Goal: Communication & Community: Answer question/provide support

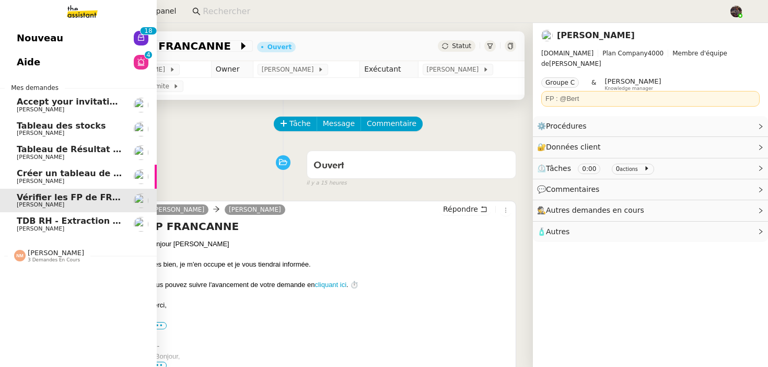
click at [41, 42] on span "Nouveau" at bounding box center [40, 38] width 46 height 16
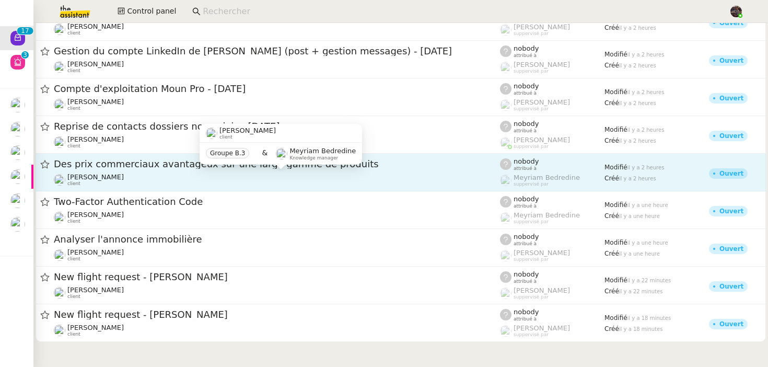
scroll to position [182, 0]
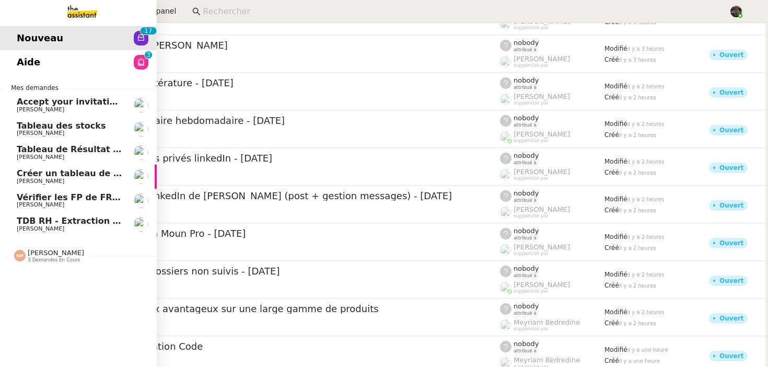
click at [46, 230] on span "[PERSON_NAME]" at bounding box center [41, 228] width 48 height 7
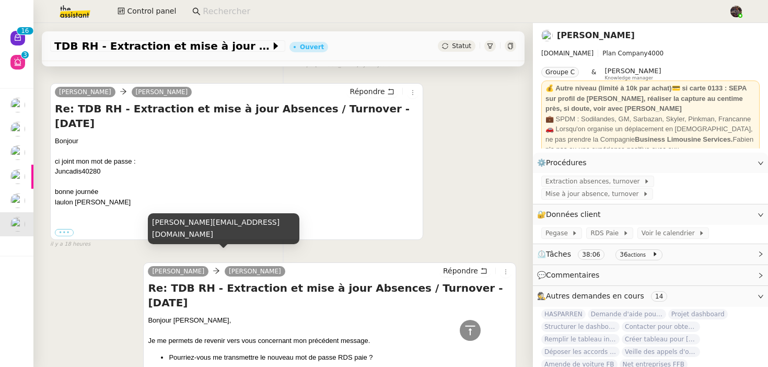
scroll to position [735, 0]
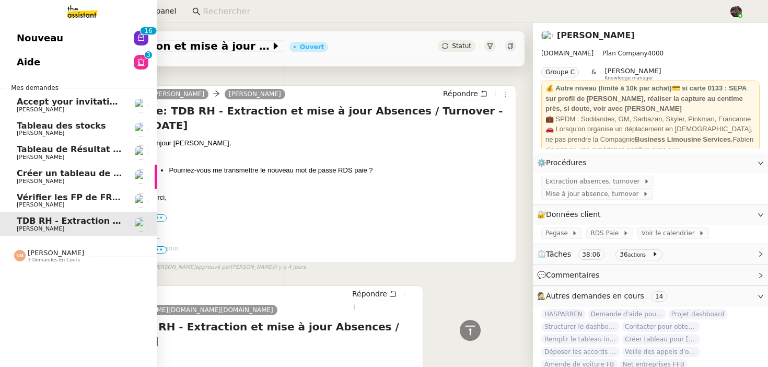
click at [87, 203] on span "[PERSON_NAME]" at bounding box center [70, 205] width 106 height 6
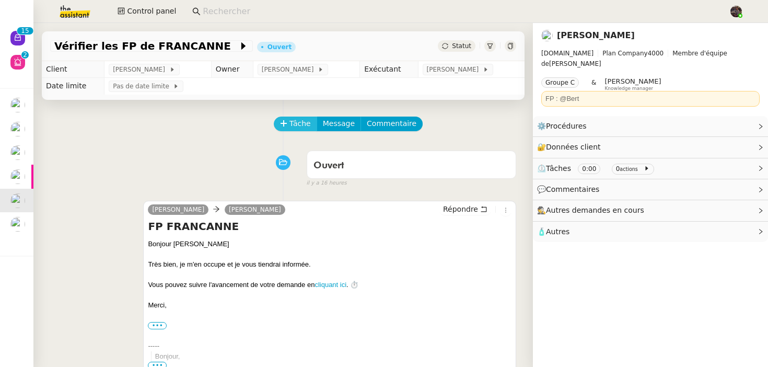
click at [286, 118] on button "Tâche" at bounding box center [295, 123] width 43 height 15
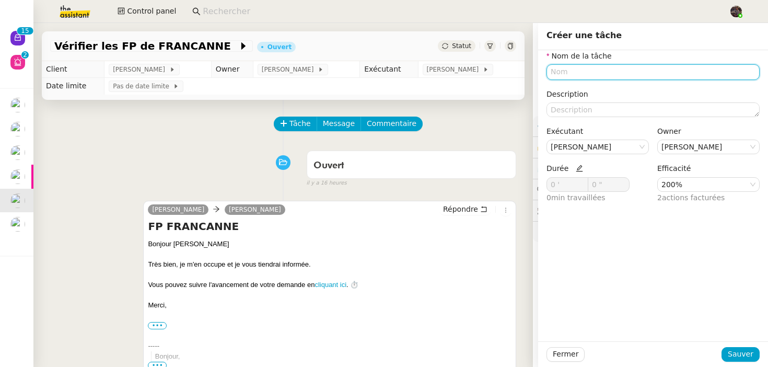
click at [619, 77] on input "text" at bounding box center [652, 71] width 213 height 15
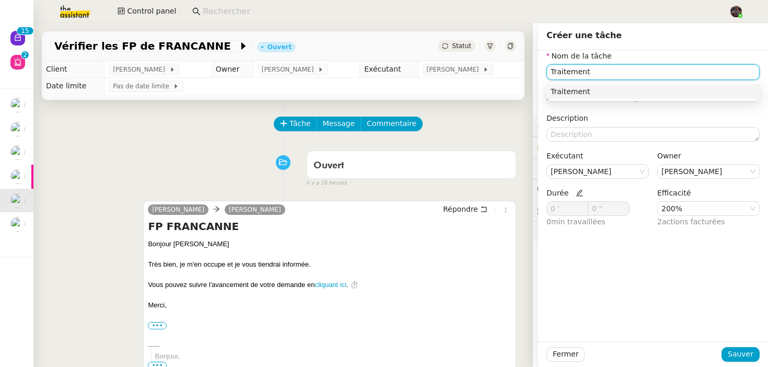
click at [578, 97] on nz-auto-option "Traitement" at bounding box center [652, 91] width 213 height 15
type input "Traitement"
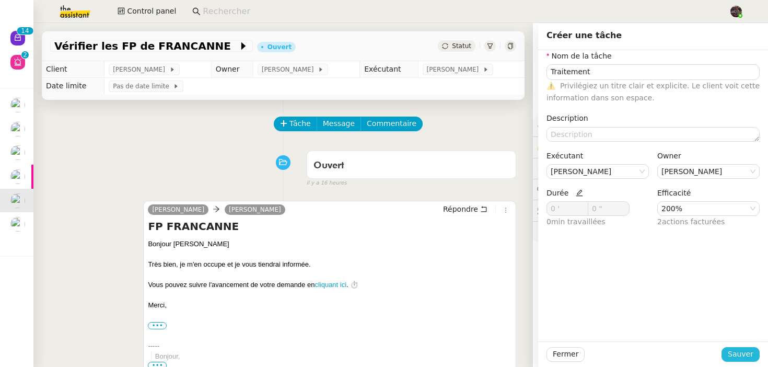
click at [740, 351] on span "Sauver" at bounding box center [741, 354] width 26 height 12
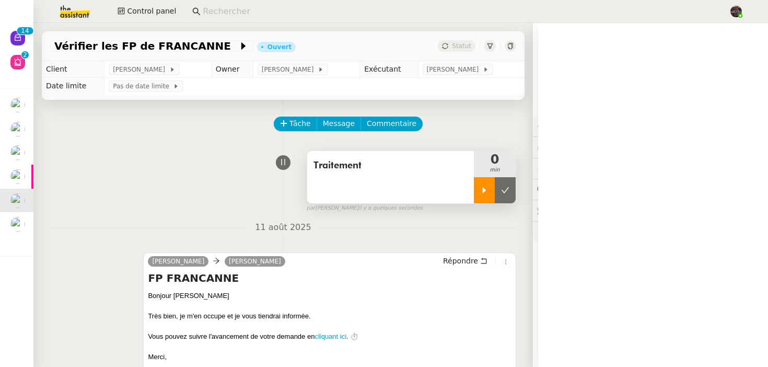
click at [490, 195] on div at bounding box center [484, 190] width 21 height 26
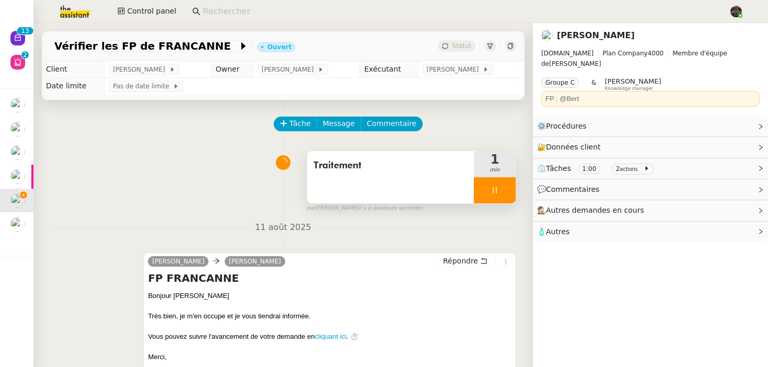
click at [495, 180] on div at bounding box center [495, 190] width 42 height 26
click at [483, 185] on div at bounding box center [484, 190] width 21 height 26
click at [736, 120] on link "Modifier" at bounding box center [732, 126] width 30 height 12
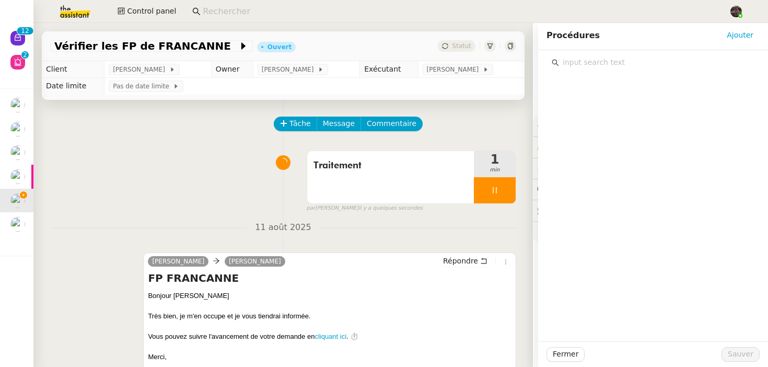
click at [614, 63] on input "text" at bounding box center [656, 62] width 195 height 14
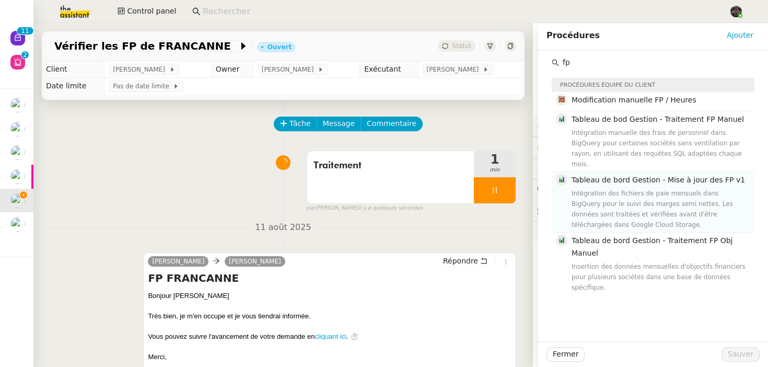
type input "fp"
click at [605, 174] on h4 "Tableau de bord Gestion - Mise à jour des FP v1" at bounding box center [660, 180] width 177 height 12
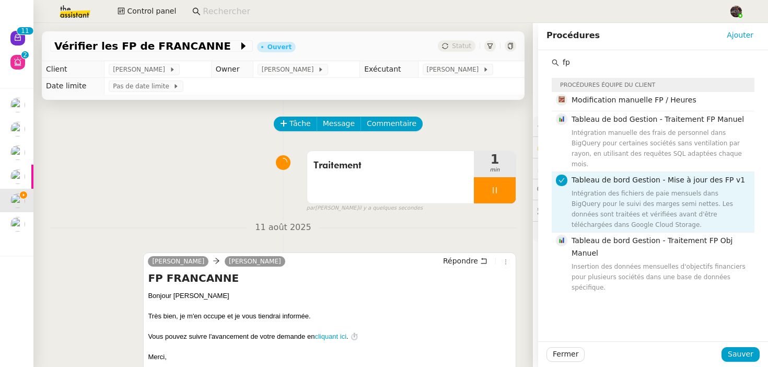
click at [747, 340] on div "fp Procédures équipe du client Modification manuelle FP / Heures Tableau de bod…" at bounding box center [653, 195] width 230 height 291
click at [745, 344] on div "Fermer Sauver" at bounding box center [653, 354] width 230 height 26
click at [733, 354] on span "Sauver" at bounding box center [741, 354] width 26 height 12
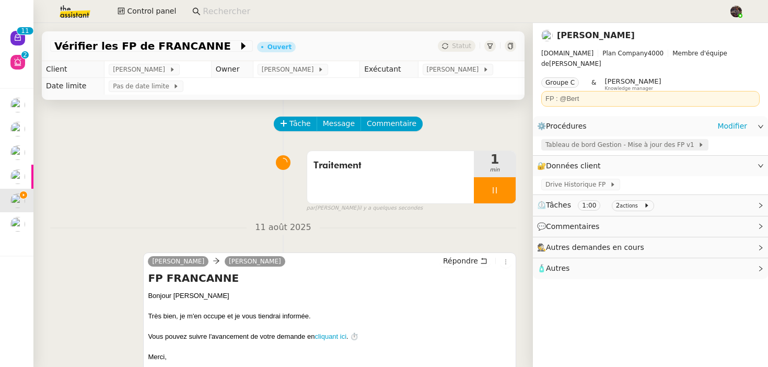
click at [623, 139] on span "Tableau de bord Gestion - Mise à jour des FP v1" at bounding box center [621, 144] width 153 height 10
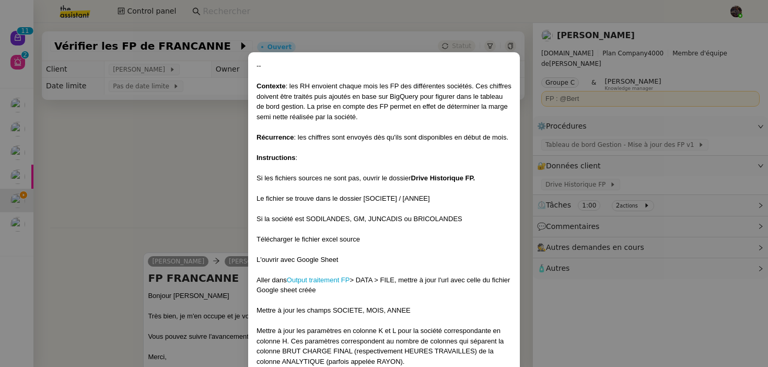
click at [630, 141] on nz-modal-container "-- Contexte : les RH envoient chaque mois les FP des différentes sociétés. Ces …" at bounding box center [384, 183] width 768 height 367
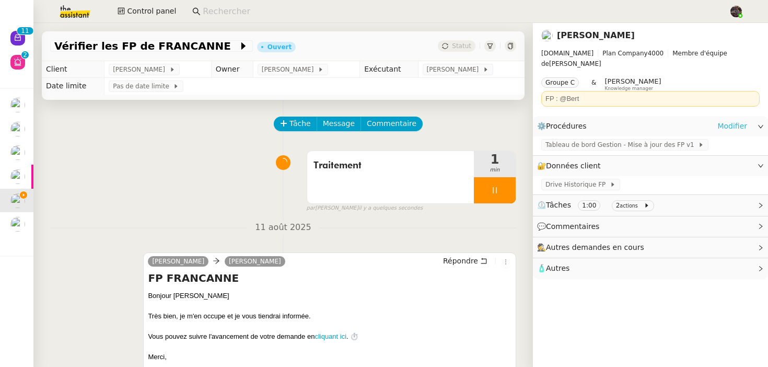
click at [725, 120] on link "Modifier" at bounding box center [732, 126] width 30 height 12
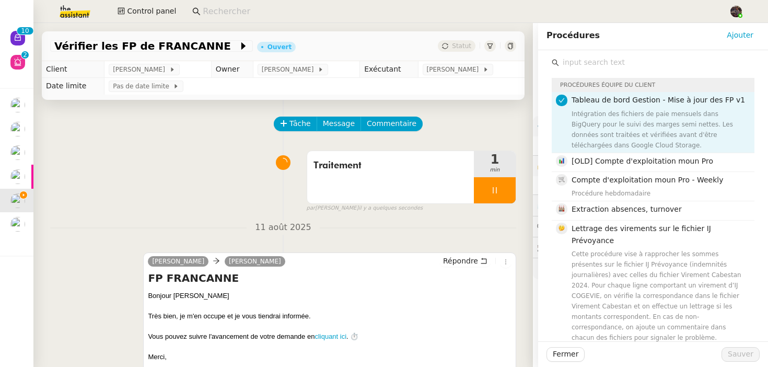
click at [607, 113] on div "Intégration des fichiers de paie mensuels dans BigQuery pour le suivi des marge…" at bounding box center [660, 130] width 177 height 42
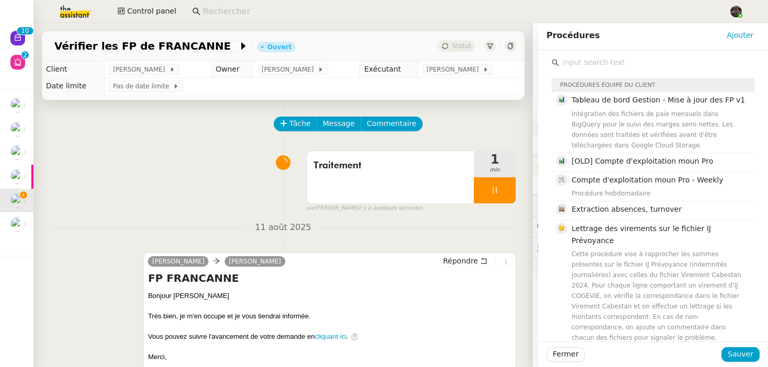
click at [587, 59] on input "text" at bounding box center [656, 62] width 195 height 14
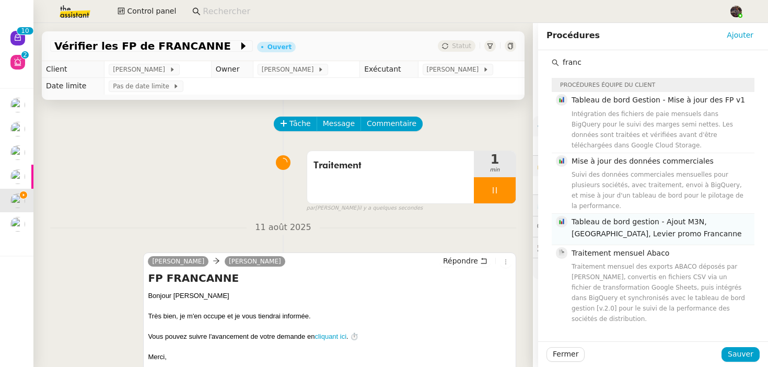
type input "franc"
click at [621, 217] on span "Tableau de bord gestion - Ajout M3N, [GEOGRAPHIC_DATA], Levier promo Francanne" at bounding box center [657, 227] width 170 height 20
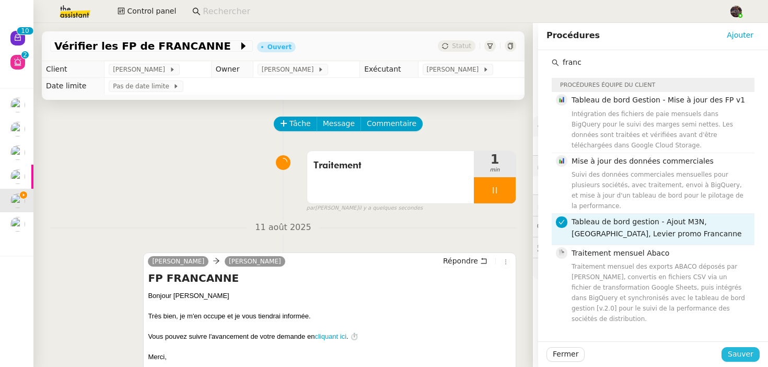
click at [745, 348] on span "Sauver" at bounding box center [741, 354] width 26 height 12
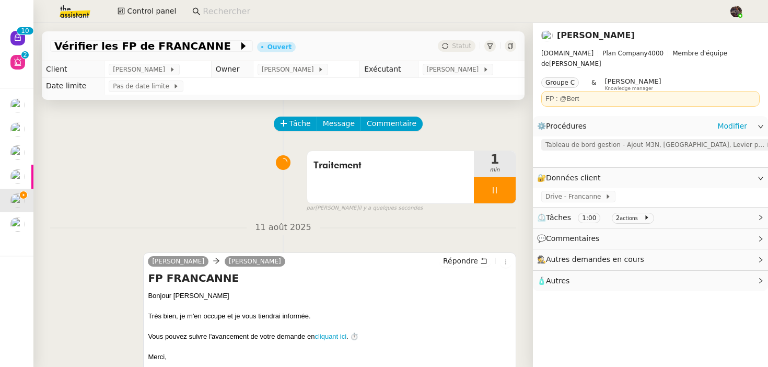
click at [612, 139] on span "Tableau de bord gestion - Ajout M3N, [GEOGRAPHIC_DATA], Levier promo Francanne" at bounding box center [655, 144] width 220 height 10
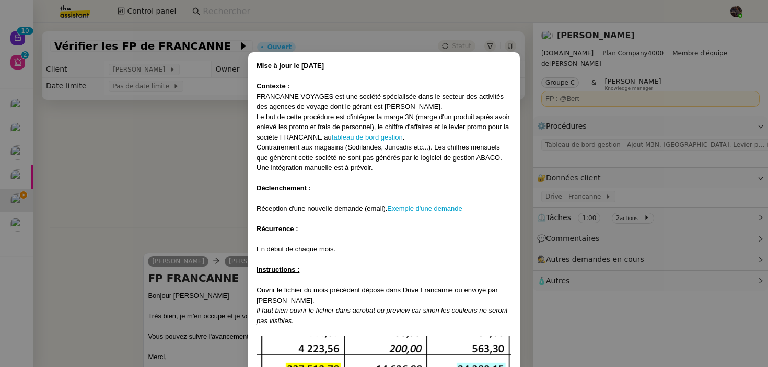
scroll to position [481, 0]
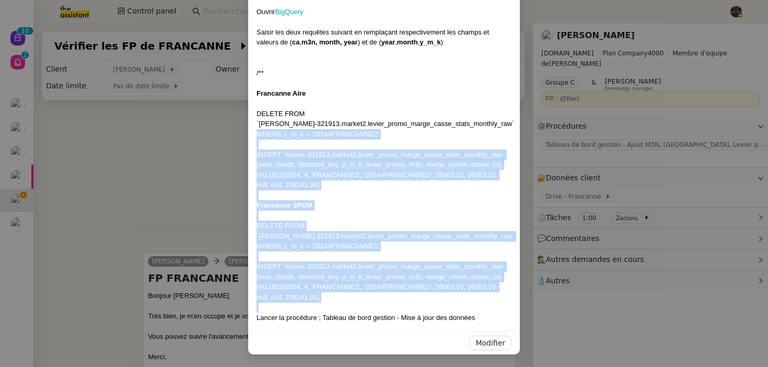
drag, startPoint x: 433, startPoint y: 302, endPoint x: 265, endPoint y: 132, distance: 239.7
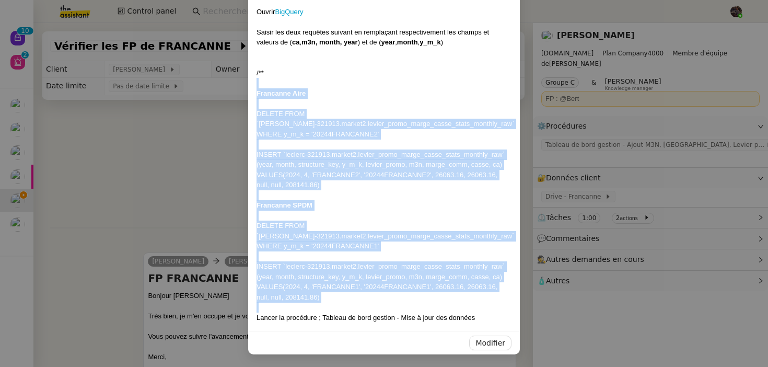
click at [259, 85] on div at bounding box center [384, 83] width 255 height 10
copy div "Francanne Aire DELETE FROM `leclerc-321913.market2.levier_promo_marge_casse_sta…"
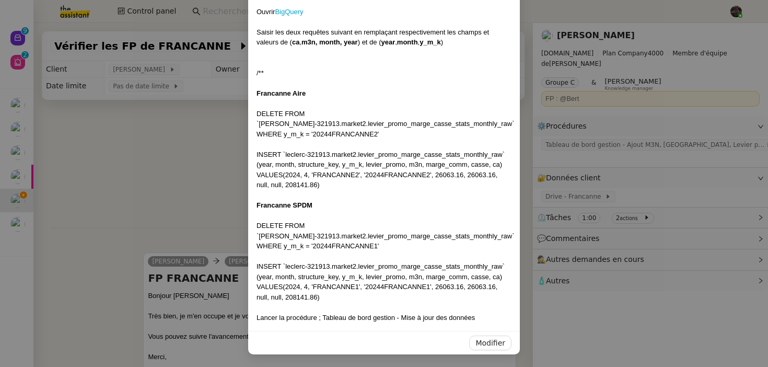
click at [158, 270] on nz-modal-container "Mise à jour le [DATE] Contexte : FRANCANNE VOYAGES est une société spécialisée …" at bounding box center [384, 183] width 768 height 367
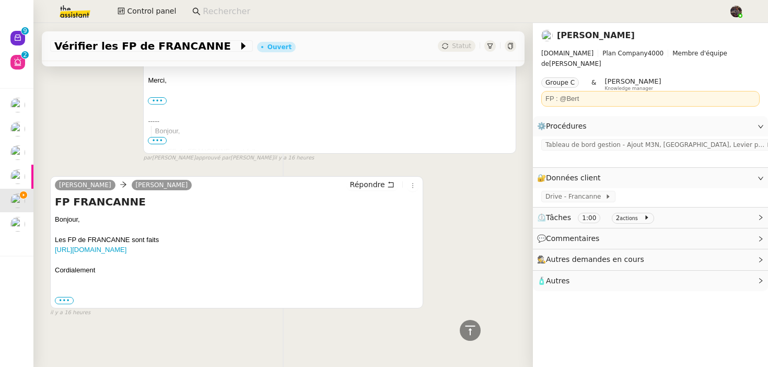
scroll to position [287, 0]
click at [126, 248] on link "[URL][DOMAIN_NAME]" at bounding box center [91, 250] width 72 height 8
click at [674, 139] on span "Tableau de bord gestion - Ajout M3N, [GEOGRAPHIC_DATA], Levier promo Francanne" at bounding box center [655, 144] width 220 height 10
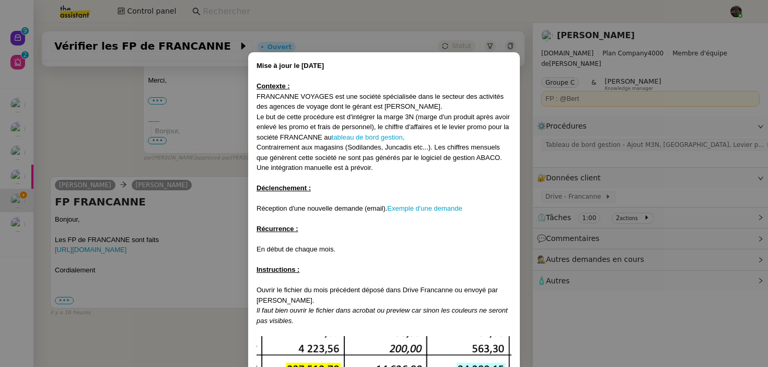
click at [712, 104] on nz-modal-container "Mise à jour le [DATE] Contexte : FRANCANNE VOYAGES est une société spécialisée …" at bounding box center [384, 183] width 768 height 367
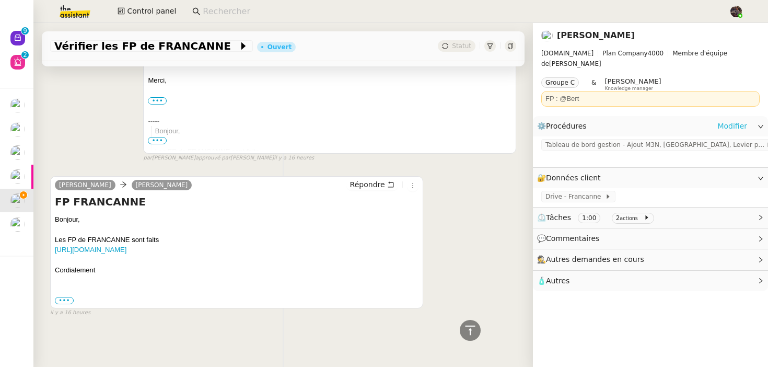
click at [731, 120] on link "Modifier" at bounding box center [732, 126] width 30 height 12
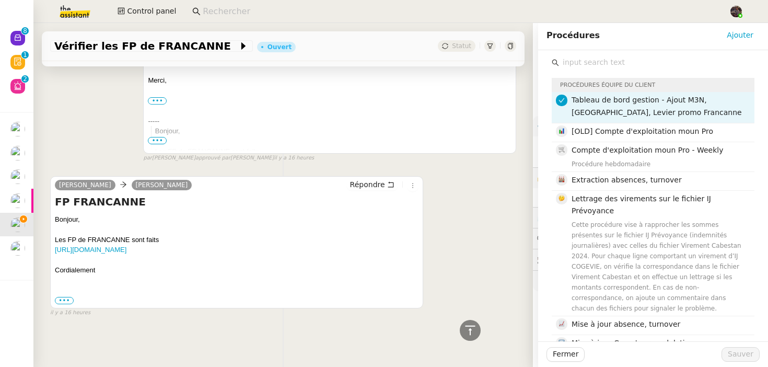
click at [603, 106] on h4 "Tableau de bord gestion - Ajout M3N, [GEOGRAPHIC_DATA], Levier promo Francanne" at bounding box center [660, 106] width 177 height 25
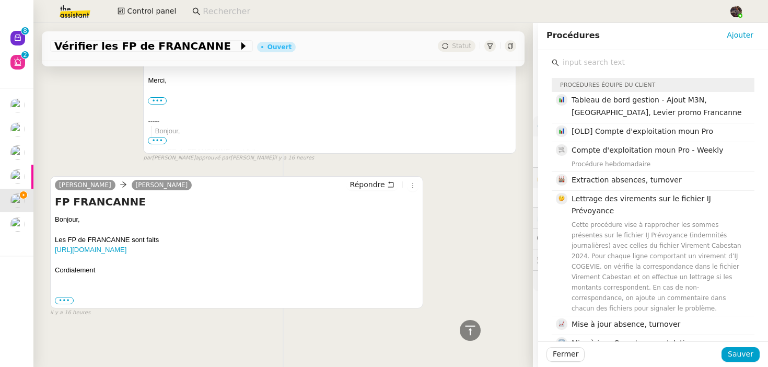
click at [616, 61] on input "text" at bounding box center [656, 62] width 195 height 14
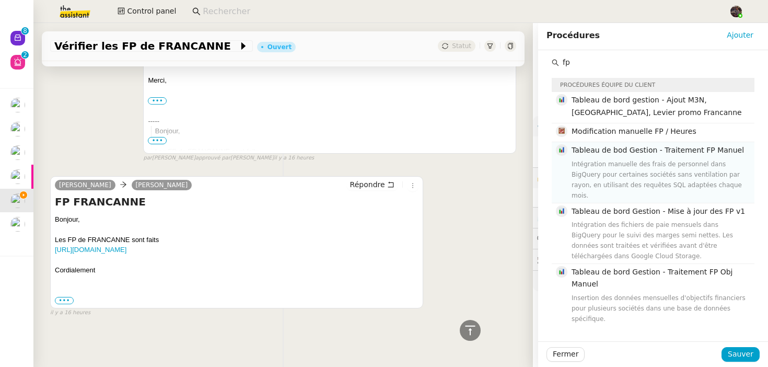
type input "fp"
click at [660, 166] on div "Intégration manuelle des frais de personnel dans BigQuery pour certaines sociét…" at bounding box center [660, 180] width 177 height 42
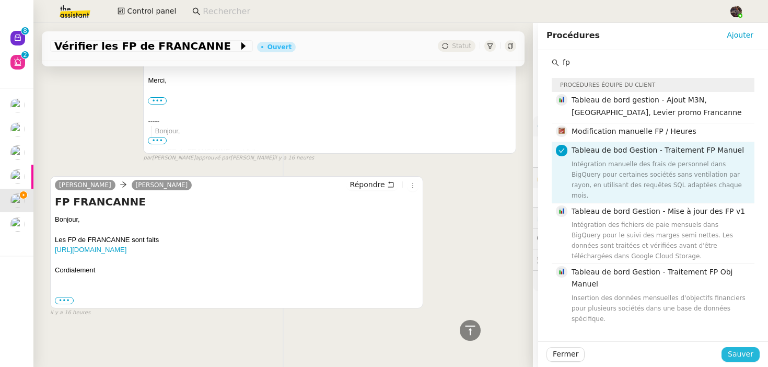
click at [737, 361] on div "Fermer Sauver" at bounding box center [653, 354] width 230 height 26
click at [741, 352] on span "Sauver" at bounding box center [741, 354] width 26 height 12
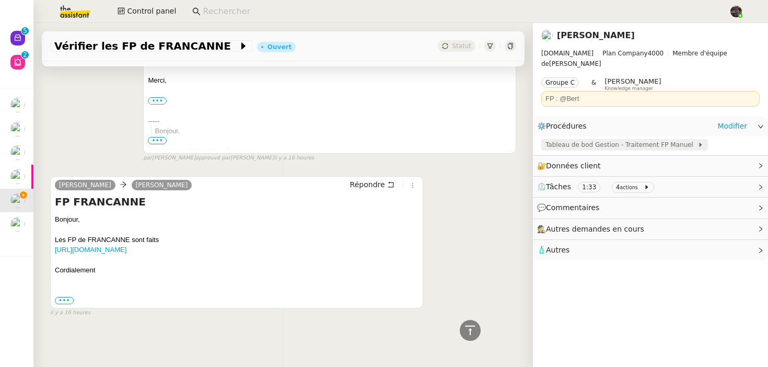
click at [644, 139] on span "Tableau de bod Gestion - Traitement FP Manuel" at bounding box center [621, 144] width 152 height 10
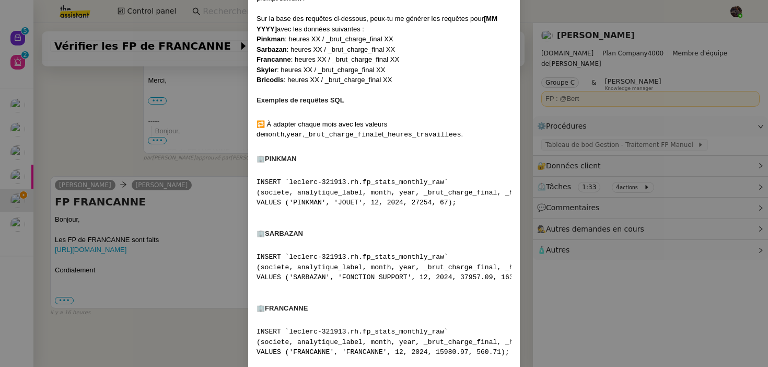
scroll to position [516, 0]
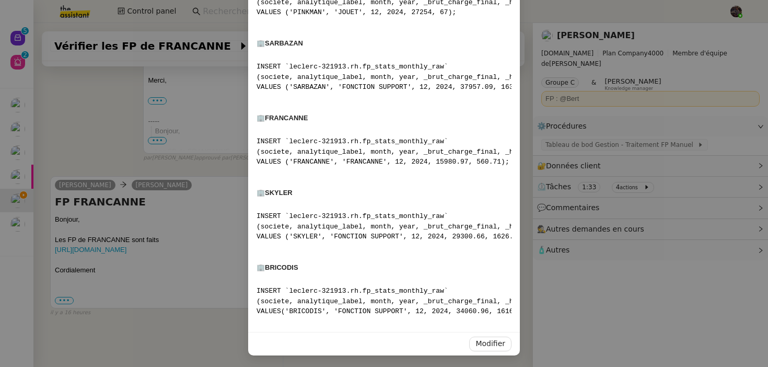
click at [262, 114] on h4 "🏢 FRANCANNE" at bounding box center [384, 118] width 255 height 10
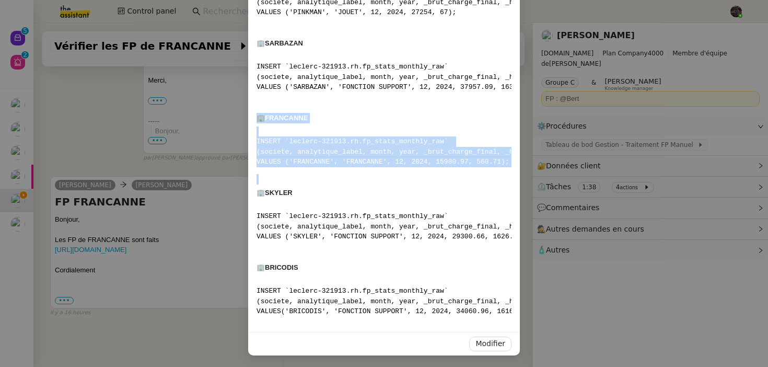
drag, startPoint x: 262, startPoint y: 114, endPoint x: 512, endPoint y: 165, distance: 255.2
copy div "🏢 FRANCANNE INSERT `leclerc-321913.rh.fp_stats_monthly_raw` (societe, analytiqu…"
click at [185, 156] on nz-modal-container "Contexte Certaines sociétés — BRICODIS , SARBAZAN , SKYLER , PINKMAN et FRANCAN…" at bounding box center [384, 183] width 768 height 367
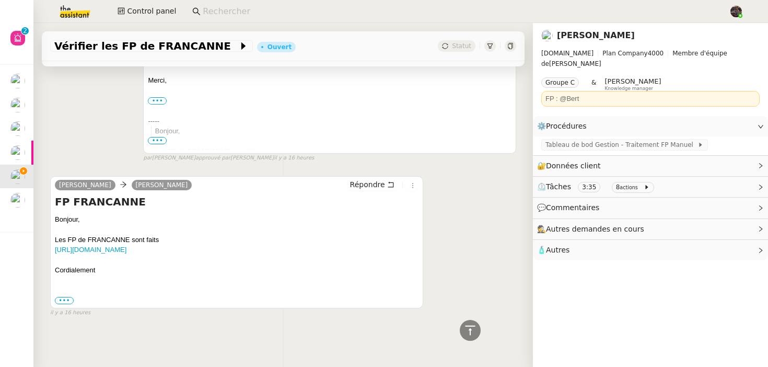
scroll to position [0, 0]
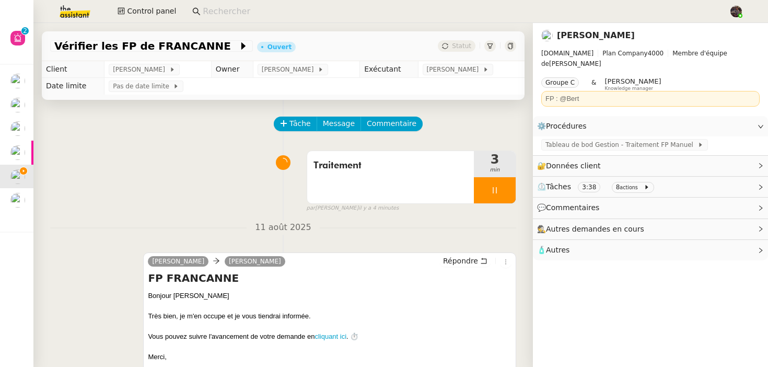
click at [737, 202] on span "💬 Commentaires" at bounding box center [642, 208] width 210 height 12
click at [591, 203] on span "Commentaires" at bounding box center [572, 207] width 53 height 8
click at [395, 119] on span "Commentaire" at bounding box center [392, 124] width 50 height 12
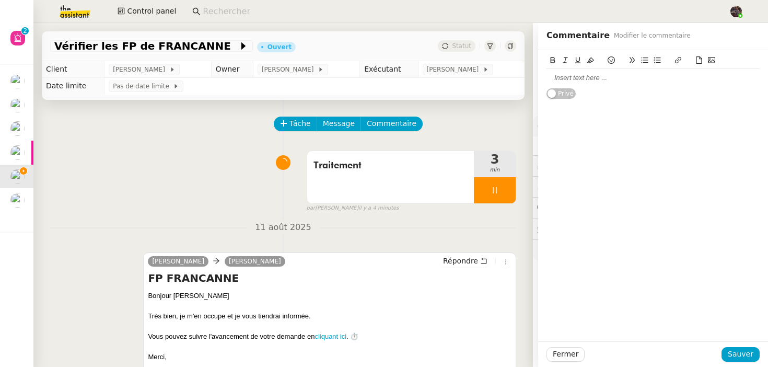
click at [651, 82] on div at bounding box center [652, 77] width 213 height 9
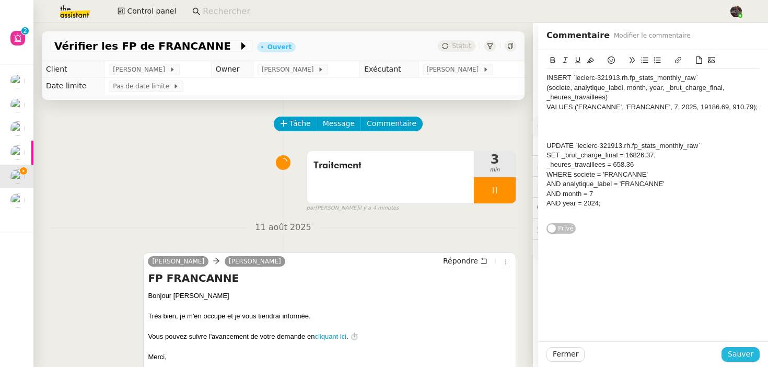
click at [736, 355] on span "Sauver" at bounding box center [741, 354] width 26 height 12
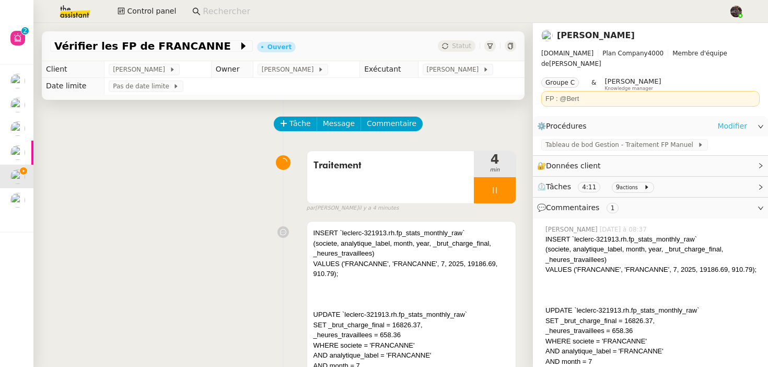
click at [734, 120] on link "Modifier" at bounding box center [732, 126] width 30 height 12
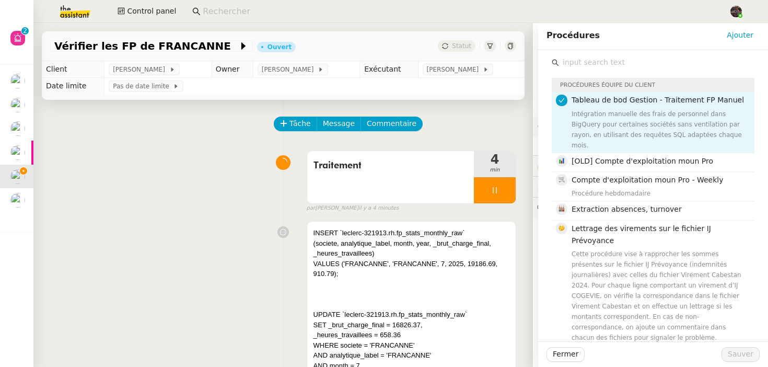
click at [607, 63] on input "text" at bounding box center [656, 62] width 195 height 14
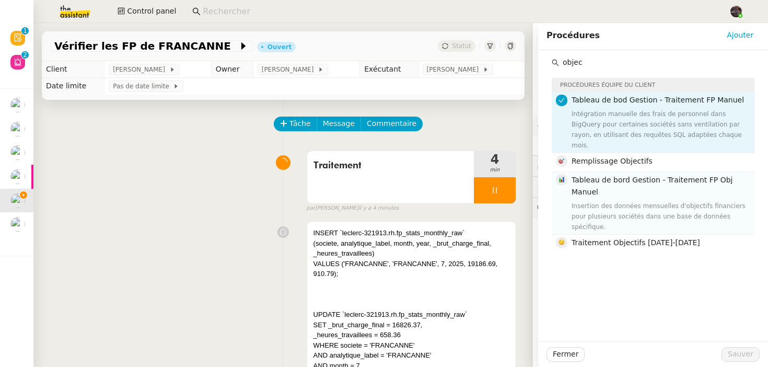
type input "objec"
click at [628, 172] on nz-list-item "Tableau de bord Gestion - Traitement FP Obj Manuel Insertion des données mensue…" at bounding box center [653, 203] width 203 height 63
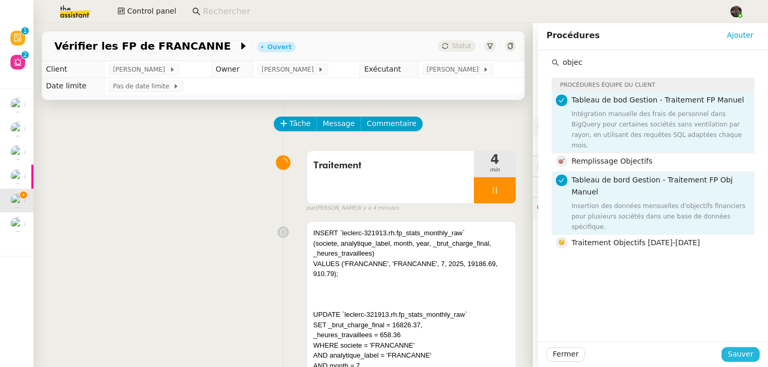
click at [744, 359] on span "Sauver" at bounding box center [741, 354] width 26 height 12
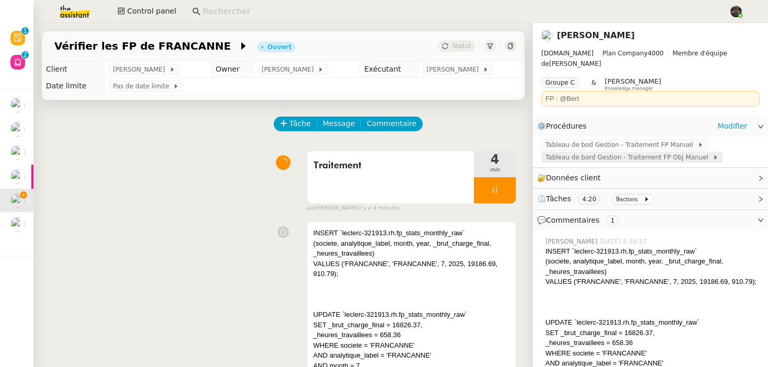
click at [656, 152] on span "Tableau de bord Gestion - Traitement FP Obj Manuel" at bounding box center [628, 157] width 167 height 10
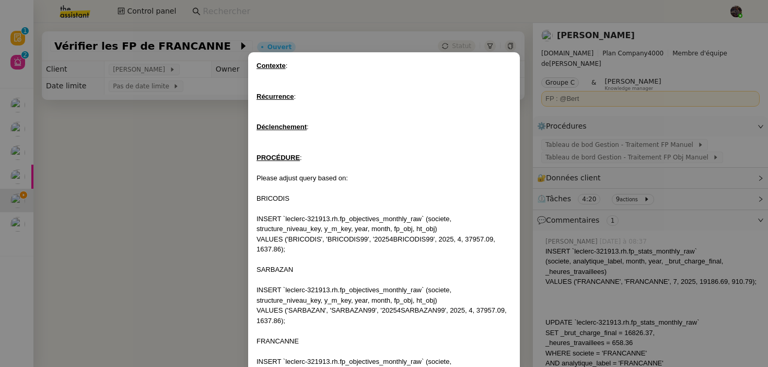
scroll to position [196, 0]
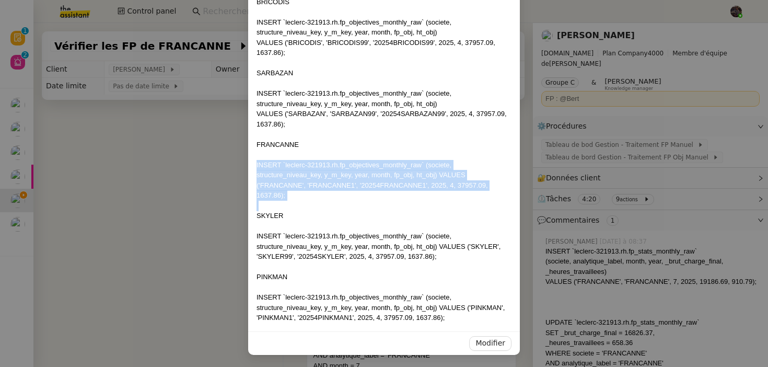
drag, startPoint x: 425, startPoint y: 200, endPoint x: 246, endPoint y: 165, distance: 182.6
click at [246, 165] on nz-modal-container "Contexte : Récurrence : Déclenchement : PROCÉDURE : Please adjust query based o…" at bounding box center [384, 183] width 768 height 367
copy div "INSERT `leclerc-321913.rh.fp_objectives_monthly_raw` (societe, structure_niveau…"
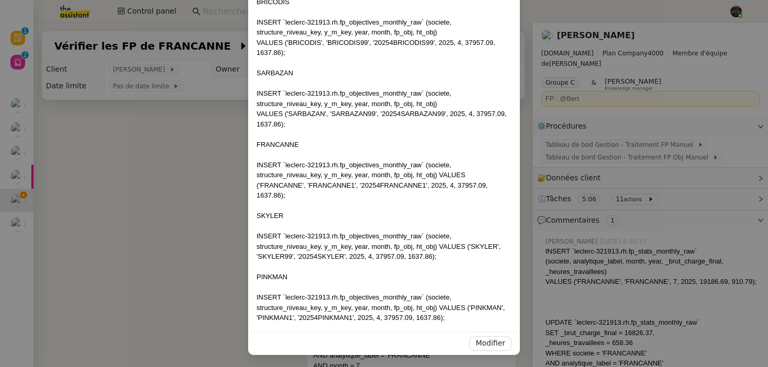
click at [252, 200] on div "Contexte : Récurrence : Déclenchement : PROCÉDURE : Please adjust query based o…" at bounding box center [384, 93] width 272 height 475
click at [228, 211] on nz-modal-container "Contexte : Récurrence : Déclenchement : PROCÉDURE : Please adjust query based o…" at bounding box center [384, 183] width 768 height 367
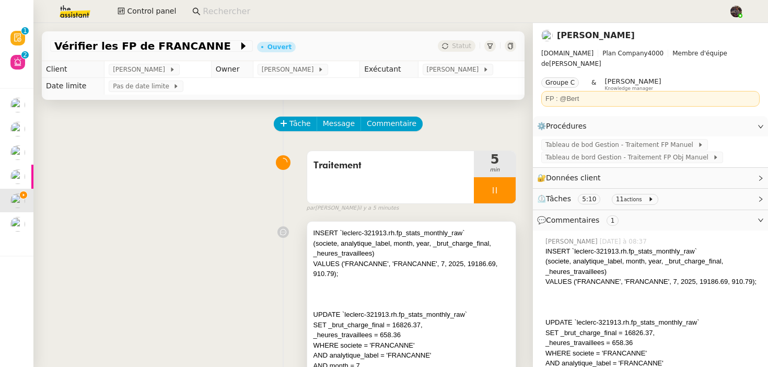
click at [336, 278] on div "VALUES ('FRANCANNE', 'FRANCANNE', 7, 2025, 19186.69, 910.79);" at bounding box center [411, 269] width 196 height 20
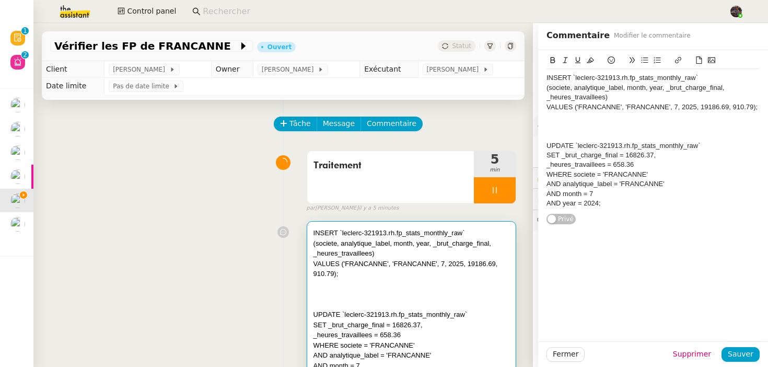
click at [587, 134] on div at bounding box center [652, 135] width 213 height 9
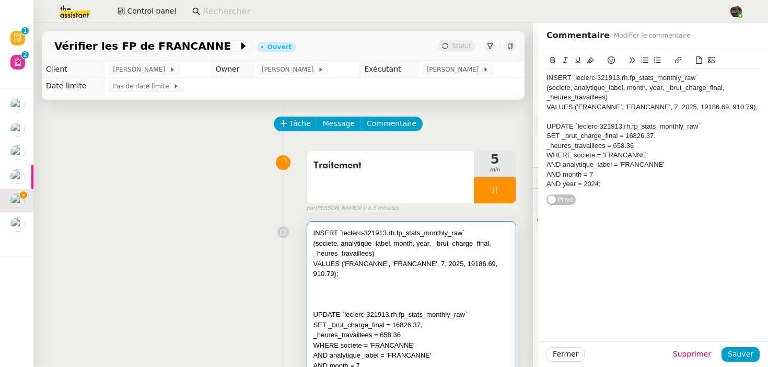
click at [650, 196] on div "INSERT `leclerc-321913.rh.fp_stats_monthly_raw` (societe, analytique_label, mon…" at bounding box center [652, 127] width 213 height 155
click at [561, 120] on div at bounding box center [652, 116] width 213 height 9
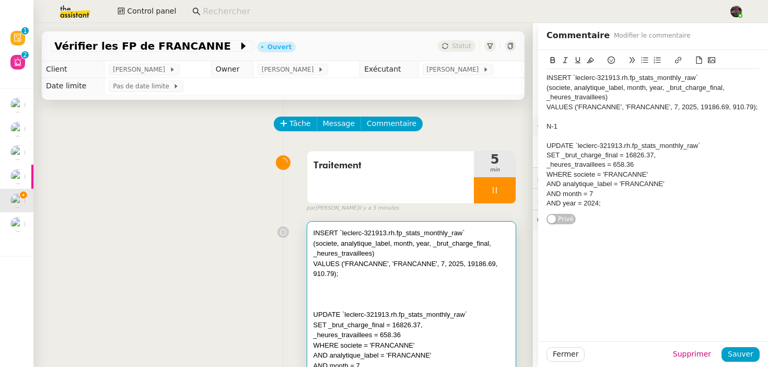
click at [545, 79] on div "INSERT `leclerc-321913.rh.fp_stats_monthly_raw` (societe, analytique_label, mon…" at bounding box center [653, 137] width 230 height 174
click at [627, 209] on div "INSERT `leclerc-321913.rh.fp_stats_monthly_raw` (societe, analytique_label, mon…" at bounding box center [652, 140] width 213 height 143
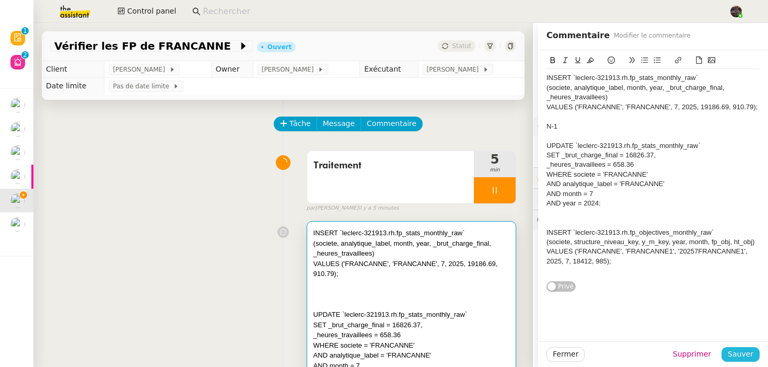
click at [737, 357] on span "Sauver" at bounding box center [741, 354] width 26 height 12
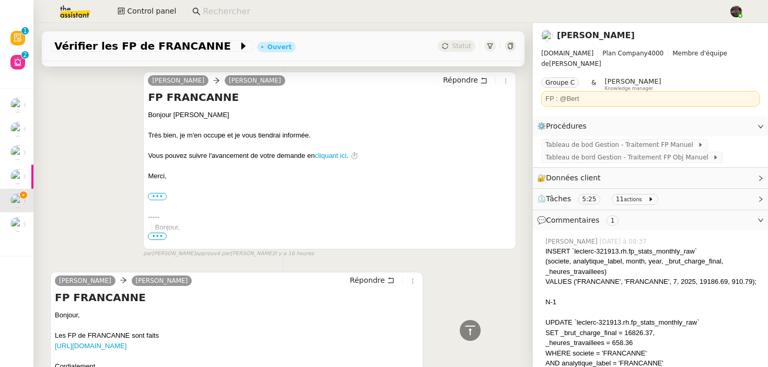
scroll to position [463, 0]
click at [459, 75] on span "Répondre" at bounding box center [460, 79] width 35 height 10
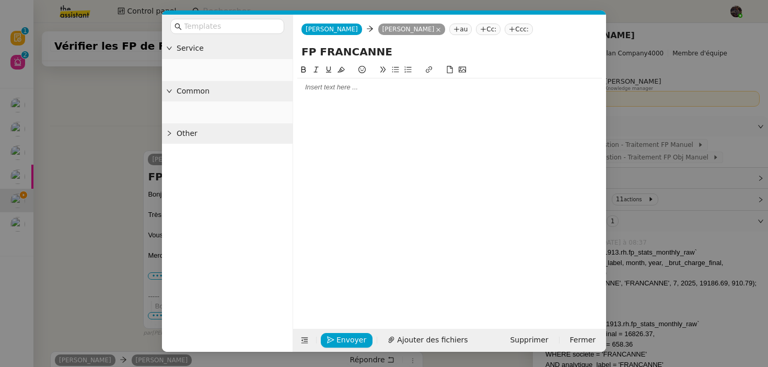
scroll to position [543, 0]
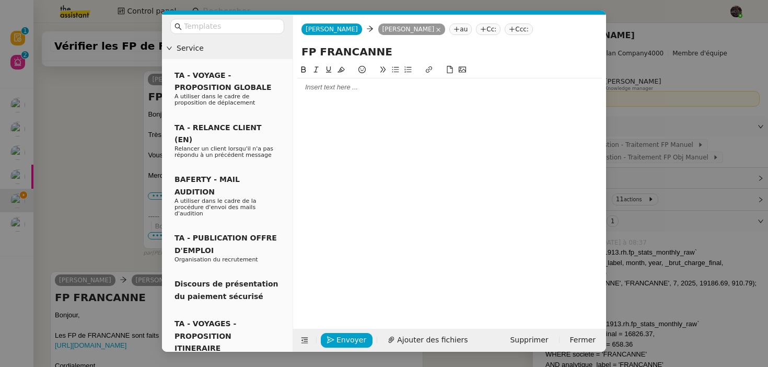
click at [360, 84] on div at bounding box center [449, 87] width 305 height 9
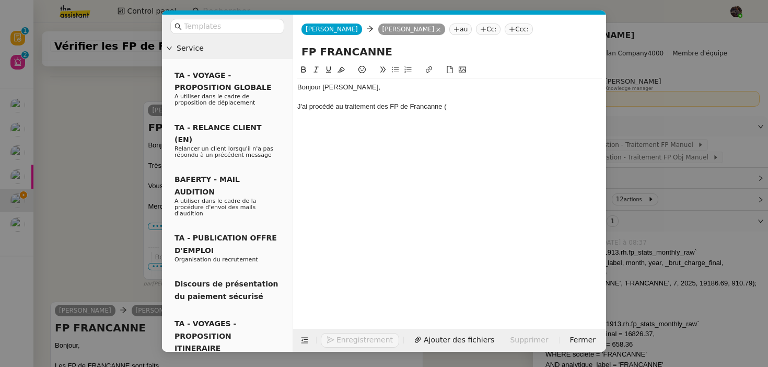
scroll to position [573, 0]
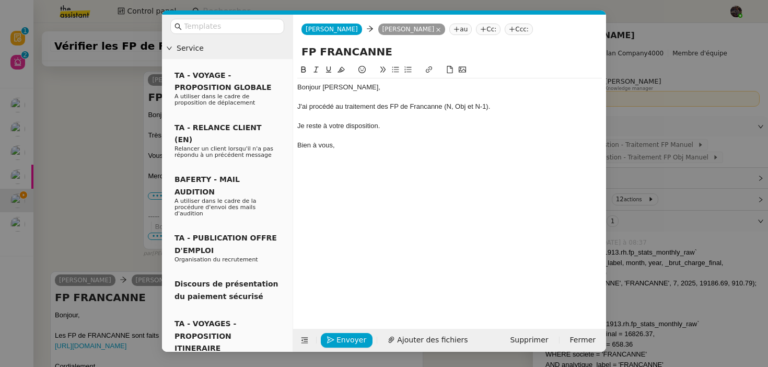
click at [96, 185] on nz-modal-container "Service TA - VOYAGE - PROPOSITION GLOBALE A utiliser dans le cadre de propositi…" at bounding box center [384, 183] width 768 height 367
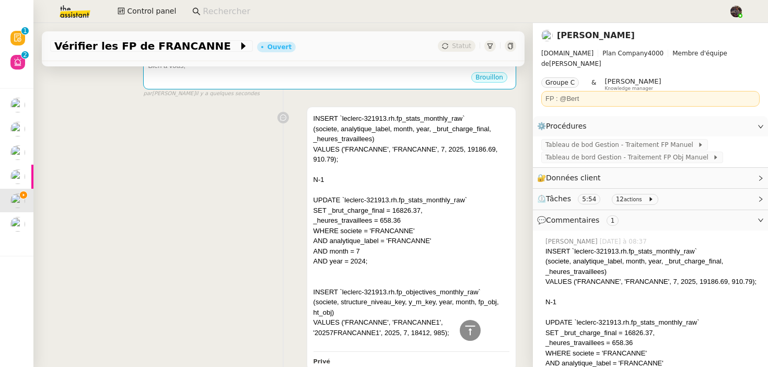
scroll to position [0, 0]
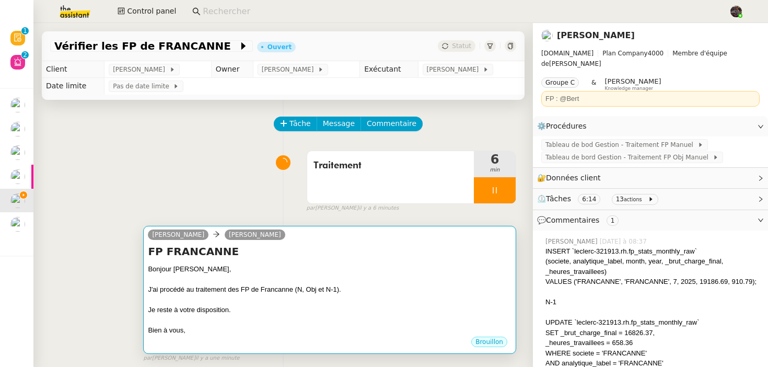
click at [441, 302] on div at bounding box center [330, 300] width 364 height 10
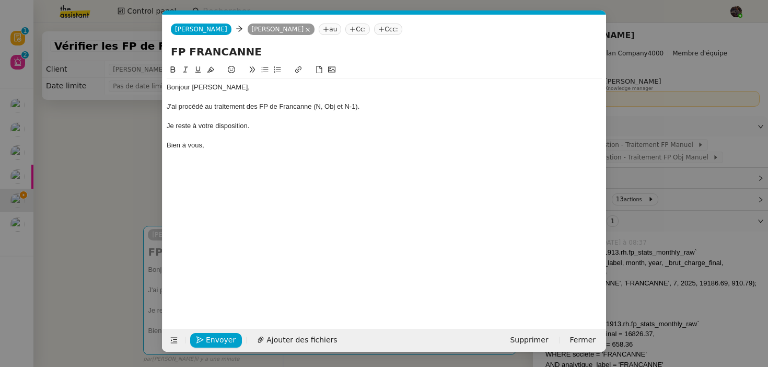
scroll to position [0, 22]
click at [229, 339] on span "Envoyer" at bounding box center [221, 340] width 30 height 12
click at [229, 339] on span "Confirmer l'envoi" at bounding box center [237, 340] width 63 height 12
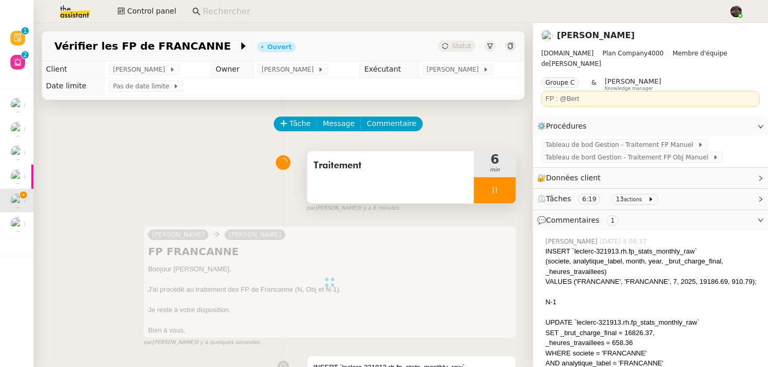
click at [506, 185] on div at bounding box center [495, 190] width 42 height 26
click at [516, 185] on button at bounding box center [516, 190] width 0 height 26
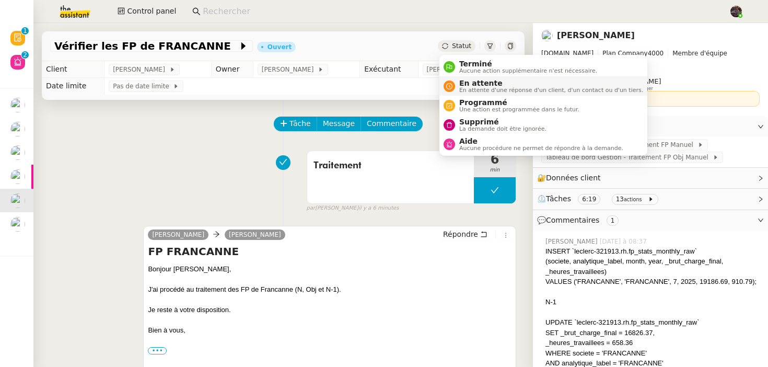
click at [465, 92] on span "En attente d'une réponse d'un client, d'un contact ou d'un tiers." at bounding box center [551, 90] width 184 height 6
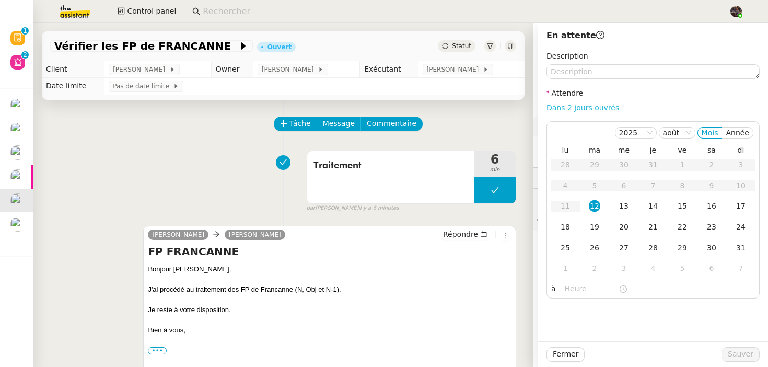
click at [588, 112] on link "Dans 2 jours ouvrés" at bounding box center [582, 107] width 73 height 8
type input "07:00"
click at [744, 347] on button "Sauver" at bounding box center [740, 354] width 38 height 15
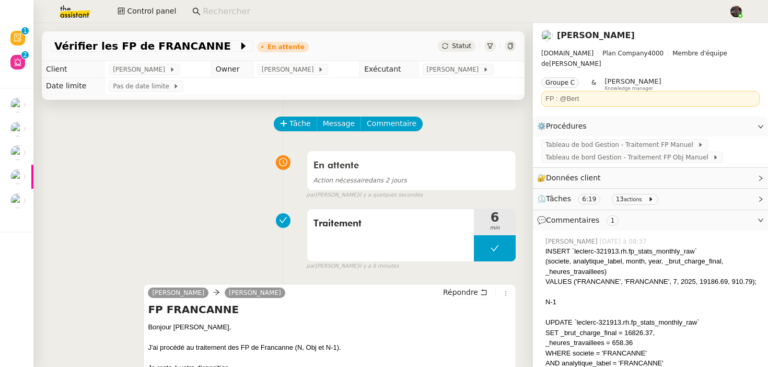
click at [124, 207] on div "Traitement 6 min false par Bert C. il y a 6 minutes" at bounding box center [283, 237] width 466 height 67
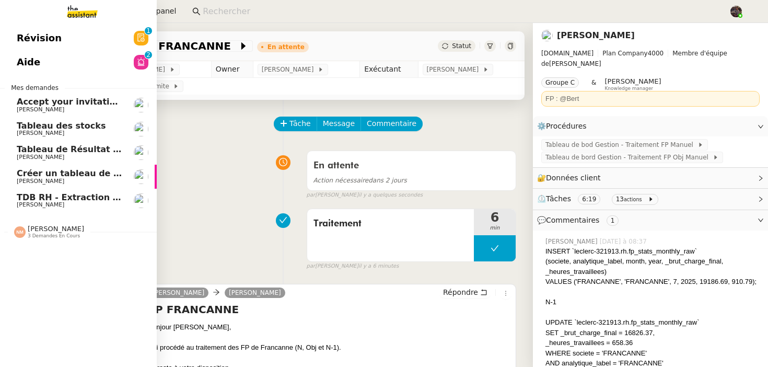
click at [17, 199] on span "TDB RH - Extraction et mise à jour Absences / Turnover - [DATE]" at bounding box center [167, 197] width 300 height 10
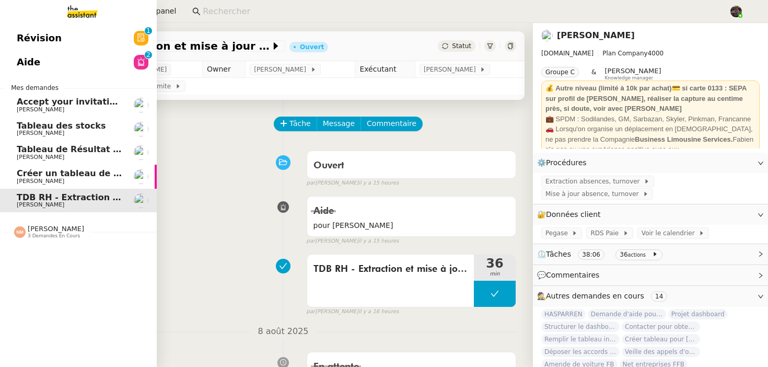
click at [57, 188] on link "Créer un tableau de bord gestion marge PAF Guillaume Farina" at bounding box center [78, 177] width 157 height 24
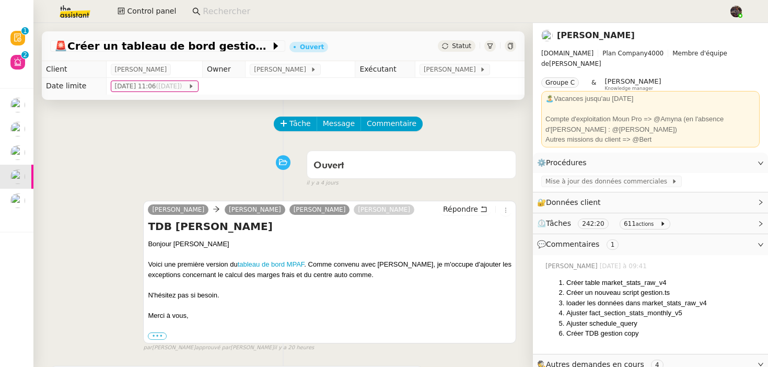
click at [130, 122] on div "Tâche Message Commentaire" at bounding box center [283, 128] width 466 height 25
click at [288, 122] on button "Tâche" at bounding box center [295, 123] width 43 height 15
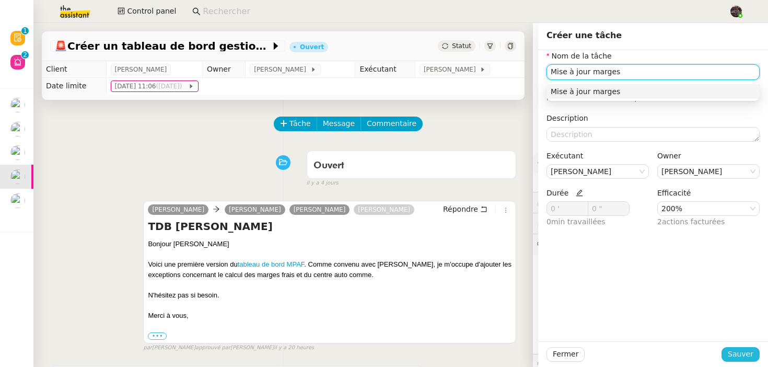
type input "Mise à jour marges"
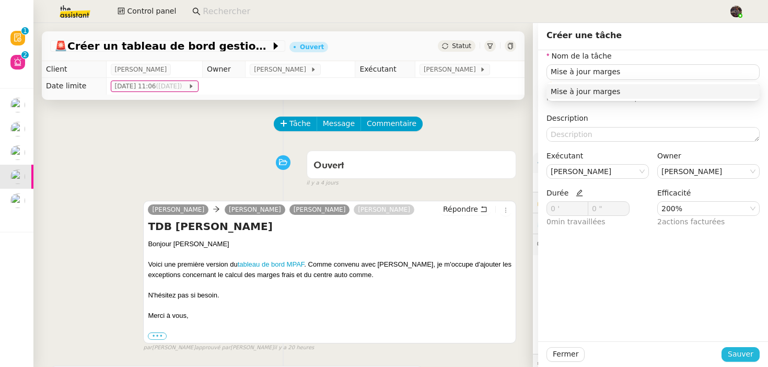
click at [735, 353] on span "Sauver" at bounding box center [741, 354] width 26 height 12
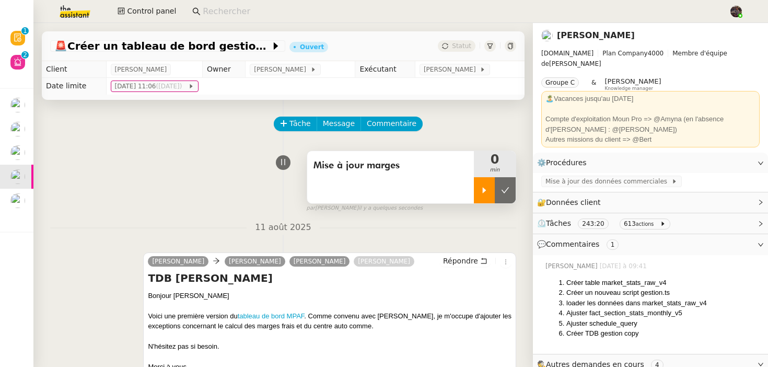
click at [478, 185] on div at bounding box center [484, 190] width 21 height 26
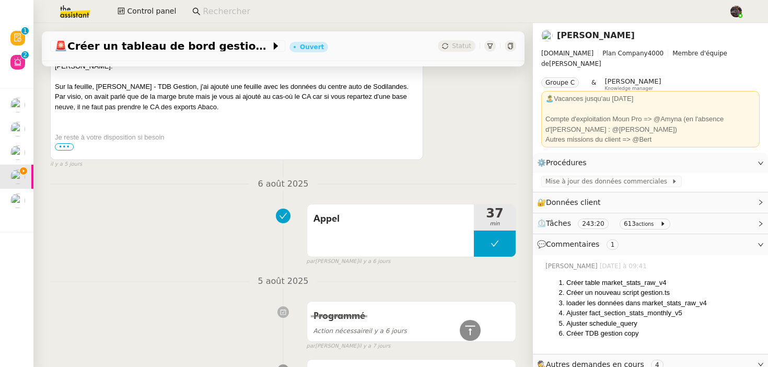
scroll to position [2355, 0]
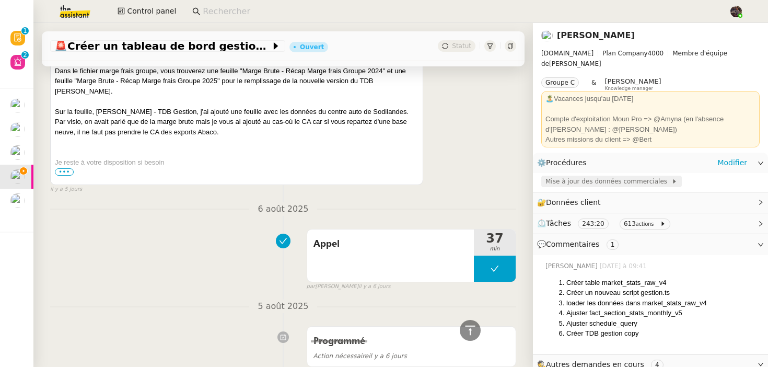
click at [632, 176] on span "Mise à jour des données commerciales" at bounding box center [608, 181] width 126 height 10
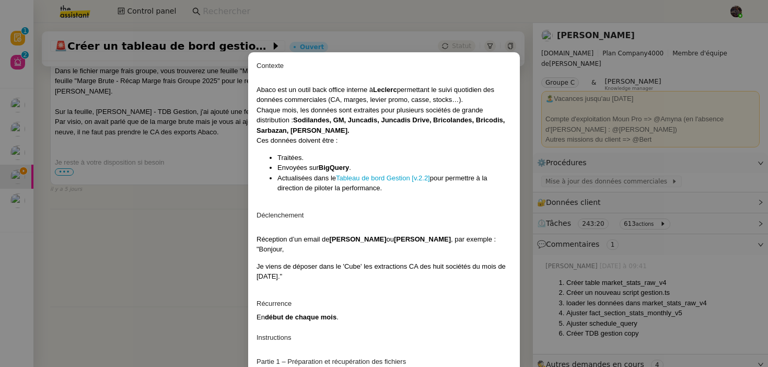
click at [676, 155] on nz-modal-container "Contexte Abaco est un outil back office interne à Leclerc permettant le suivi q…" at bounding box center [384, 183] width 768 height 367
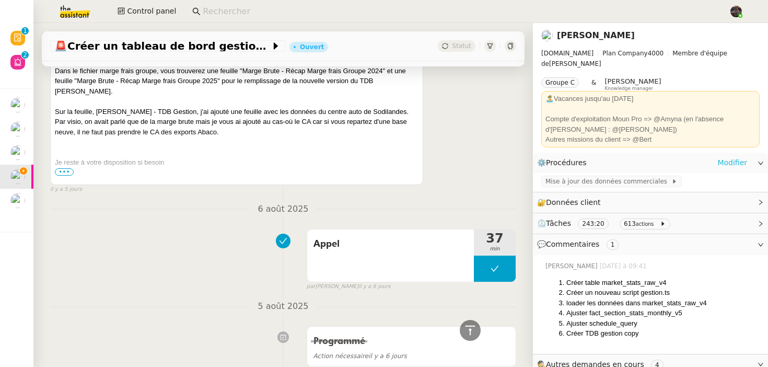
click at [730, 157] on link "Modifier" at bounding box center [732, 163] width 30 height 12
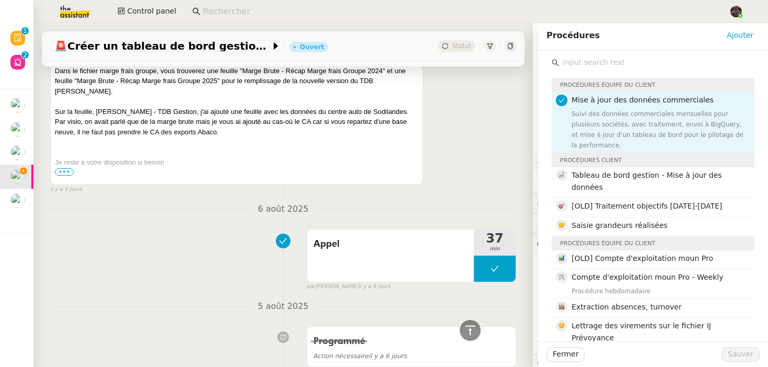
click at [587, 60] on input "text" at bounding box center [656, 62] width 195 height 14
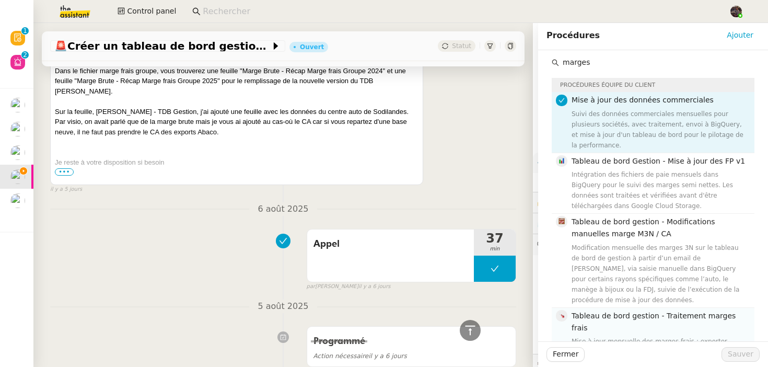
type input "marges"
click at [624, 336] on div "Mise à jour mensuelle des marges frais : exporter, uploader et intégrer les don…" at bounding box center [660, 351] width 177 height 31
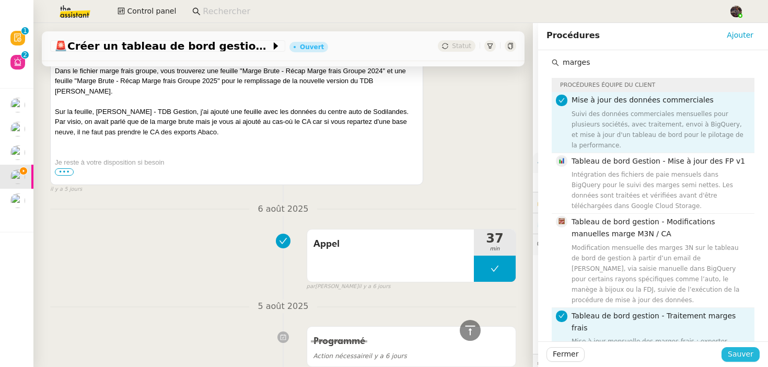
click at [754, 360] on button "Sauver" at bounding box center [740, 354] width 38 height 15
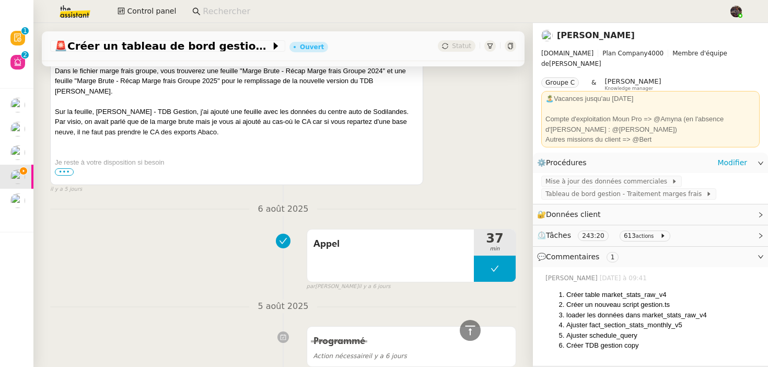
click at [648, 194] on div "Mise à jour des données commerciales Tableau de bord gestion - Traitement marge…" at bounding box center [650, 188] width 235 height 31
click at [650, 189] on span "Tableau de bord gestion - Traitement marges frais" at bounding box center [625, 194] width 160 height 10
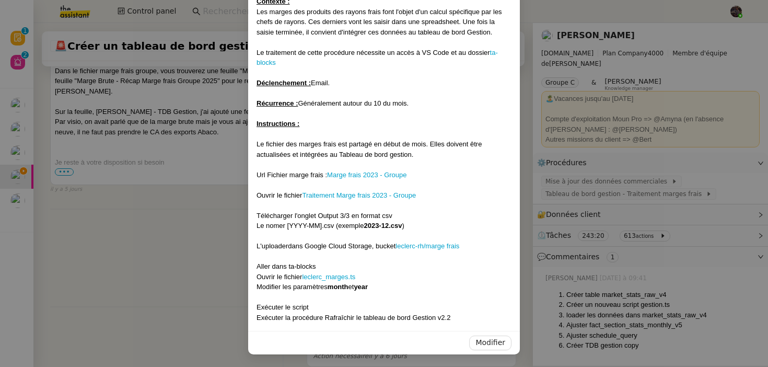
scroll to position [59, 0]
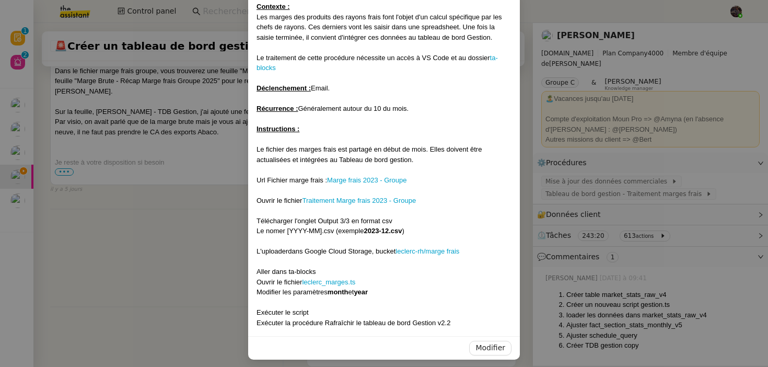
click at [378, 173] on div at bounding box center [384, 170] width 255 height 10
click at [378, 177] on link "Marge frais 2023 - Groupe" at bounding box center [366, 180] width 79 height 8
click at [75, 246] on nz-modal-container "Contexte : Les marges des produits des rayons frais font l'objet d'un calcul sp…" at bounding box center [384, 183] width 768 height 367
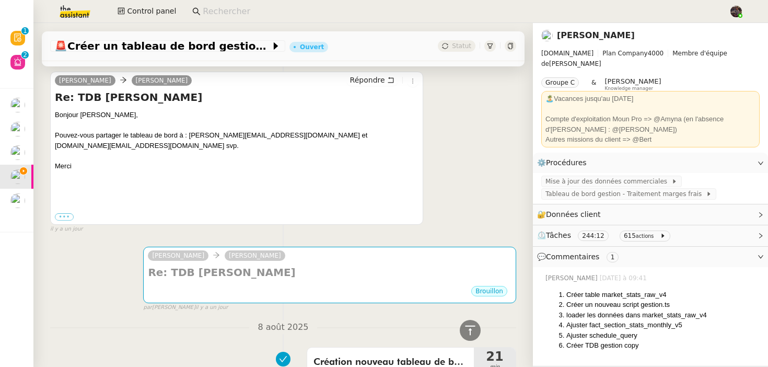
scroll to position [0, 0]
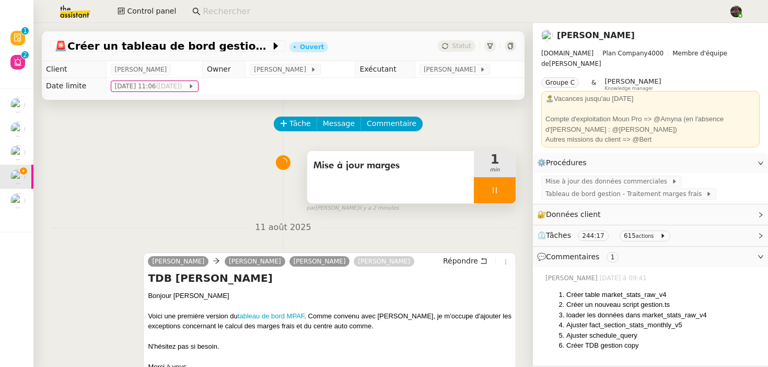
click at [496, 196] on div at bounding box center [495, 190] width 42 height 26
click at [406, 171] on span "Mise à jour marges" at bounding box center [390, 166] width 154 height 16
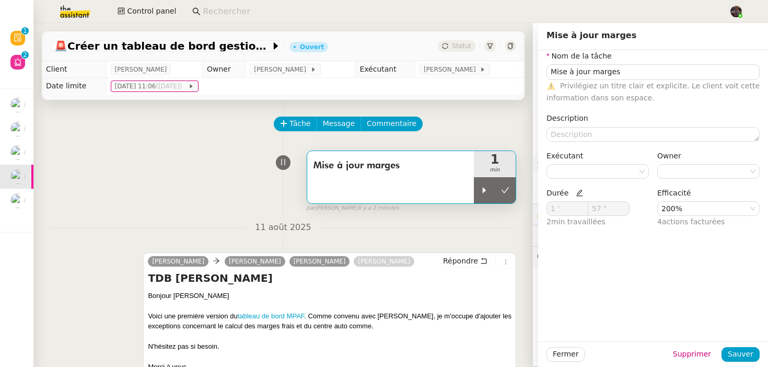
type input "Mise à jour marges"
type input "1 '"
type input "57 ""
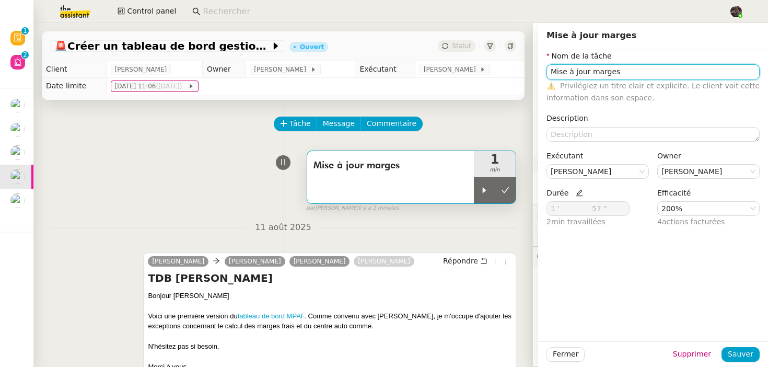
click at [610, 71] on input "Mise à jour marges" at bounding box center [652, 71] width 213 height 15
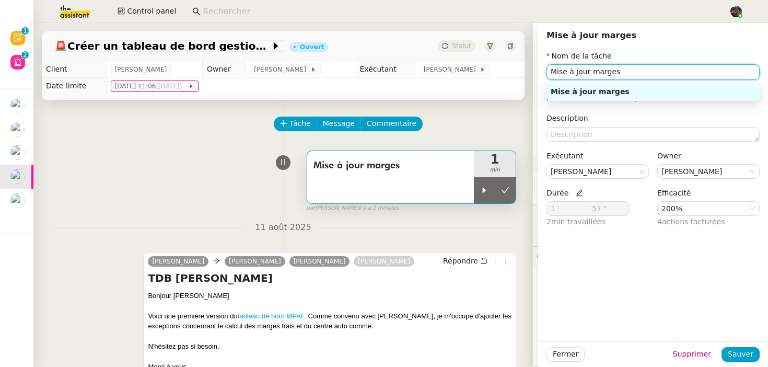
click at [610, 71] on input "Mise à jour marges" at bounding box center [652, 71] width 213 height 15
click at [610, 72] on input "Mise à jour marges" at bounding box center [652, 71] width 213 height 15
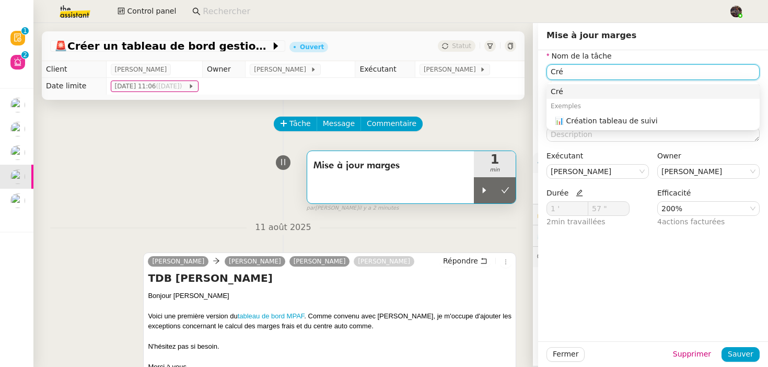
type input "Cr"
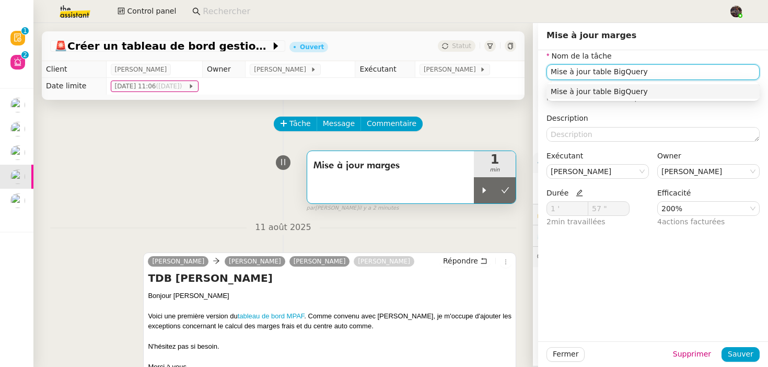
click at [651, 94] on div "Mise à jour table BigQuery" at bounding box center [653, 91] width 205 height 9
type input "Mise à jour table BigQuery"
click at [585, 87] on div "Mise à jour table BigQuery" at bounding box center [653, 91] width 205 height 9
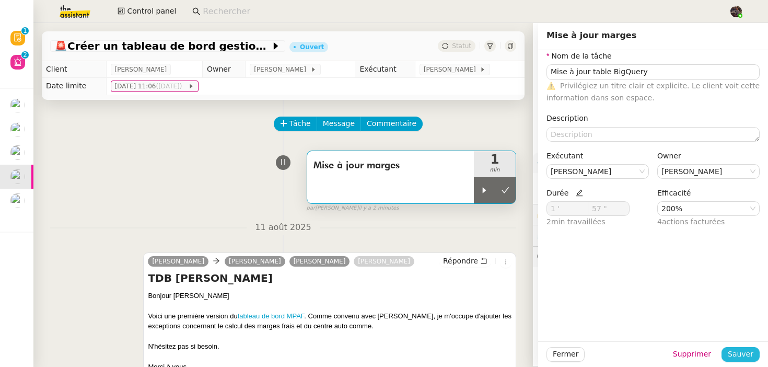
click at [756, 352] on button "Sauver" at bounding box center [740, 354] width 38 height 15
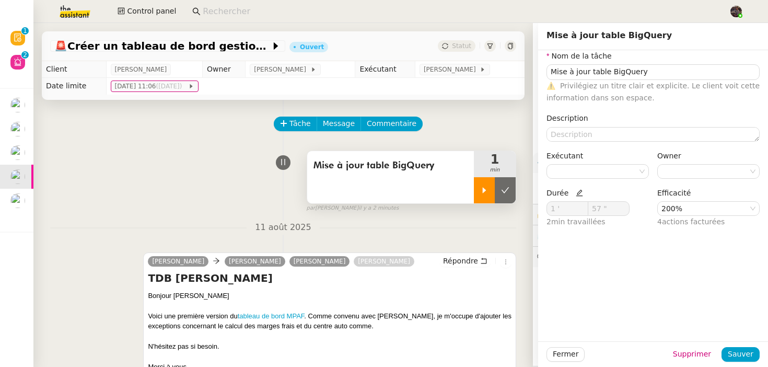
click at [479, 185] on div at bounding box center [484, 190] width 21 height 26
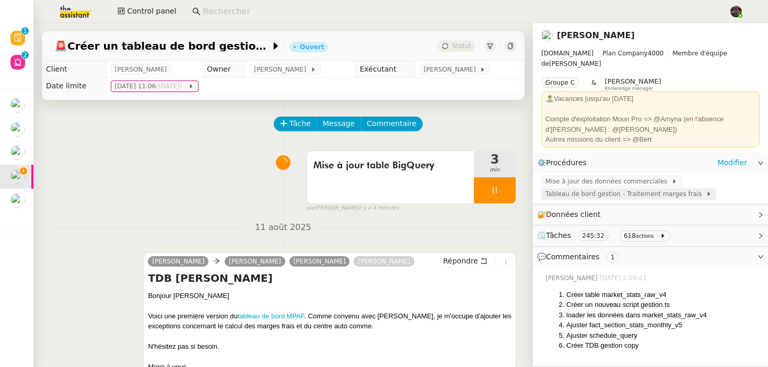
click at [618, 189] on span "Tableau de bord gestion - Traitement marges frais" at bounding box center [625, 194] width 160 height 10
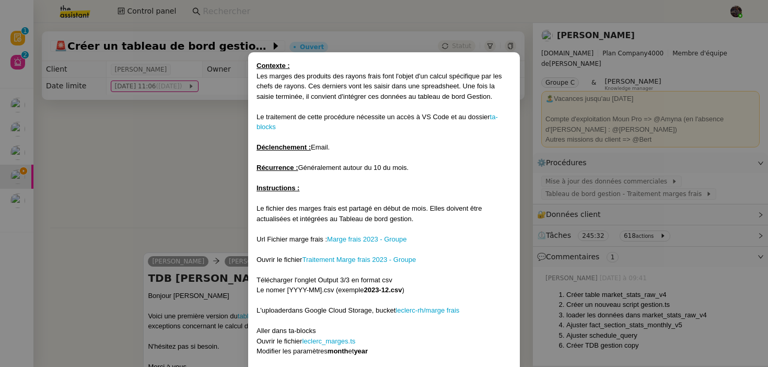
scroll to position [64, 0]
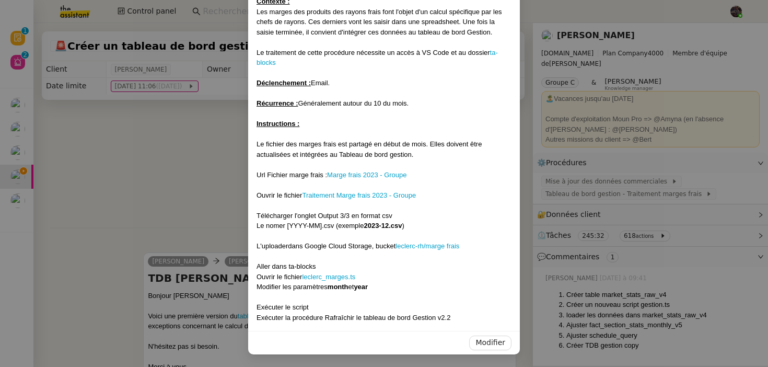
click at [352, 180] on div at bounding box center [384, 185] width 255 height 10
click at [363, 174] on link "Marge frais 2023 - Groupe" at bounding box center [366, 175] width 79 height 8
click at [377, 193] on link "Traitement Marge frais 2023 - Groupe" at bounding box center [359, 195] width 114 height 8
click at [94, 191] on nz-modal-container "Contexte : Les marges des produits des rayons frais font l'objet d'un calcul sp…" at bounding box center [384, 183] width 768 height 367
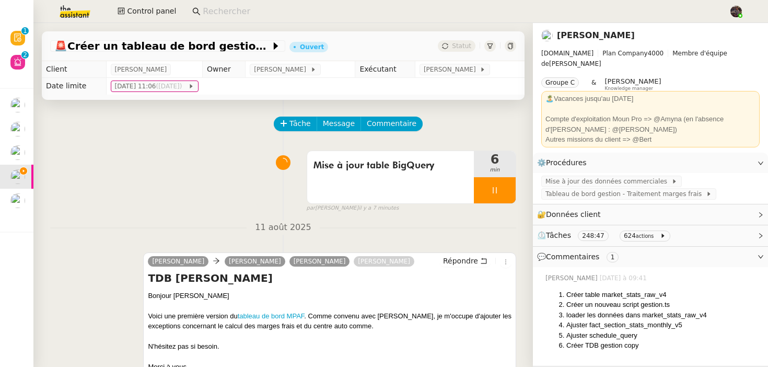
scroll to position [12, 0]
click at [489, 188] on div at bounding box center [495, 190] width 42 height 26
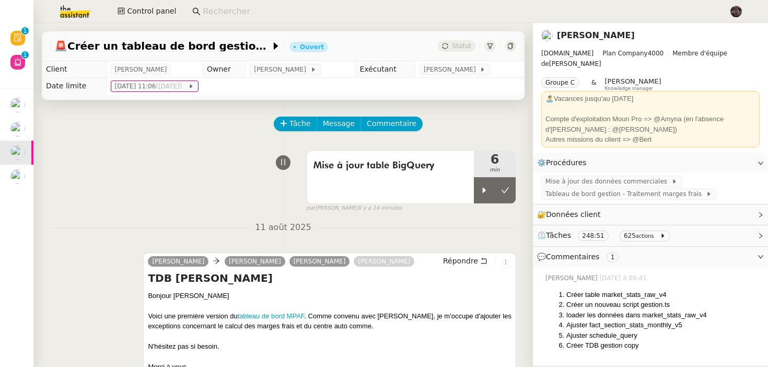
click at [191, 207] on div "Mise à jour table BigQuery 6 min false par Bert C. il y a 14 minutes" at bounding box center [283, 179] width 466 height 67
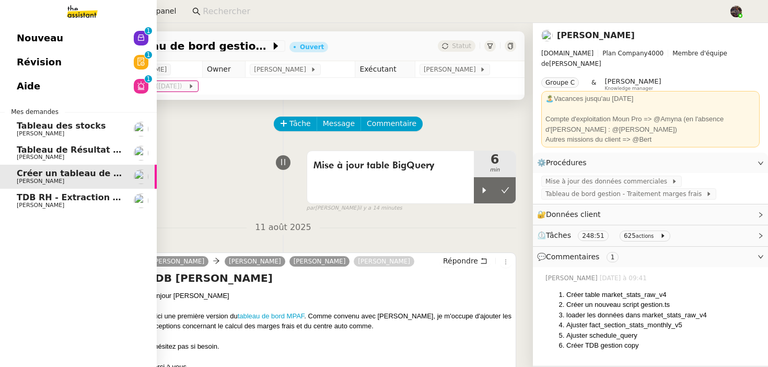
click at [49, 204] on span "[PERSON_NAME]" at bounding box center [41, 205] width 48 height 7
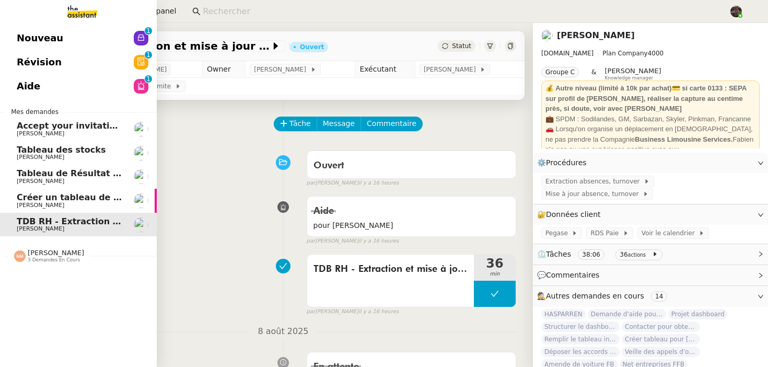
click at [49, 41] on span "Nouveau" at bounding box center [40, 38] width 46 height 16
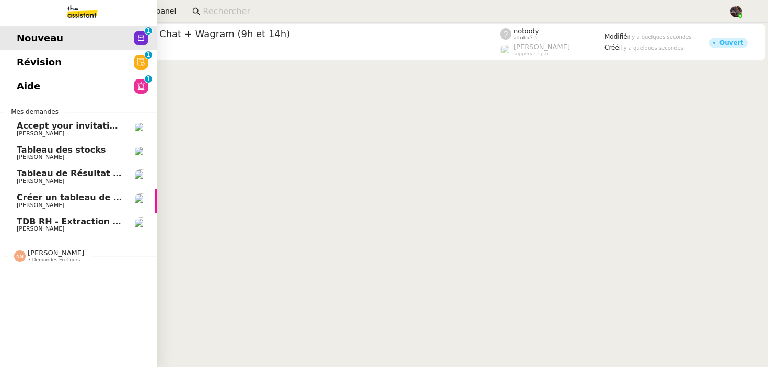
click at [63, 218] on span "TDB RH - Extraction et mise à jour Absences / Turnover - [DATE]" at bounding box center [167, 221] width 300 height 10
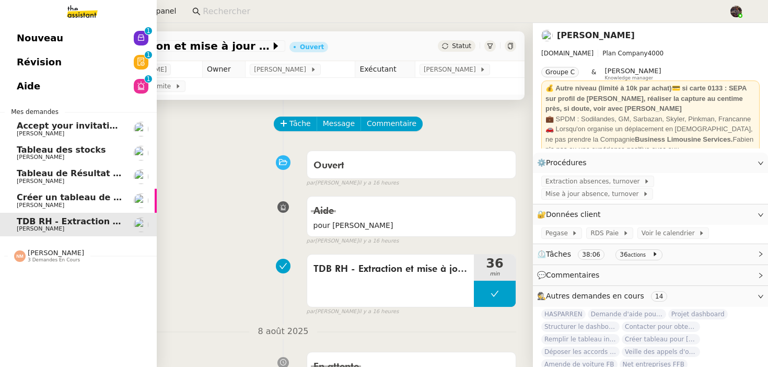
click at [19, 59] on span "Révision" at bounding box center [39, 62] width 45 height 16
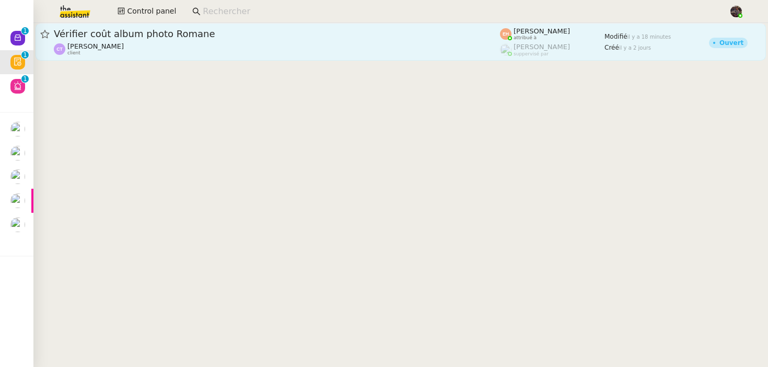
click at [237, 35] on span "Vérifier coût album photo Romane" at bounding box center [277, 33] width 446 height 9
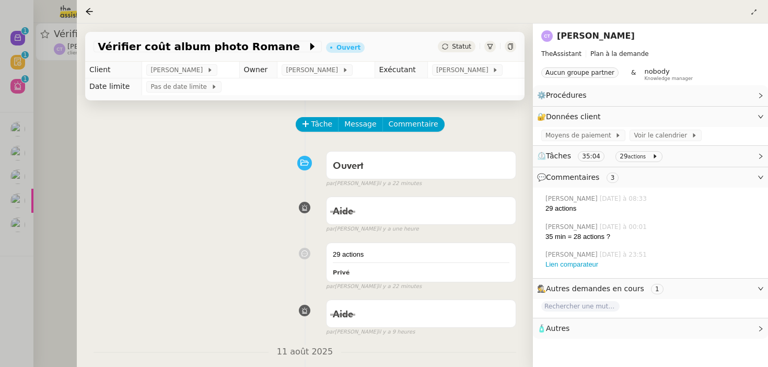
click at [44, 196] on div at bounding box center [384, 183] width 768 height 367
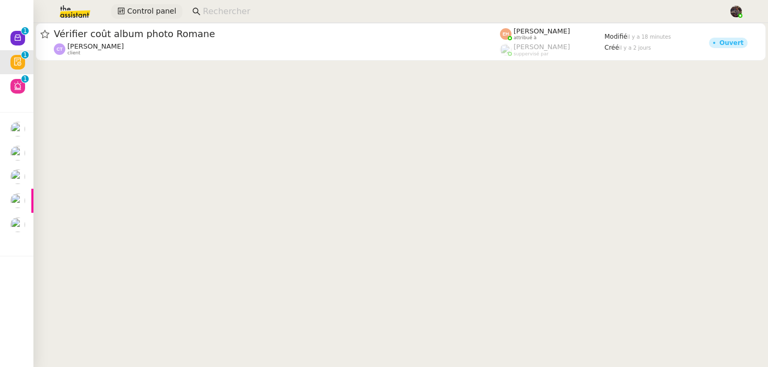
click at [153, 9] on span "Control panel" at bounding box center [151, 11] width 49 height 12
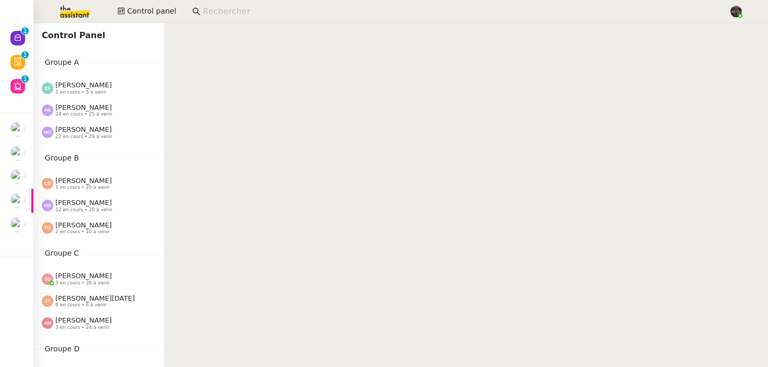
click at [83, 277] on span "Sheida Delpazir" at bounding box center [83, 276] width 56 height 8
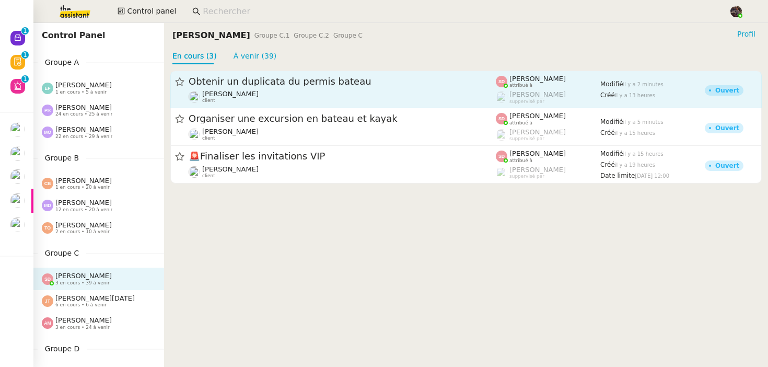
click at [317, 86] on div "Obtenir un duplicata du permis bateau" at bounding box center [342, 81] width 307 height 13
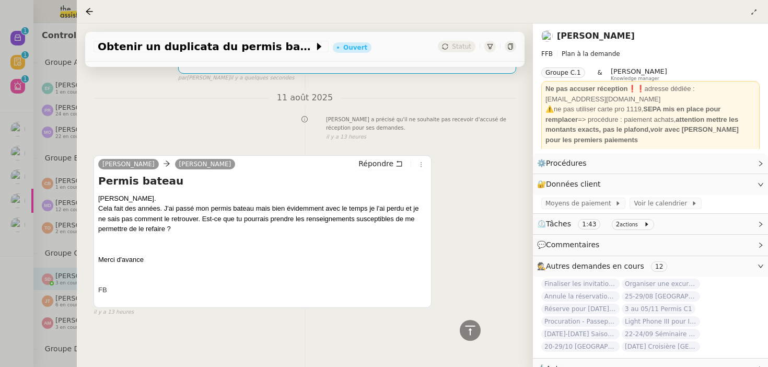
scroll to position [50, 0]
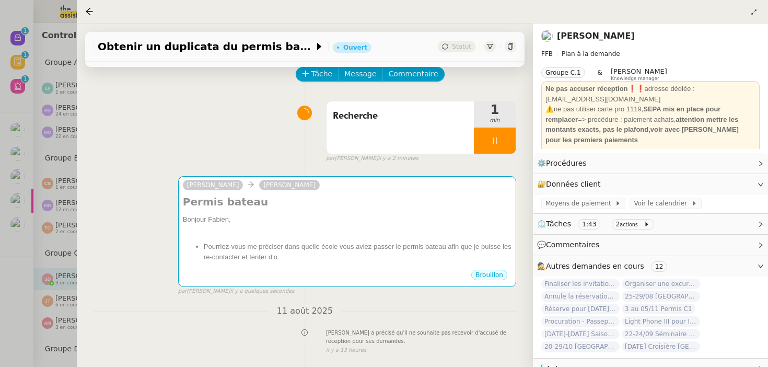
click at [36, 236] on div at bounding box center [384, 183] width 768 height 367
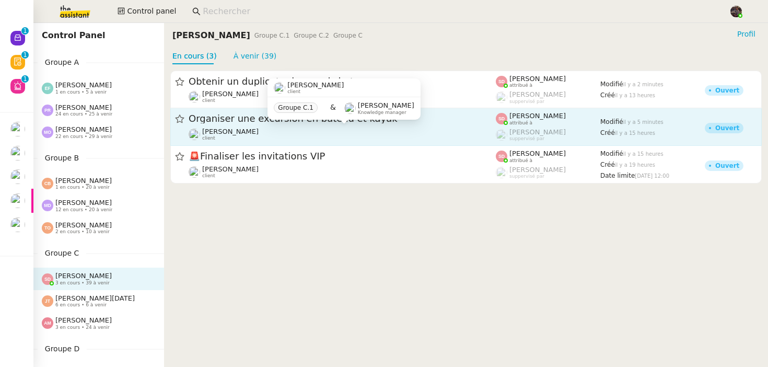
click at [319, 135] on div "Fabien Bornancin client" at bounding box center [342, 134] width 307 height 14
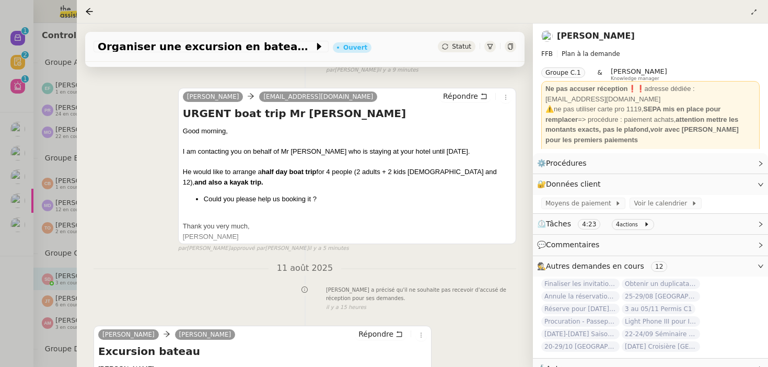
scroll to position [299, 0]
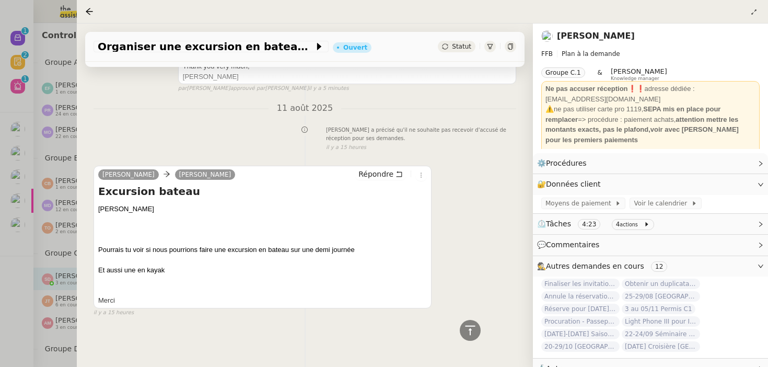
click at [200, 146] on div "Fabien a précisé qu'il ne souhaite pas recevoir d'accusé de réception pour ses …" at bounding box center [305, 138] width 423 height 28
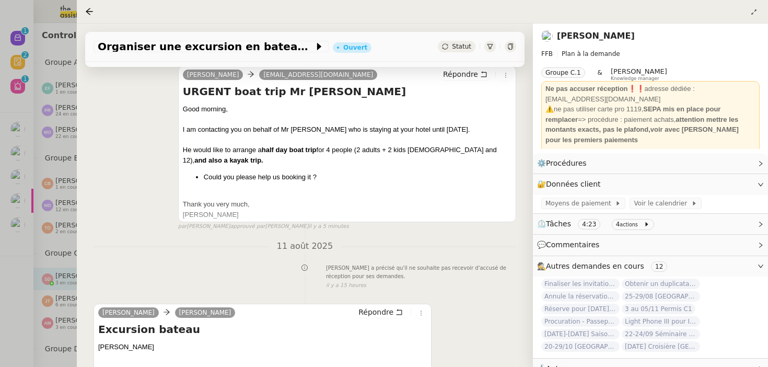
scroll to position [156, 0]
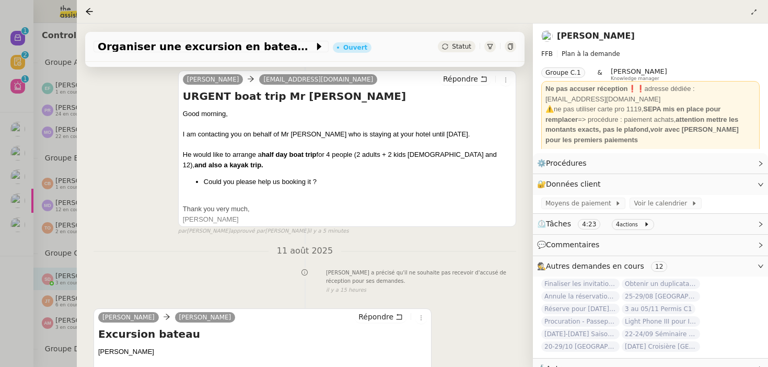
click at [39, 235] on div at bounding box center [384, 183] width 768 height 367
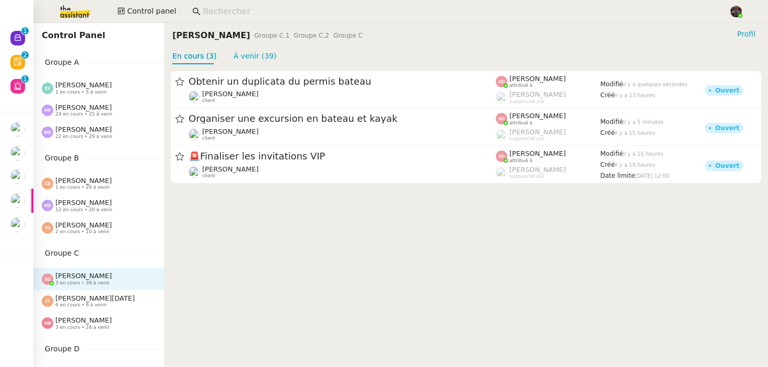
click at [98, 306] on span "6 en cours • 6 à venir" at bounding box center [80, 305] width 51 height 6
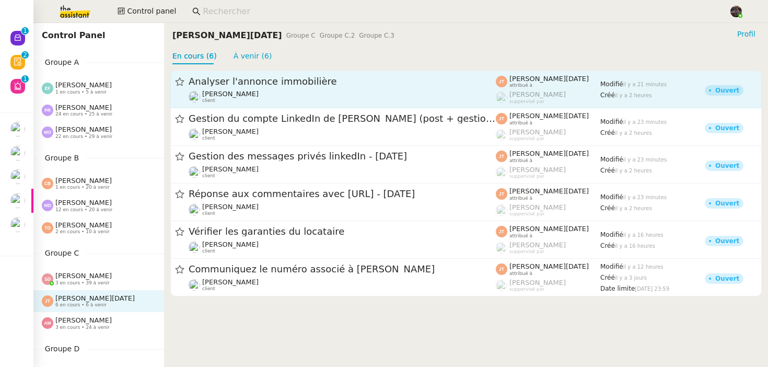
click at [261, 82] on span "Analyser l'annonce immobilière" at bounding box center [342, 81] width 307 height 9
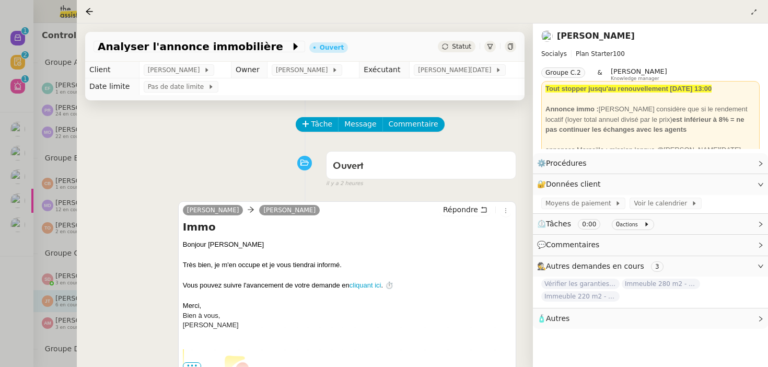
click at [73, 205] on div at bounding box center [384, 183] width 768 height 367
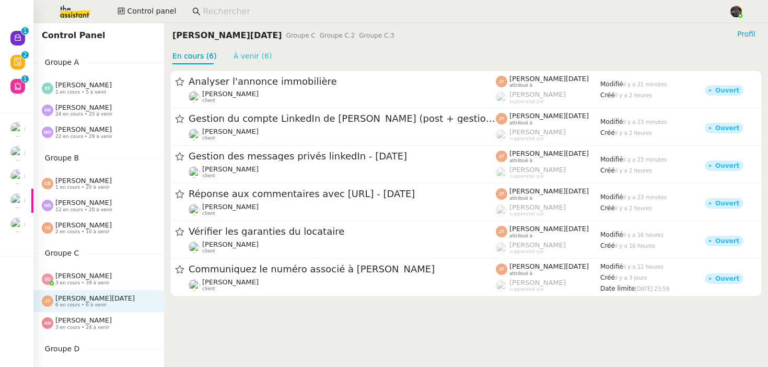
click at [263, 58] on link "À venir (6)" at bounding box center [253, 56] width 39 height 8
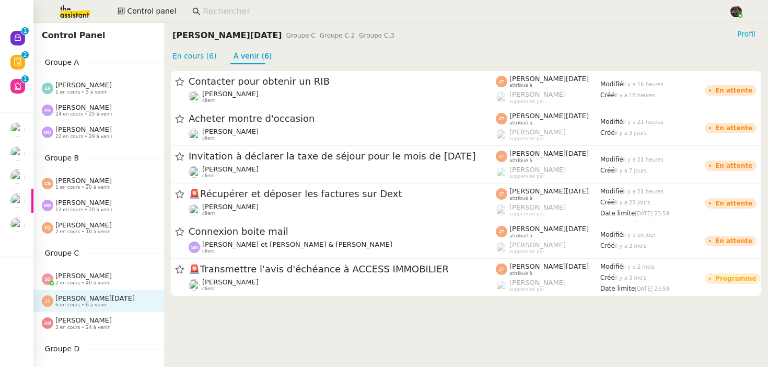
click at [106, 319] on div "Amyna Mehrez 3 en cours • 24 à venir" at bounding box center [83, 323] width 56 height 14
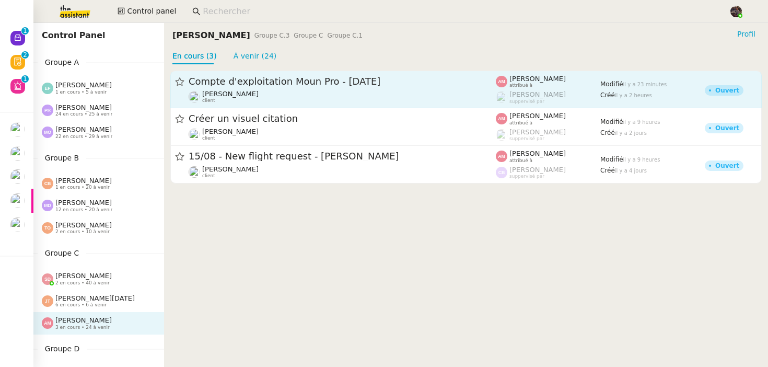
click at [285, 81] on span "Compte d'exploitation Moun Pro - [DATE]" at bounding box center [342, 81] width 307 height 9
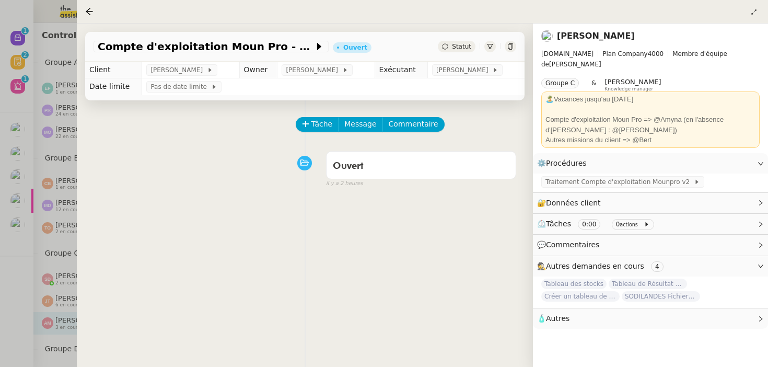
click at [47, 234] on div at bounding box center [384, 183] width 768 height 367
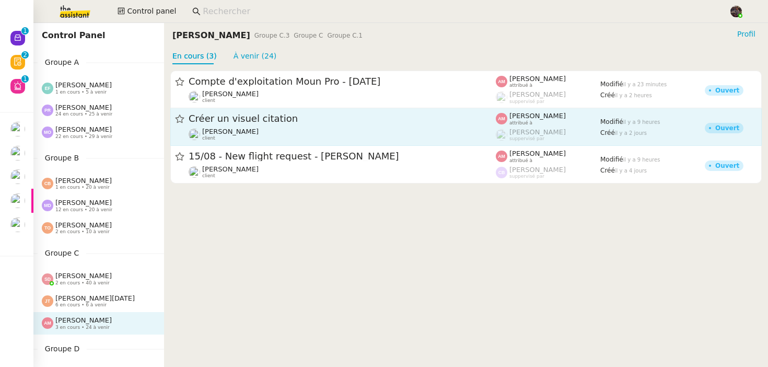
click at [274, 125] on div "Créer un visuel citation Hugo Bentz client" at bounding box center [342, 126] width 307 height 29
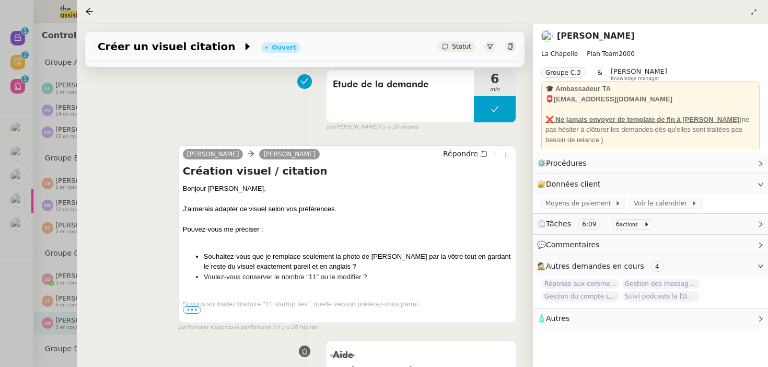
scroll to position [214, 0]
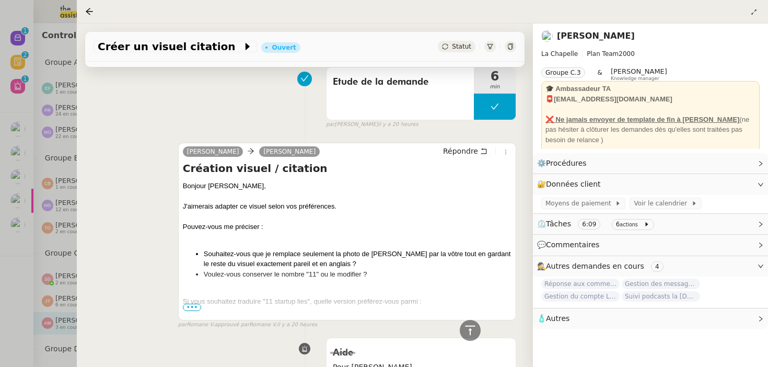
click at [5, 267] on div at bounding box center [384, 183] width 768 height 367
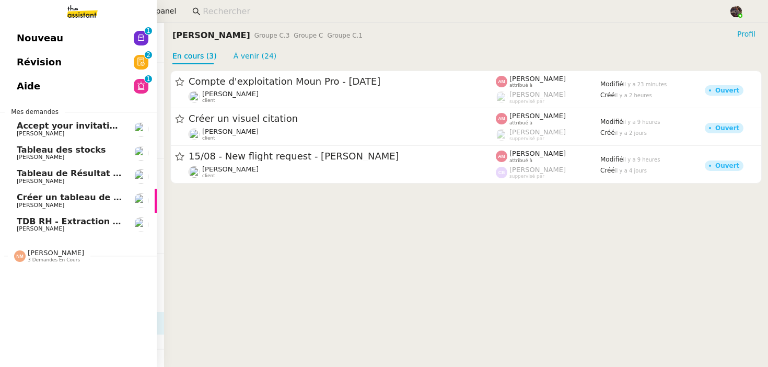
click at [67, 32] on link "Nouveau 0 1 2 3 4 5 6 7 8 9" at bounding box center [78, 38] width 157 height 24
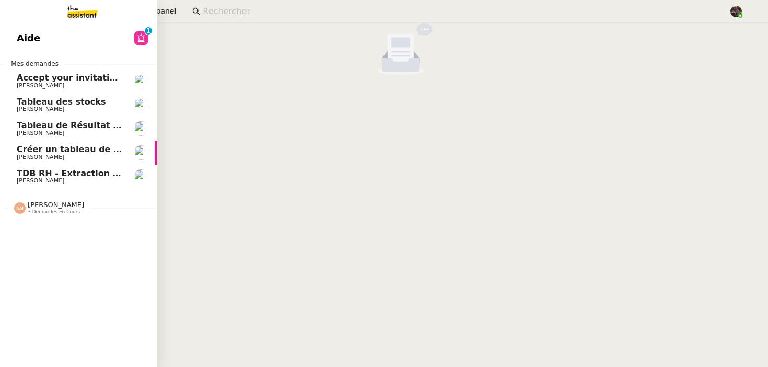
click at [76, 176] on span "TDB RH - Extraction et mise à jour Absences / Turnover - [DATE]" at bounding box center [167, 173] width 300 height 10
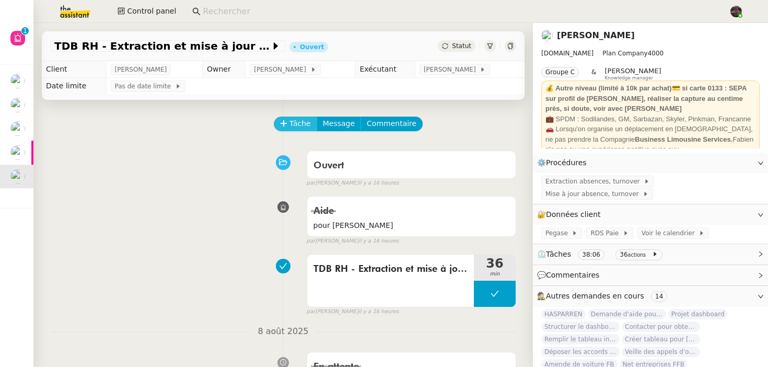
click at [310, 119] on button "Tâche" at bounding box center [295, 123] width 43 height 15
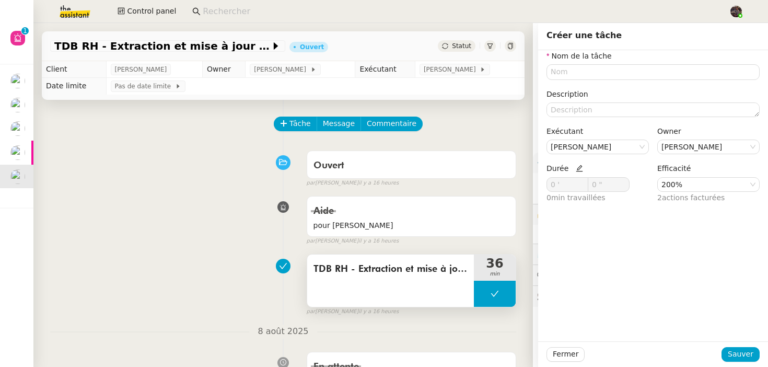
click at [459, 257] on div "TDB RH - Extraction et mise à jour Absences / Turnover - [DATE]" at bounding box center [390, 280] width 167 height 52
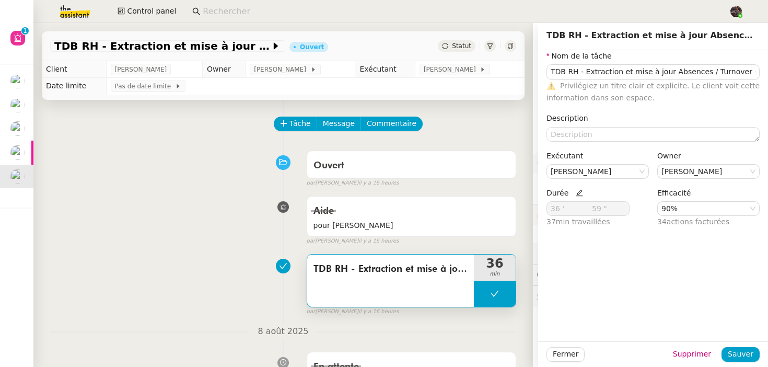
click at [304, 132] on div "Tâche Message Commentaire" at bounding box center [395, 128] width 241 height 25
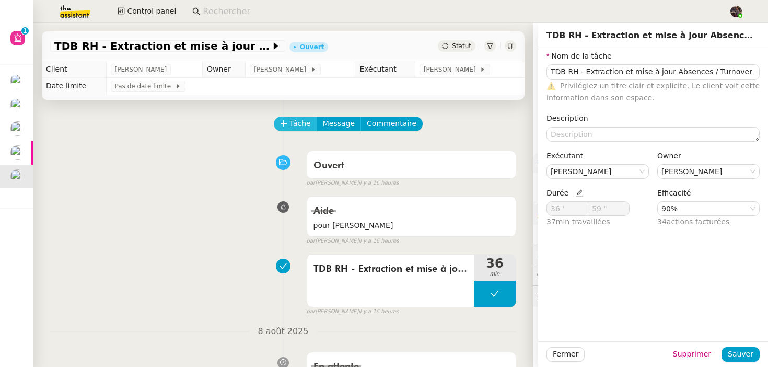
click at [304, 122] on span "Tâche" at bounding box center [299, 124] width 21 height 12
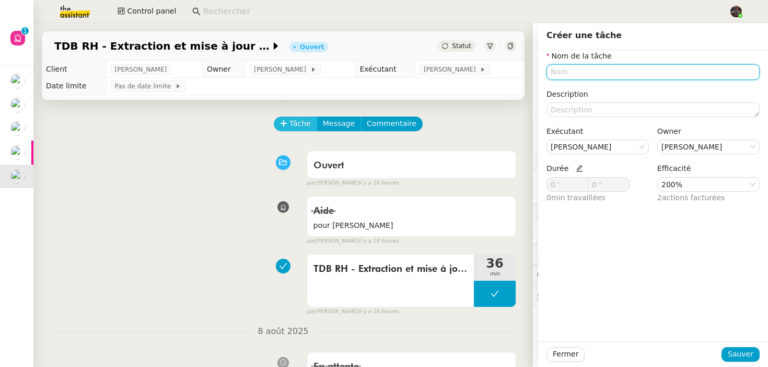
type input "M"
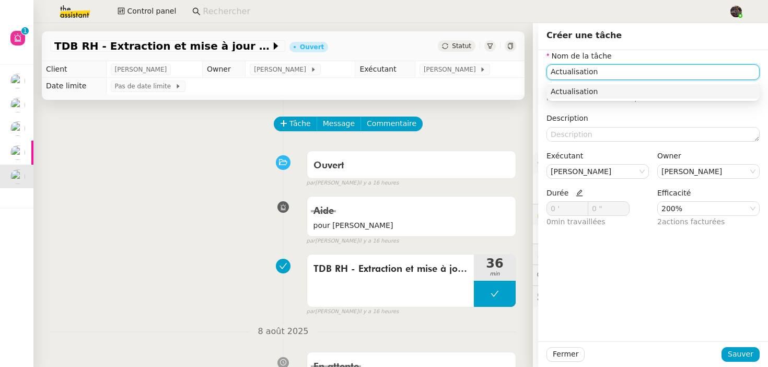
click at [624, 96] on nz-auto-option "Actualisation" at bounding box center [652, 91] width 213 height 15
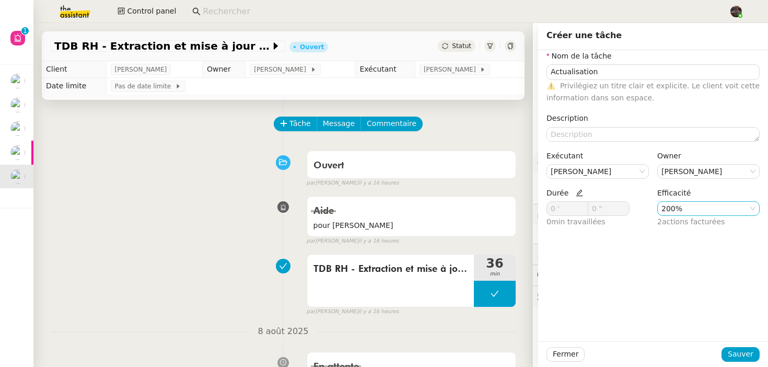
click at [695, 214] on nz-select-item "200%" at bounding box center [708, 209] width 94 height 14
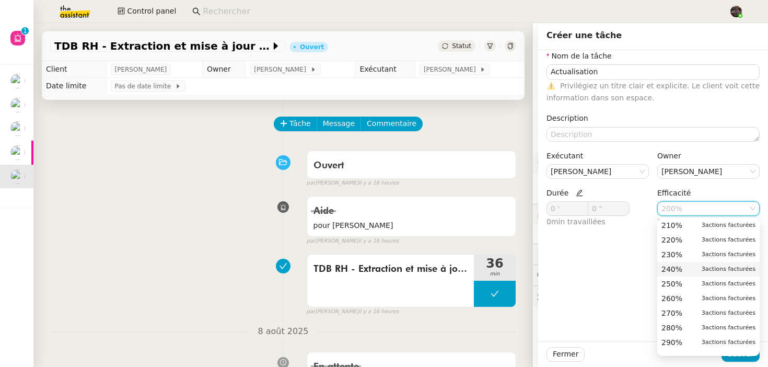
scroll to position [384, 0]
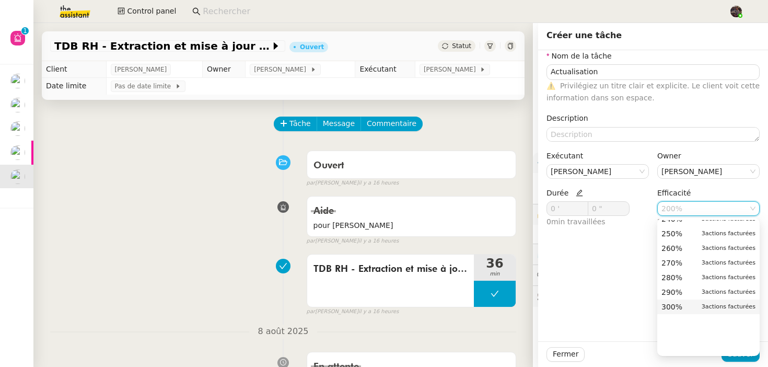
click at [680, 308] on span "300%" at bounding box center [671, 306] width 21 height 9
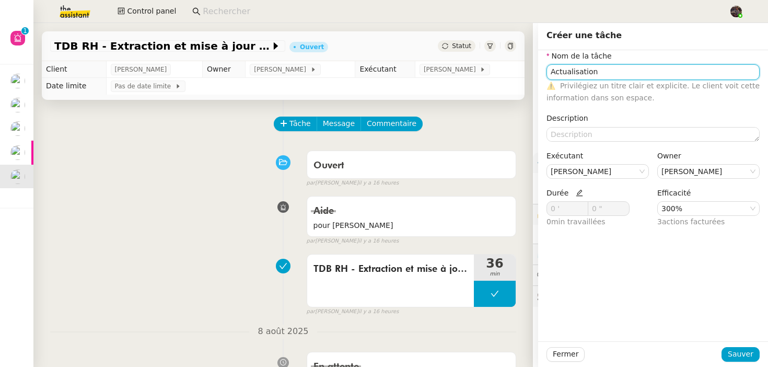
click at [577, 68] on input "Actualisation" at bounding box center [652, 71] width 213 height 15
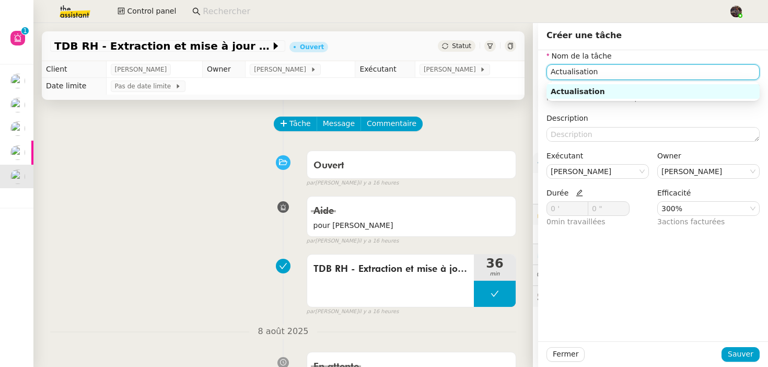
click at [577, 68] on input "Actualisation" at bounding box center [652, 71] width 213 height 15
click at [646, 89] on div "Ajout en base" at bounding box center [653, 91] width 205 height 9
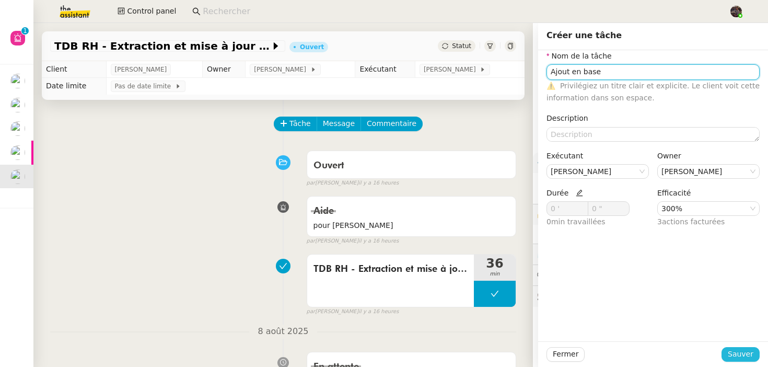
type input "Ajout en base"
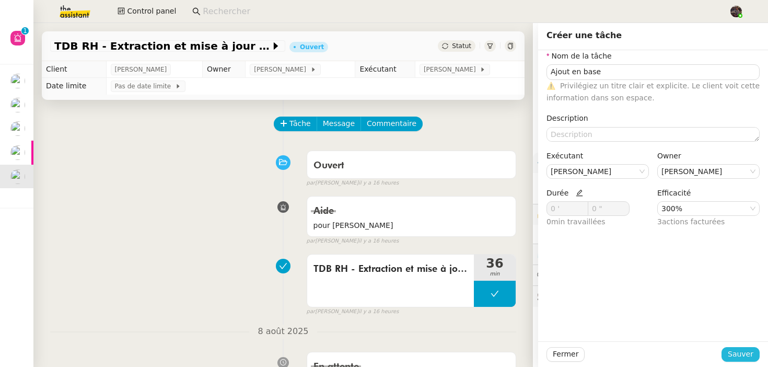
click at [748, 356] on span "Sauver" at bounding box center [741, 354] width 26 height 12
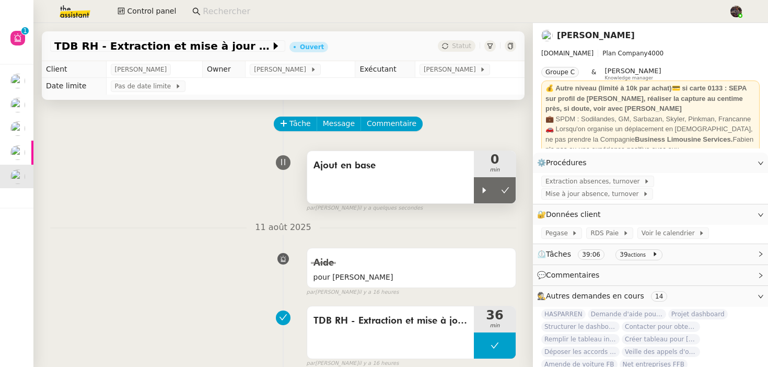
click at [449, 181] on div "Ajout en base" at bounding box center [390, 177] width 167 height 52
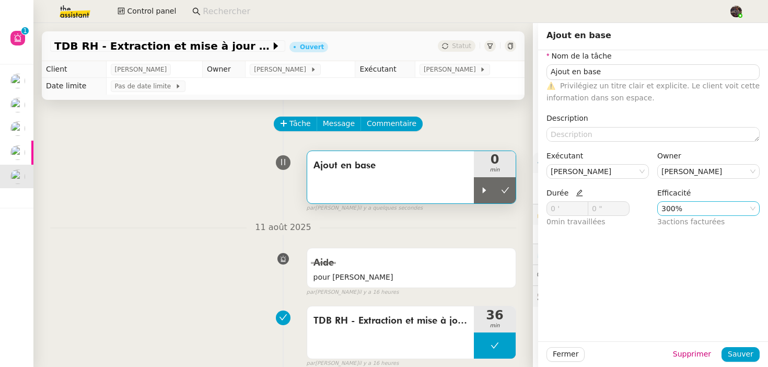
click at [678, 212] on nz-select-item "300%" at bounding box center [708, 209] width 94 height 14
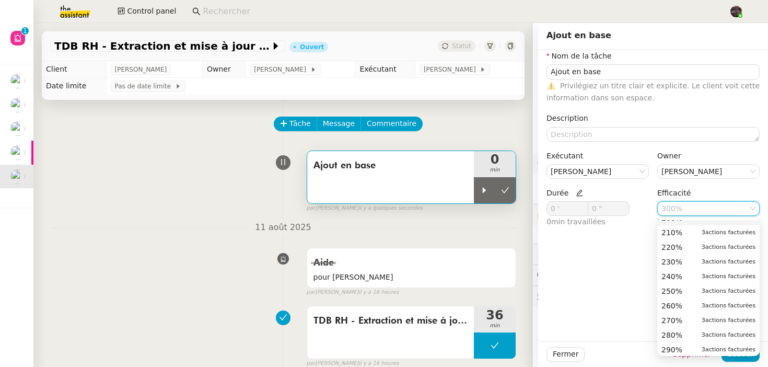
scroll to position [324, 0]
click at [675, 223] on span "200%" at bounding box center [671, 218] width 21 height 9
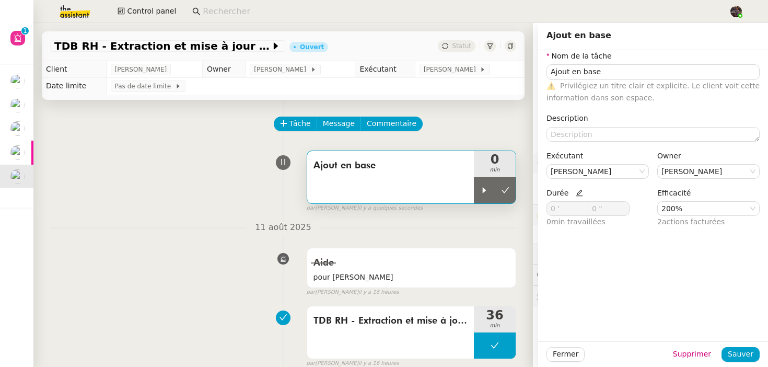
click at [754, 362] on div "Fermer Supprimer Sauver" at bounding box center [653, 354] width 230 height 26
click at [751, 356] on span "Sauver" at bounding box center [741, 354] width 26 height 12
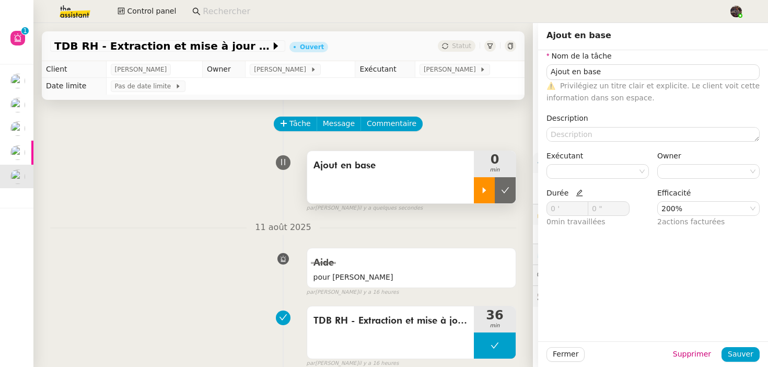
click at [485, 196] on div at bounding box center [484, 190] width 21 height 26
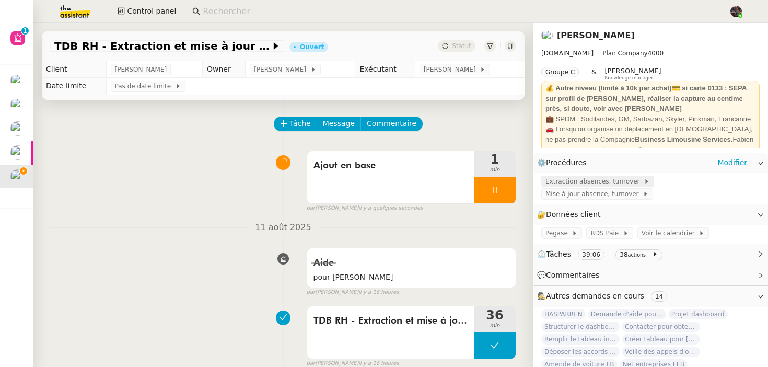
click at [604, 182] on span "Extraction absences, turnover" at bounding box center [594, 181] width 98 height 10
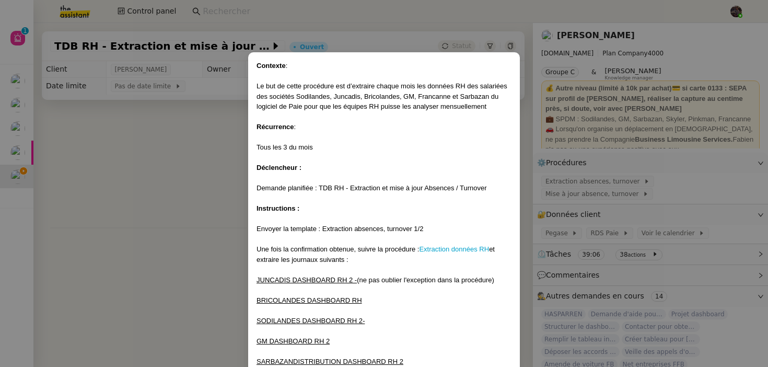
scroll to position [146, 0]
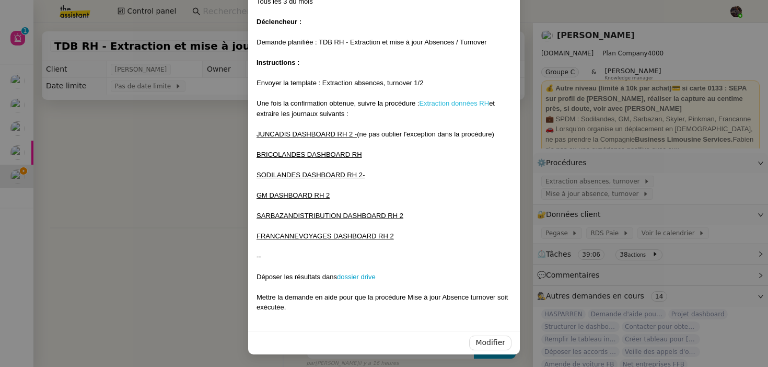
click at [445, 104] on link "Extraction données RH" at bounding box center [454, 103] width 70 height 8
click at [581, 200] on nz-modal-container "Contexte : Le but de cette procédure est d’extraire chaque mois les données RH …" at bounding box center [384, 183] width 768 height 367
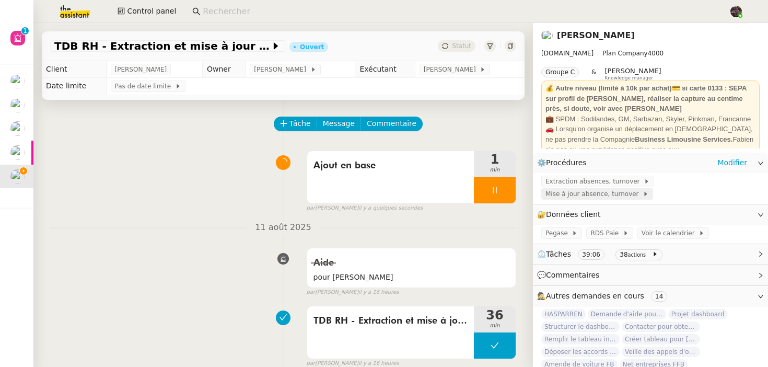
click at [585, 195] on span "Mise à jour absence, turnover" at bounding box center [593, 194] width 97 height 10
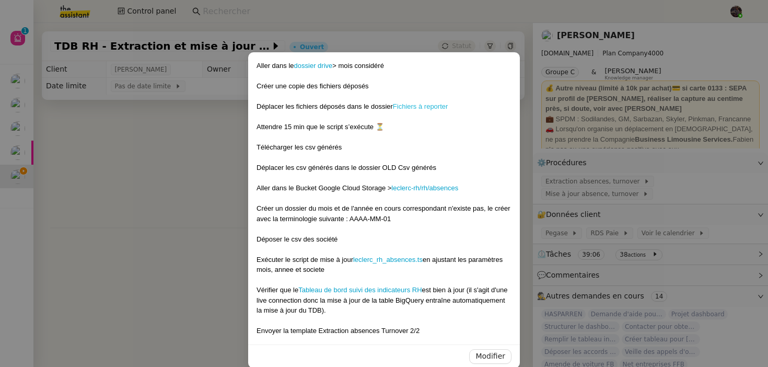
click at [421, 104] on link "Fichiers à reporter" at bounding box center [420, 106] width 55 height 8
click at [316, 63] on link "dossier drive" at bounding box center [313, 66] width 39 height 8
click at [120, 220] on nz-modal-container "Aller dans le dossier drive > mois considéré Créer une copie des fichiers dépos…" at bounding box center [384, 183] width 768 height 367
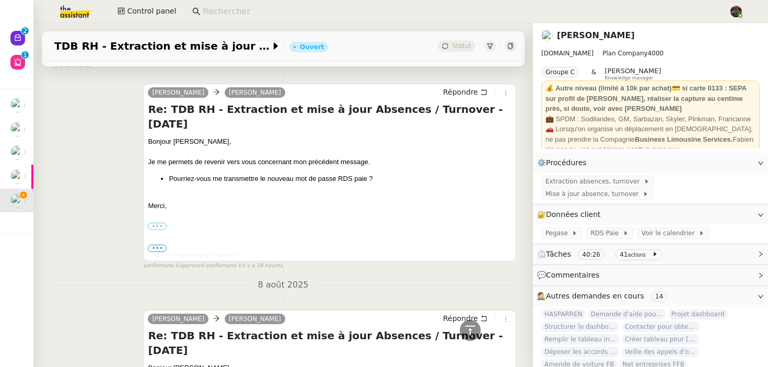
scroll to position [226, 0]
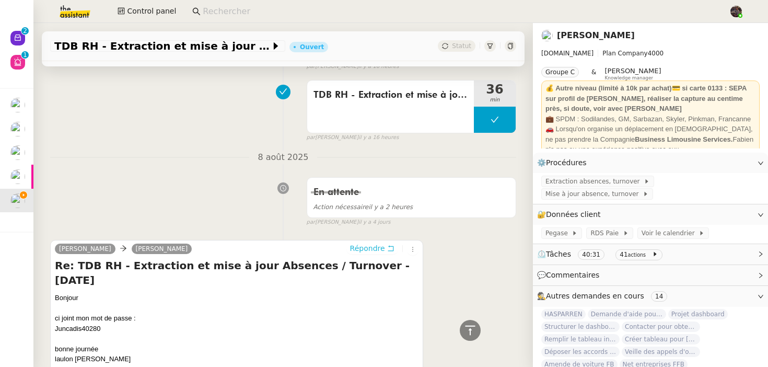
click at [374, 246] on span "Répondre" at bounding box center [367, 248] width 35 height 10
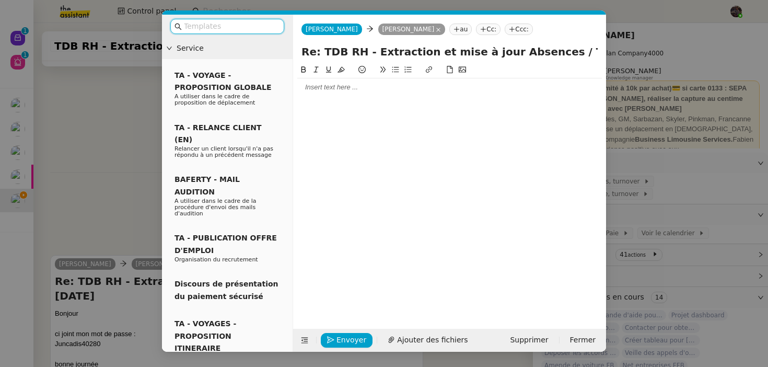
click at [235, 24] on input "text" at bounding box center [231, 26] width 94 height 12
click at [124, 123] on nz-modal-container "Service TA - VOYAGE - PROPOSITION GLOBALE A utiliser dans le cadre de propositi…" at bounding box center [384, 183] width 768 height 367
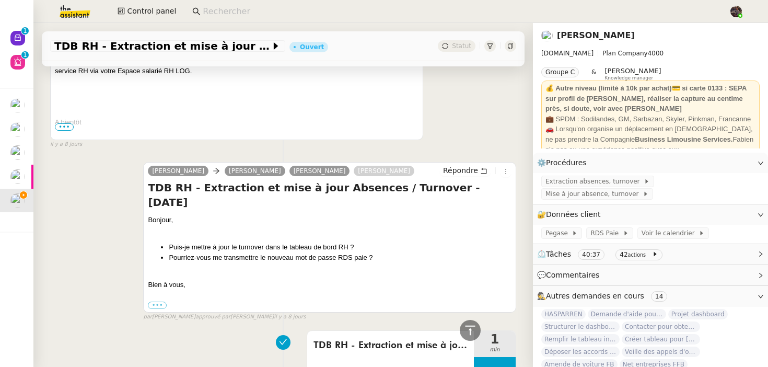
scroll to position [2773, 0]
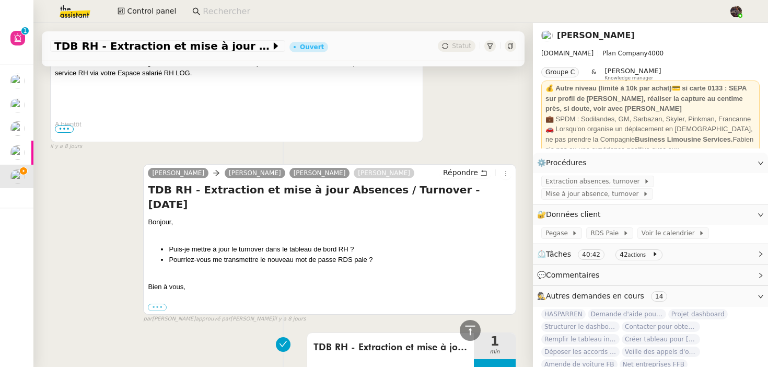
click at [177, 328] on div "TDB RH - Extraction et mise à jour Absences / Turnover - août 2025 1 min false …" at bounding box center [283, 361] width 466 height 67
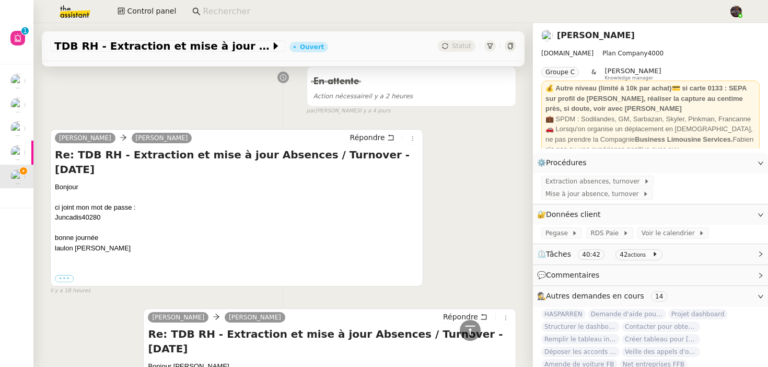
scroll to position [0, 0]
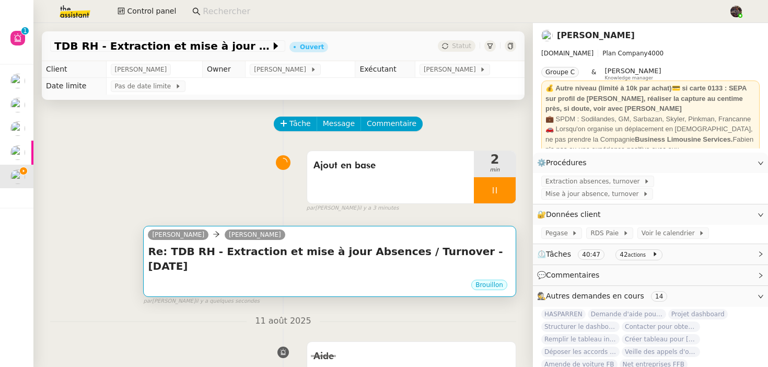
click at [346, 251] on h4 "Re: TDB RH - Extraction et mise à jour Absences / Turnover - [DATE]" at bounding box center [330, 258] width 364 height 29
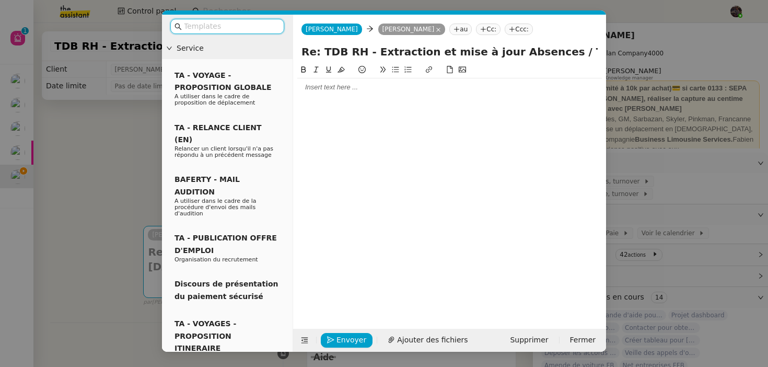
click at [244, 29] on input "text" at bounding box center [231, 26] width 94 height 12
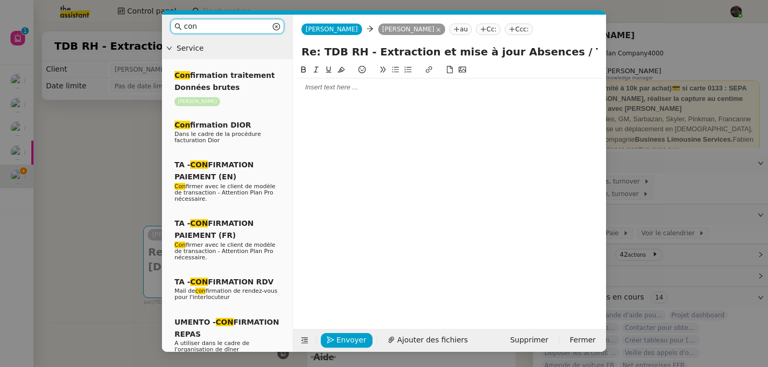
type input "conf"
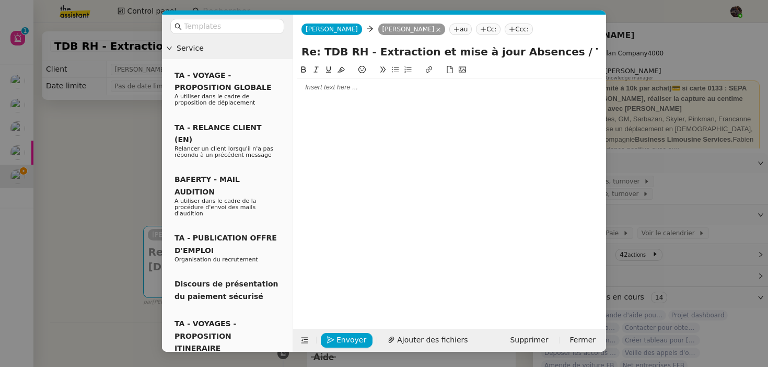
click at [200, 49] on span "Service" at bounding box center [233, 48] width 112 height 12
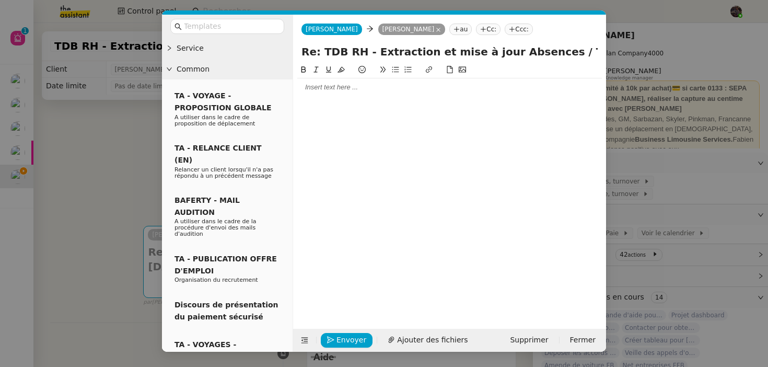
click at [198, 71] on span "Common" at bounding box center [233, 69] width 112 height 12
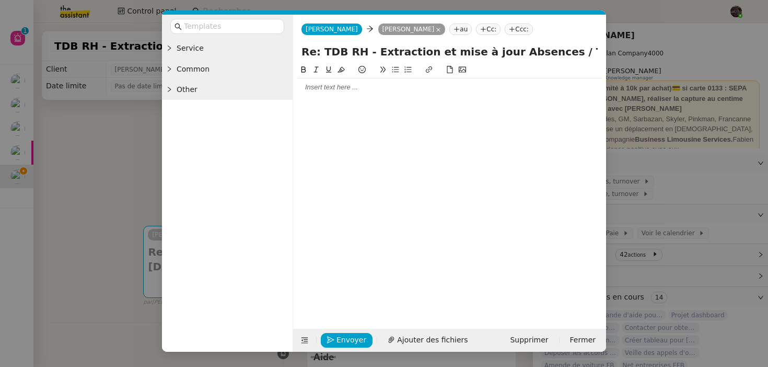
click at [196, 85] on span "Other" at bounding box center [233, 90] width 112 height 12
click at [208, 28] on input "text" at bounding box center [231, 26] width 94 height 12
click at [185, 50] on span "Service" at bounding box center [233, 48] width 112 height 12
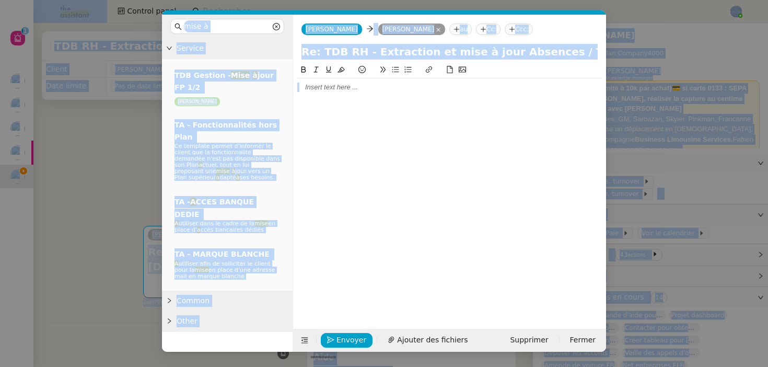
click at [200, 15] on div "mise à" at bounding box center [227, 27] width 131 height 24
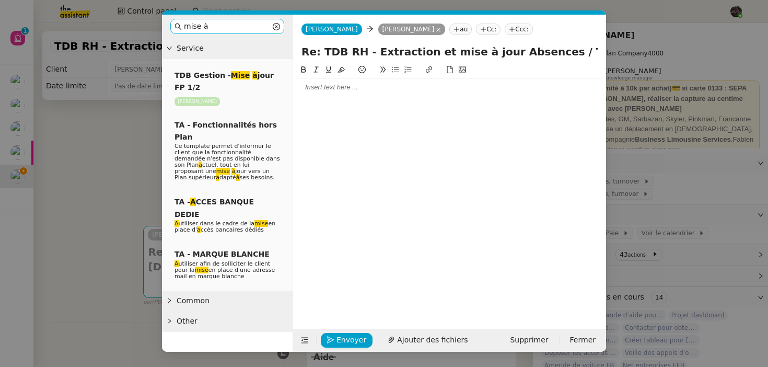
click at [200, 24] on input "mise à" at bounding box center [227, 26] width 87 height 12
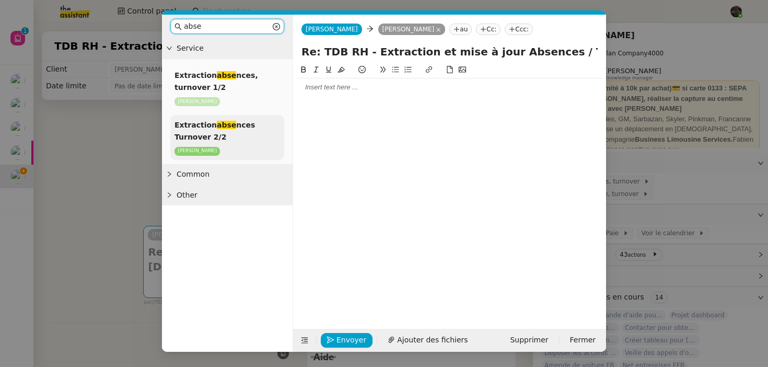
type input "abse"
click at [224, 133] on div "Extraction abse nces Turnover 2/2 Lydie Laulon" at bounding box center [227, 137] width 114 height 45
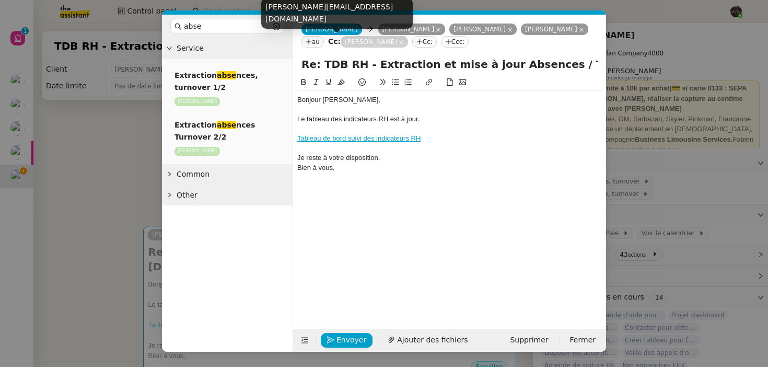
click at [399, 43] on icon at bounding box center [401, 42] width 5 height 5
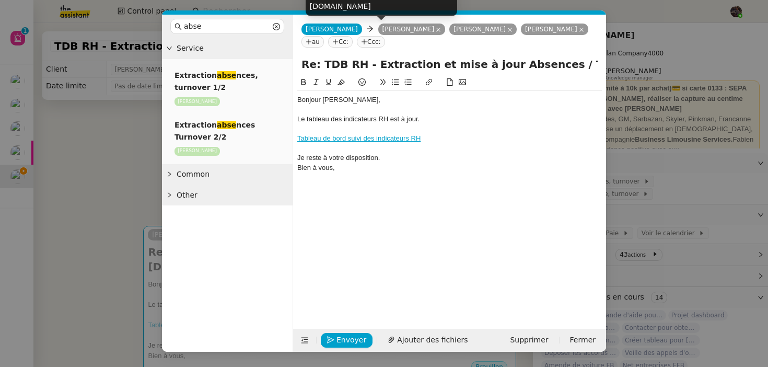
click at [402, 29] on nz-tag "Lydie LAULON" at bounding box center [411, 29] width 67 height 11
click at [328, 43] on nz-tag "Cc:" at bounding box center [340, 41] width 25 height 11
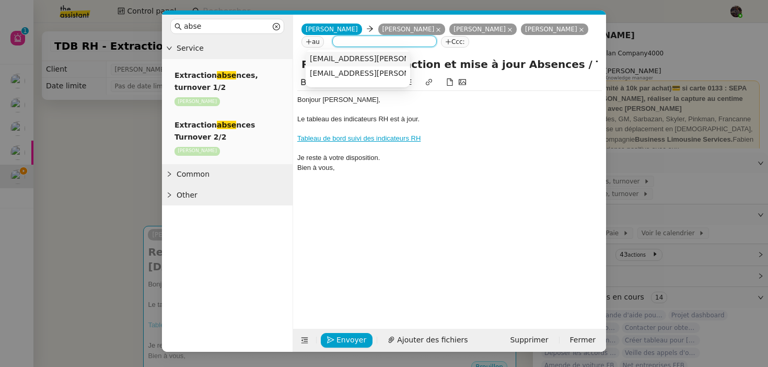
click at [436, 30] on icon at bounding box center [438, 29] width 5 height 5
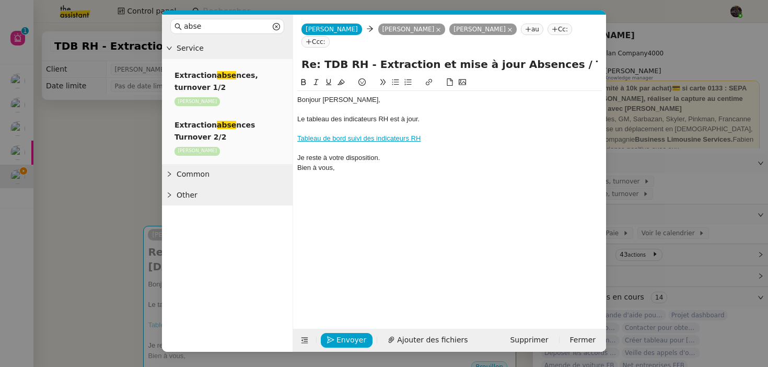
click at [554, 28] on icon at bounding box center [554, 29] width 1 height 5
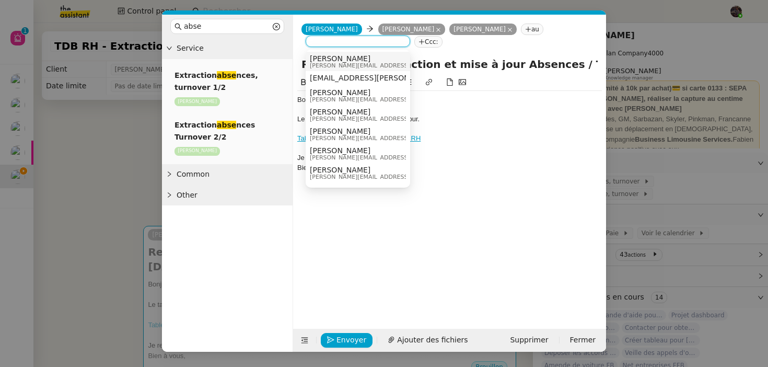
click at [390, 55] on span "[PERSON_NAME]" at bounding box center [384, 58] width 148 height 8
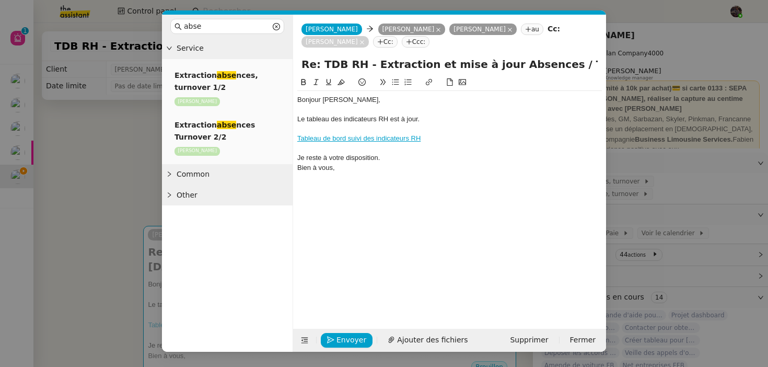
click at [106, 168] on nz-modal-container "abse Service Extraction abse nces, turnover 1/2 Lydie Laulon Extraction abse nc…" at bounding box center [384, 183] width 768 height 367
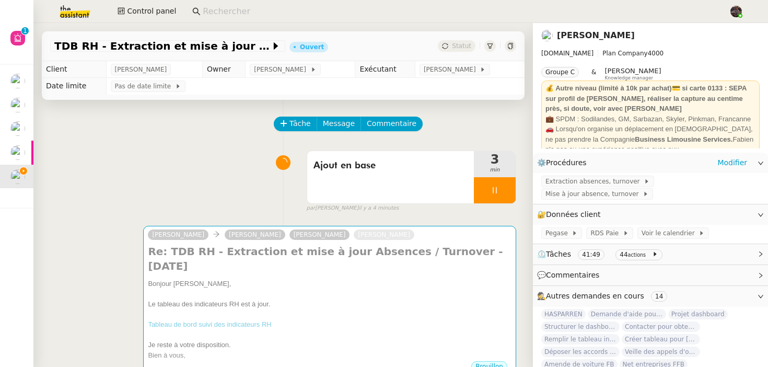
click at [609, 200] on div "Extraction absences, turnover Mise à jour absence, turnover" at bounding box center [650, 188] width 235 height 31
click at [611, 194] on span "Mise à jour absence, turnover" at bounding box center [593, 194] width 97 height 10
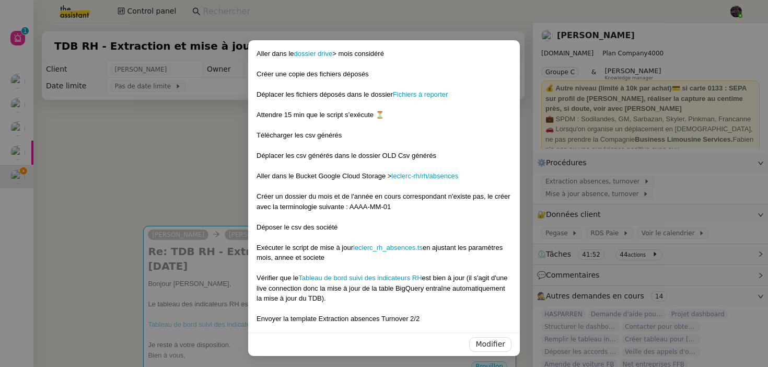
scroll to position [13, 0]
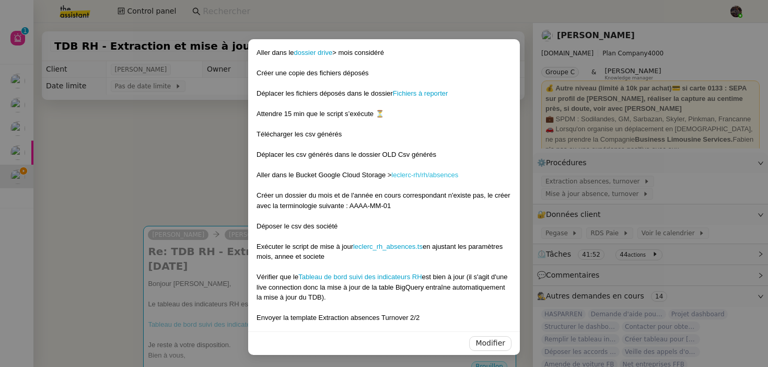
click at [414, 174] on link "leclerc-rh/rh/absences" at bounding box center [424, 175] width 67 height 8
click at [66, 194] on nz-modal-container "Aller dans le dossier drive > mois considéré Créer une copie des fichiers dépos…" at bounding box center [384, 183] width 768 height 367
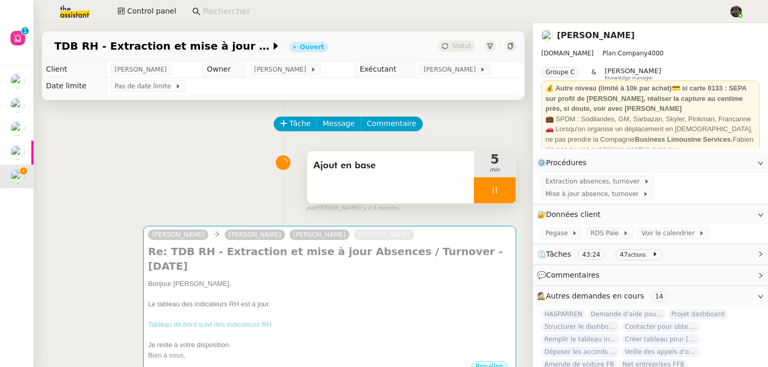
click at [490, 185] on div at bounding box center [495, 190] width 42 height 26
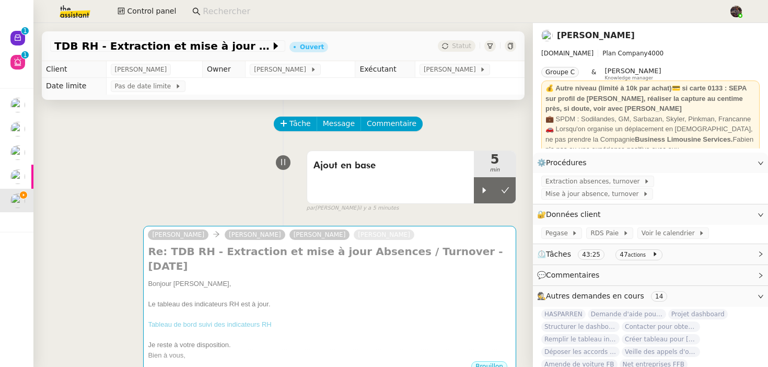
click at [83, 22] on img at bounding box center [66, 11] width 81 height 23
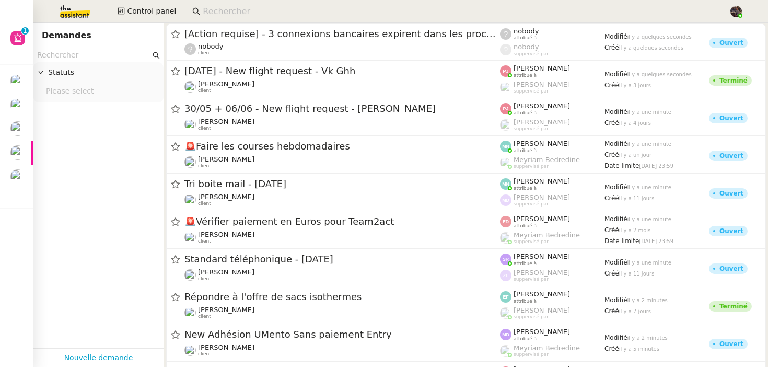
click at [66, 7] on img at bounding box center [66, 11] width 81 height 23
click at [91, 55] on input "text" at bounding box center [93, 55] width 113 height 12
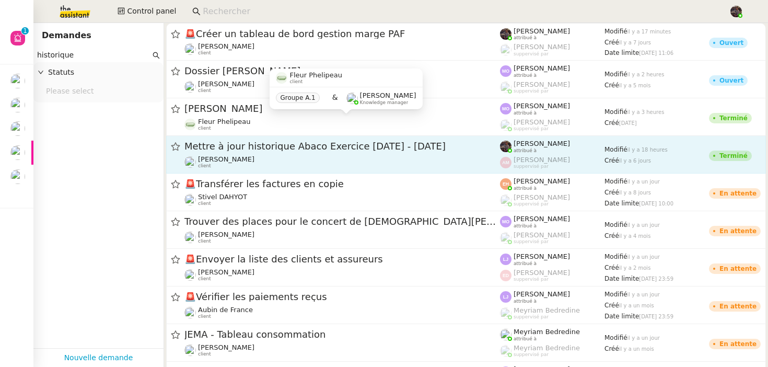
type input "historique"
click at [290, 170] on link "Mettre à jour historique Abaco Exercice 2024 - 2025 Guillaume Farina client Ber…" at bounding box center [466, 155] width 600 height 38
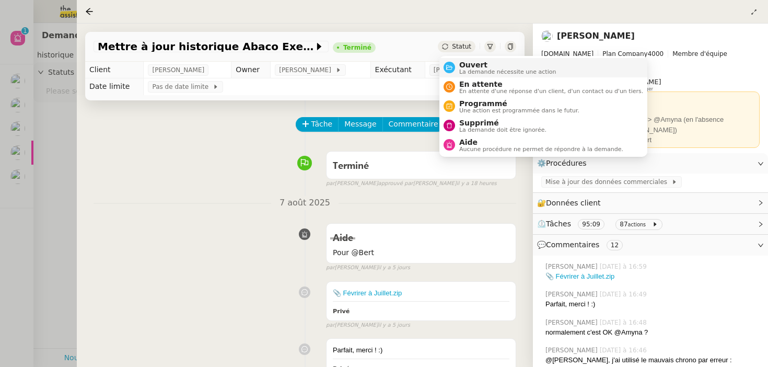
click at [469, 62] on span "Ouvert" at bounding box center [507, 65] width 97 height 8
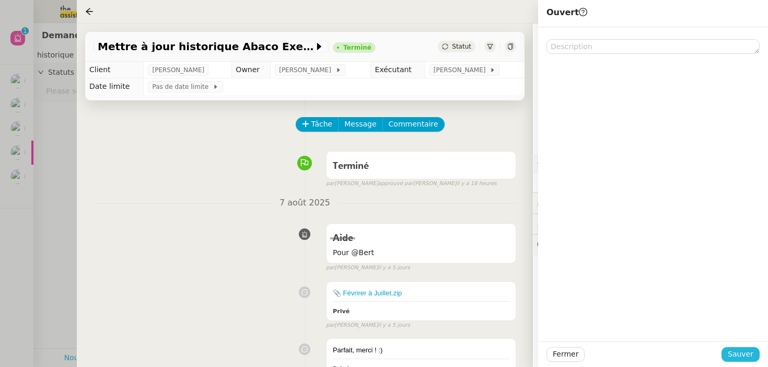
click at [739, 350] on span "Sauver" at bounding box center [741, 354] width 26 height 12
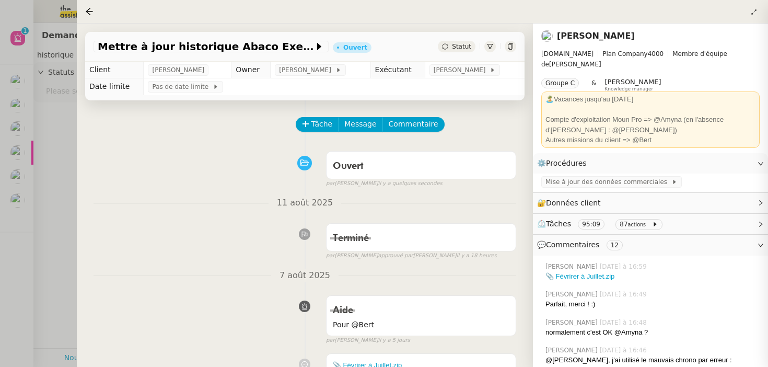
click at [399, 133] on div "Tâche Message Commentaire" at bounding box center [407, 129] width 220 height 25
click at [401, 129] on span "Commentaire" at bounding box center [414, 124] width 50 height 12
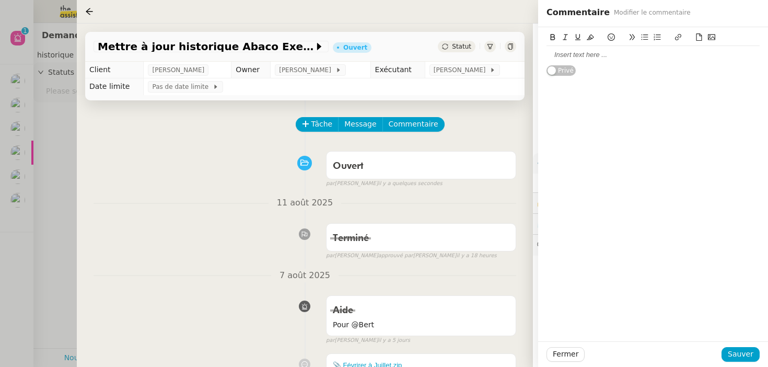
click at [560, 56] on div at bounding box center [652, 54] width 213 height 9
click at [626, 72] on div "Pourras tu traiter Août 2024" at bounding box center [652, 73] width 213 height 9
click at [602, 77] on div "Pourras tu traiter Août 2024 à" at bounding box center [652, 73] width 213 height 9
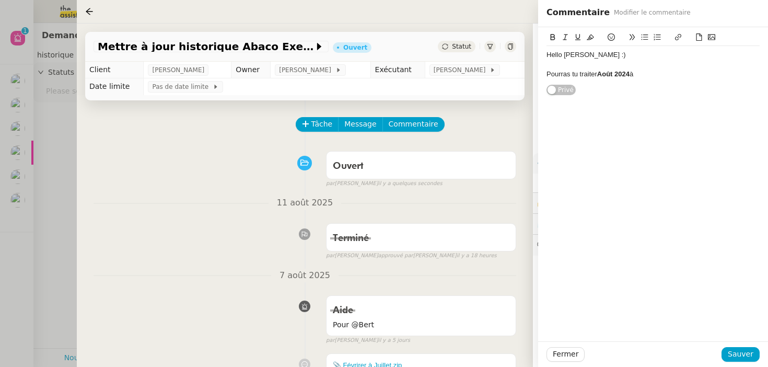
click at [663, 76] on div "Pourras tu traiter Août 2024 à" at bounding box center [652, 73] width 213 height 9
click at [648, 72] on div "Pourras tu traiter Août 2024 à Janvier 2025" at bounding box center [652, 73] width 213 height 9
drag, startPoint x: 648, startPoint y: 72, endPoint x: 698, endPoint y: 71, distance: 49.6
click at [698, 71] on div "Pourras tu traiter Août 2024 à Janvier 2025" at bounding box center [652, 73] width 213 height 9
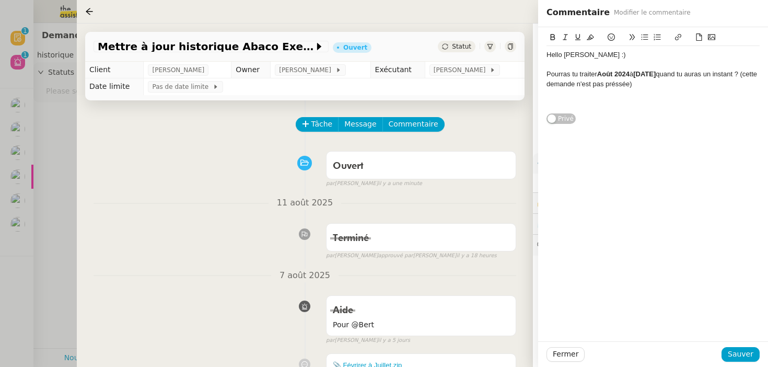
click at [636, 89] on div at bounding box center [652, 93] width 213 height 9
click at [638, 86] on div "Pourras tu traiter Août 2024 à Janvier 2025 quand tu auras un instant ? (cette …" at bounding box center [652, 78] width 213 height 19
click at [663, 117] on div "Hello Amyna :) Pourras tu traiter Août 2024 à Janvier 2025 quand tu auras un in…" at bounding box center [652, 75] width 213 height 97
click at [748, 345] on div "Fermer Sauver" at bounding box center [653, 354] width 230 height 26
click at [753, 351] on span "Sauver" at bounding box center [741, 354] width 26 height 12
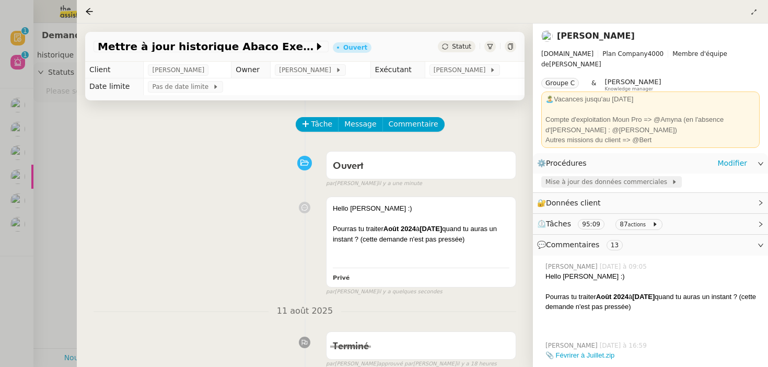
click at [613, 177] on span "Mise à jour des données commerciales" at bounding box center [608, 182] width 126 height 10
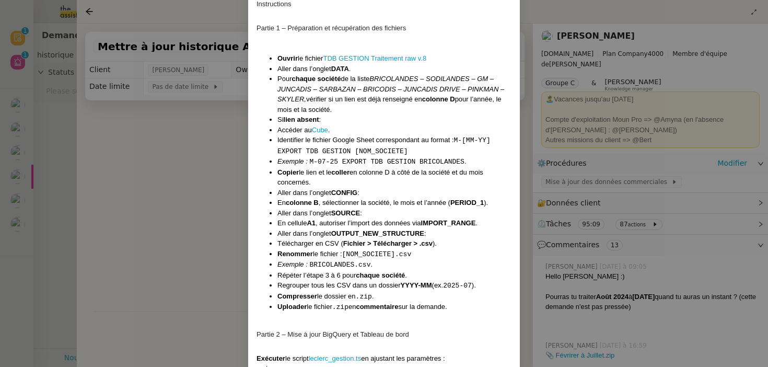
scroll to position [345, 0]
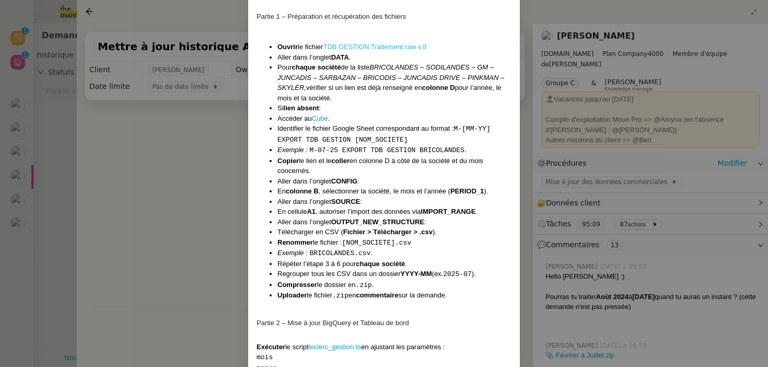
click at [381, 44] on link "TDB GESTION Traitement raw v.8" at bounding box center [374, 47] width 103 height 8
click at [199, 196] on nz-modal-container "Contexte Abaco est un outil back office interne à Leclerc permettant le suivi q…" at bounding box center [384, 183] width 768 height 367
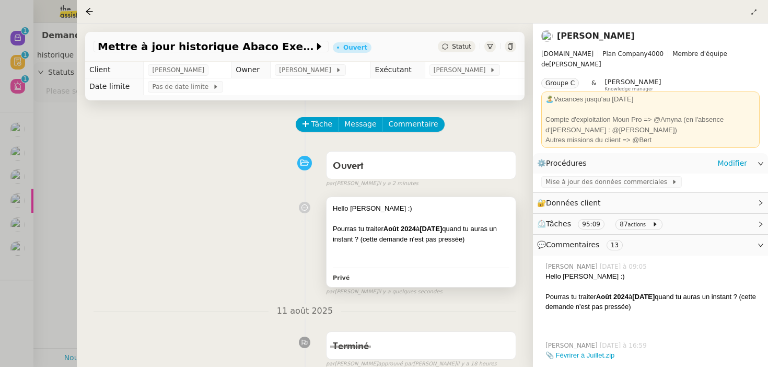
click at [362, 257] on div at bounding box center [421, 259] width 177 height 10
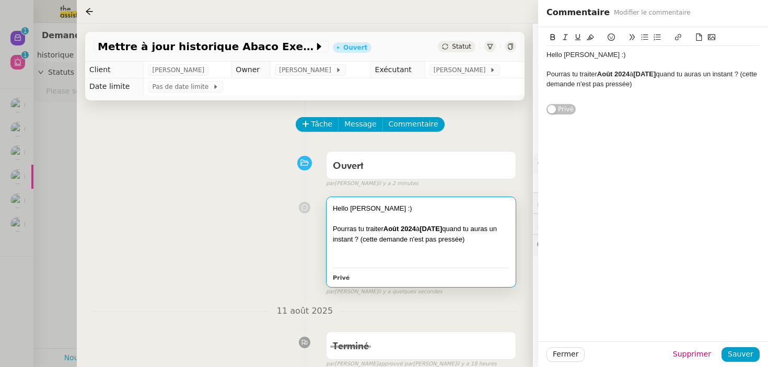
click at [729, 94] on div at bounding box center [652, 93] width 213 height 9
click at [597, 101] on div "J'ai saisi la période pour Août" at bounding box center [652, 103] width 213 height 9
click at [556, 102] on div "J'ai saisi la date pour Août" at bounding box center [652, 103] width 213 height 9
click at [640, 103] on div "J'ai présaisi la date pour Août" at bounding box center [652, 103] width 213 height 9
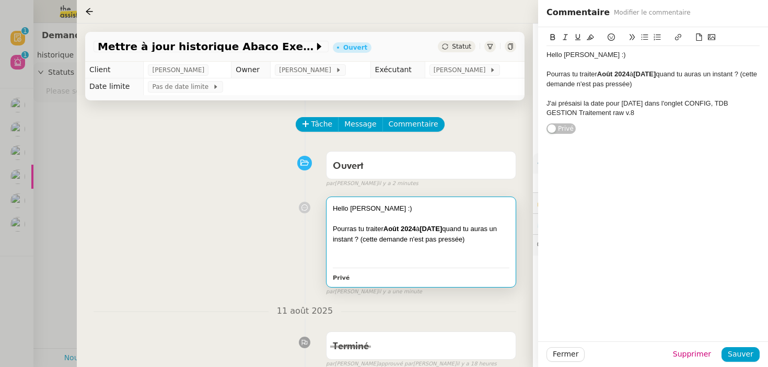
drag, startPoint x: 652, startPoint y: 114, endPoint x: 725, endPoint y: 107, distance: 72.5
click at [725, 107] on div "J'ai présaisi la date pour Août 2024 dans l'onglet CONFIG, TDB GESTION Traiteme…" at bounding box center [652, 108] width 213 height 19
click at [675, 39] on icon at bounding box center [677, 36] width 7 height 7
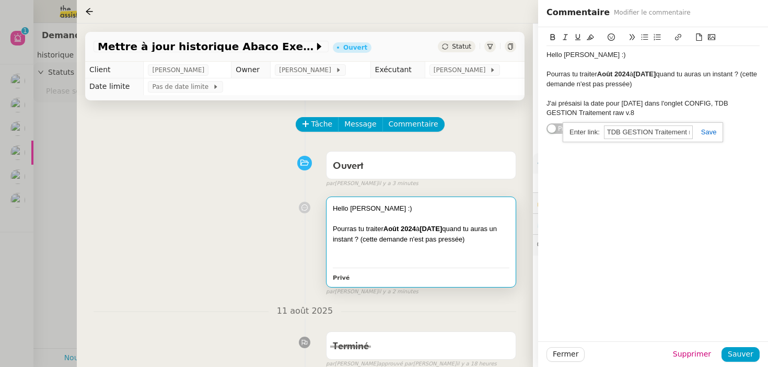
paste input "https://docs.google.com/spreadsheets/d/1m435MiWKX_s55O6Lbdk9rqsu5O1wjoXxCkfA-b-…"
type input "https://docs.google.com/spreadsheets/d/1m435MiWKX_s55O6Lbdk9rqsu5O1wjoXxCkfA-b-…"
click at [707, 132] on link at bounding box center [705, 132] width 24 height 8
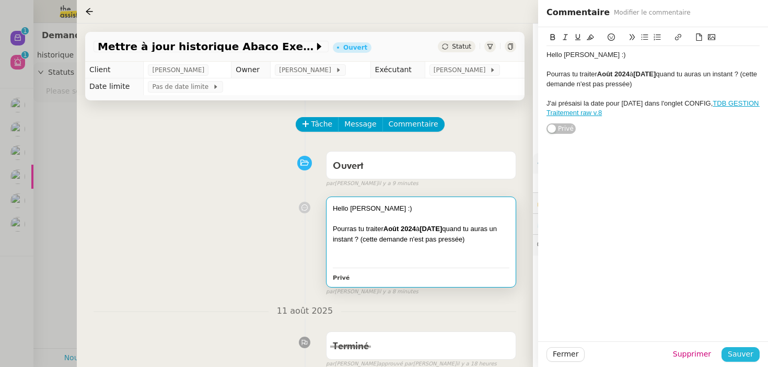
click at [740, 351] on span "Sauver" at bounding box center [741, 354] width 26 height 12
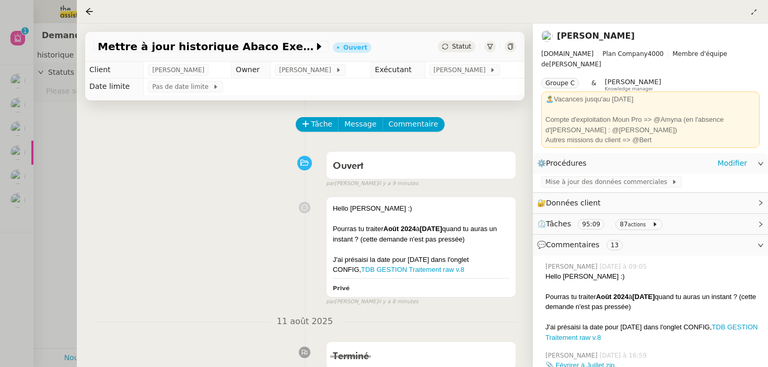
click at [451, 300] on div "par Bert C. il y a 8 minutes" at bounding box center [421, 301] width 190 height 9
click at [480, 270] on div "J'ai présaisi la date pour Août 2024 dans l'onglet CONFIG, TDB GESTION Traiteme…" at bounding box center [421, 264] width 177 height 20
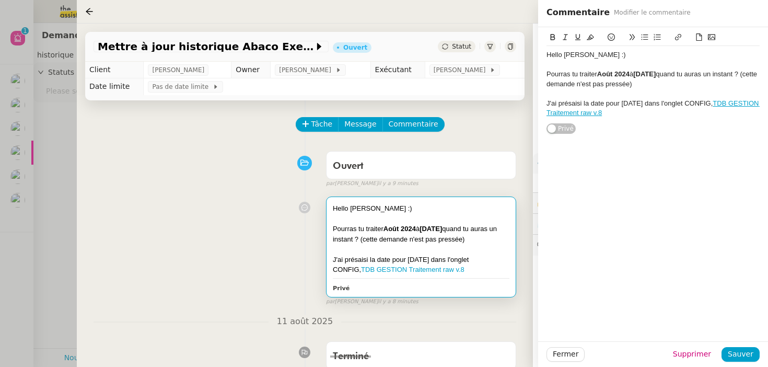
click at [676, 114] on div "J'ai présaisi la date pour Août 2024 dans l'onglet CONFIG, TDB GESTION Traiteme…" at bounding box center [652, 108] width 213 height 19
click at [739, 346] on div "Fermer Supprimer Sauver" at bounding box center [653, 354] width 230 height 26
click at [738, 351] on span "Sauver" at bounding box center [741, 354] width 26 height 12
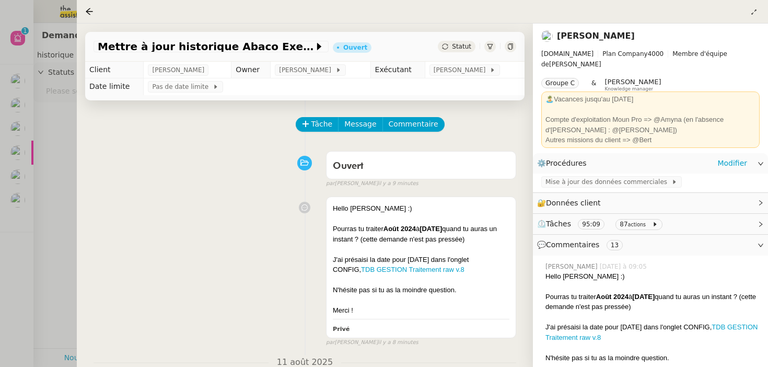
click at [234, 162] on div "Ouvert false par Bert C. il y a 9 minutes" at bounding box center [305, 167] width 423 height 42
click at [447, 72] on span "[PERSON_NAME]" at bounding box center [462, 70] width 56 height 10
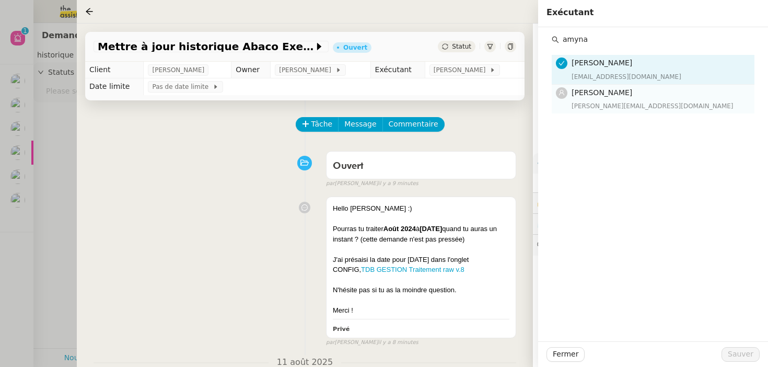
type input "amyna"
click at [596, 96] on span "Amyna Mehrez" at bounding box center [602, 92] width 61 height 8
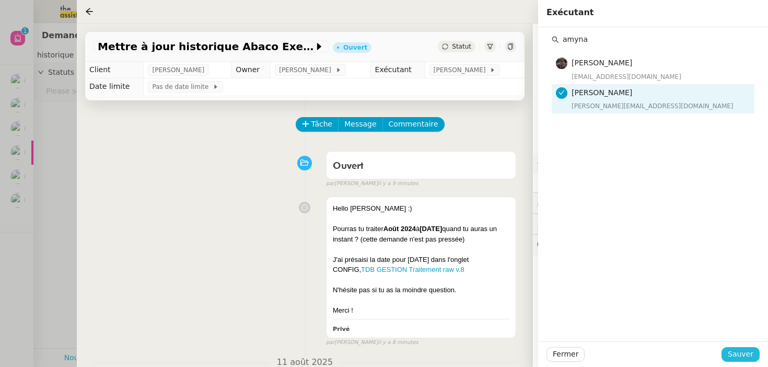
click at [753, 357] on button "Sauver" at bounding box center [740, 354] width 38 height 15
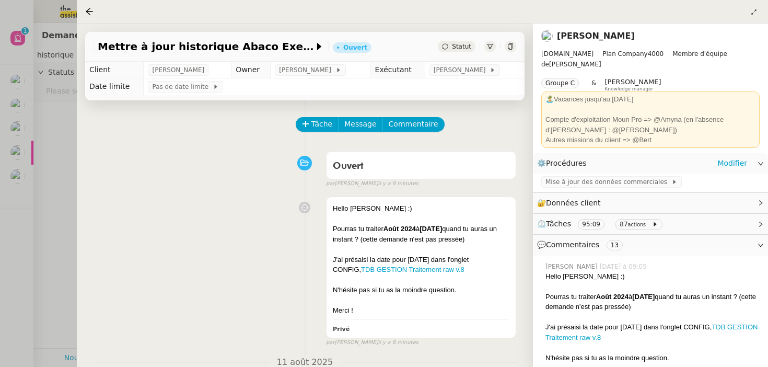
click at [61, 289] on div at bounding box center [384, 183] width 768 height 367
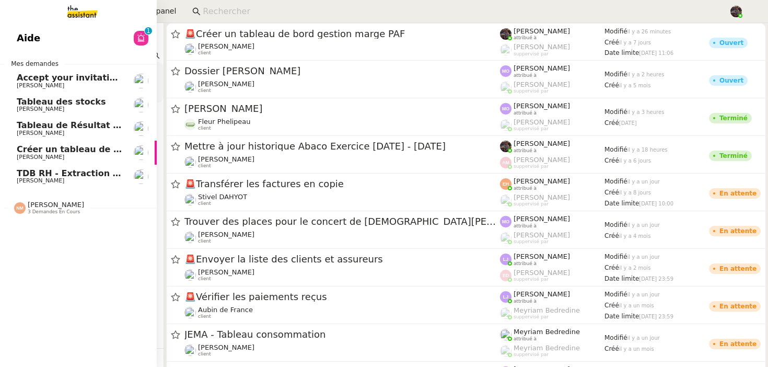
click at [30, 158] on span "[PERSON_NAME]" at bounding box center [41, 157] width 48 height 7
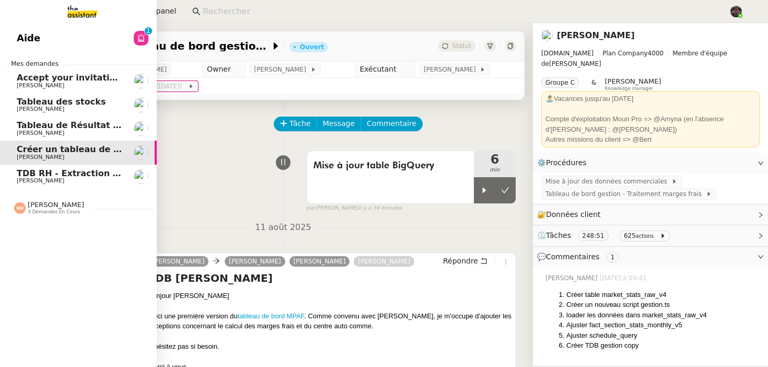
click at [75, 182] on span "[PERSON_NAME]" at bounding box center [70, 181] width 106 height 6
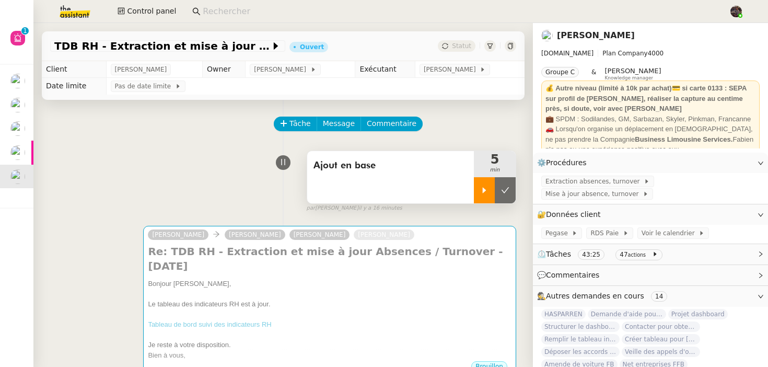
click at [490, 194] on div at bounding box center [484, 190] width 21 height 26
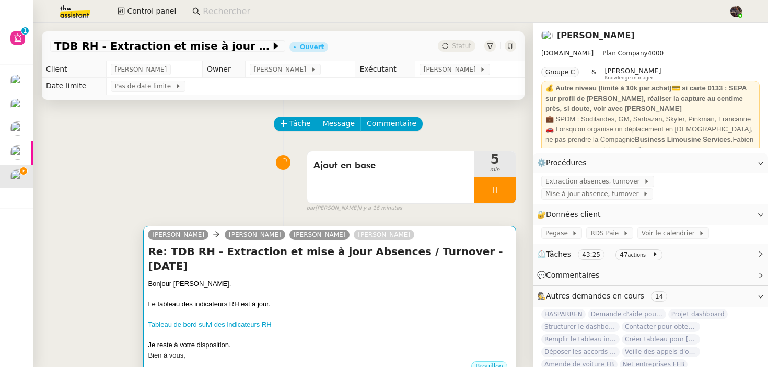
click at [394, 299] on div "Le tableau des indicateurs RH est à jour." at bounding box center [330, 304] width 364 height 10
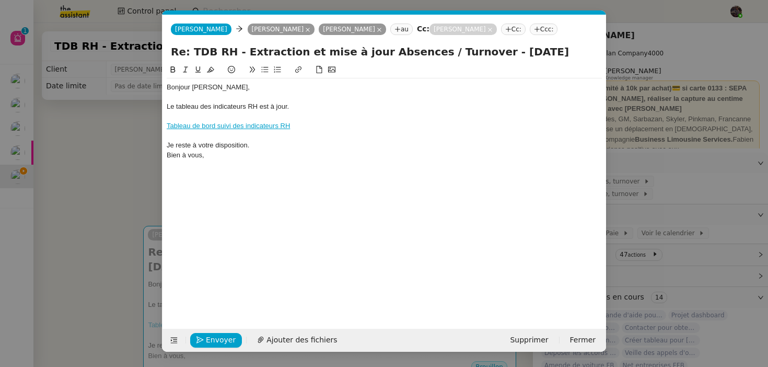
scroll to position [0, 22]
click at [204, 341] on button "Envoyer" at bounding box center [216, 340] width 52 height 15
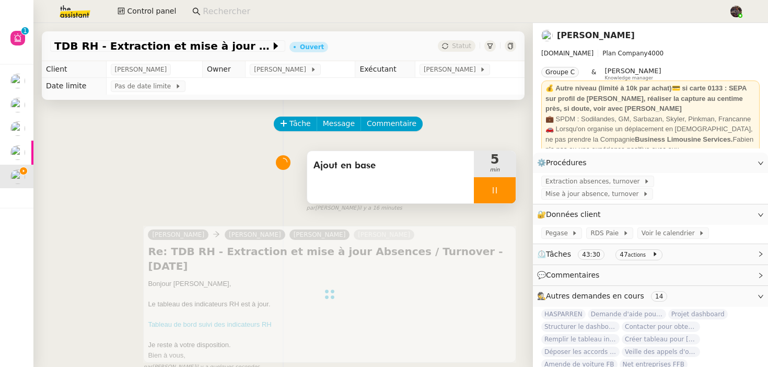
click at [509, 195] on div at bounding box center [495, 190] width 42 height 26
click at [509, 195] on button at bounding box center [505, 190] width 21 height 26
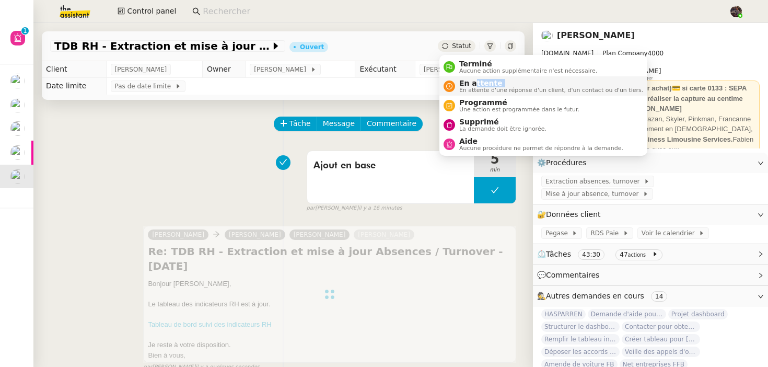
click at [474, 87] on div "En attente En attente d'une réponse d'un client, d'un contact ou d'un tiers." at bounding box center [549, 86] width 188 height 14
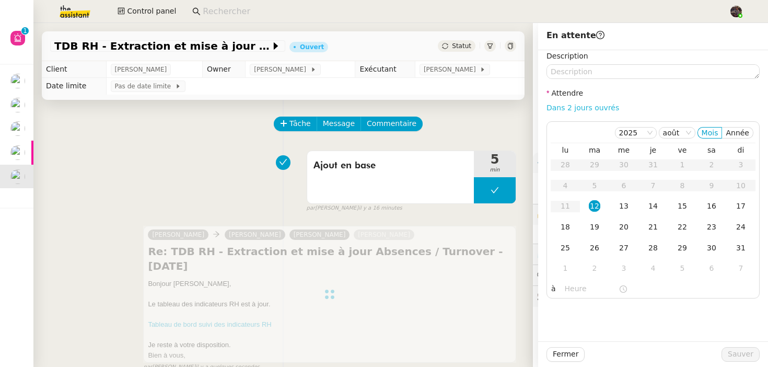
click at [586, 108] on link "Dans 2 jours ouvrés" at bounding box center [582, 107] width 73 height 8
type input "07:00"
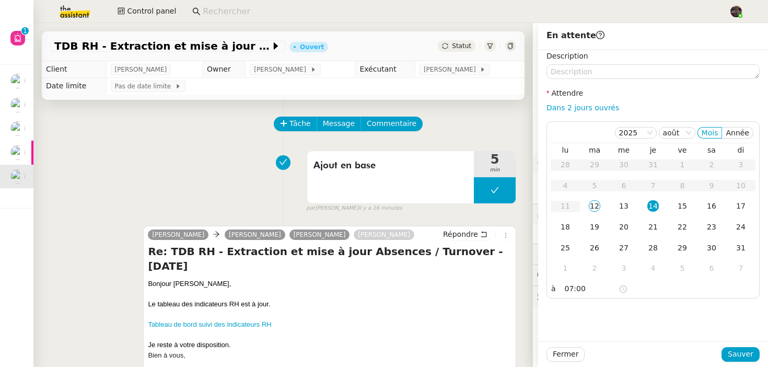
click at [733, 346] on div "Fermer Sauver" at bounding box center [653, 354] width 230 height 26
click at [733, 352] on span "Sauver" at bounding box center [741, 354] width 26 height 12
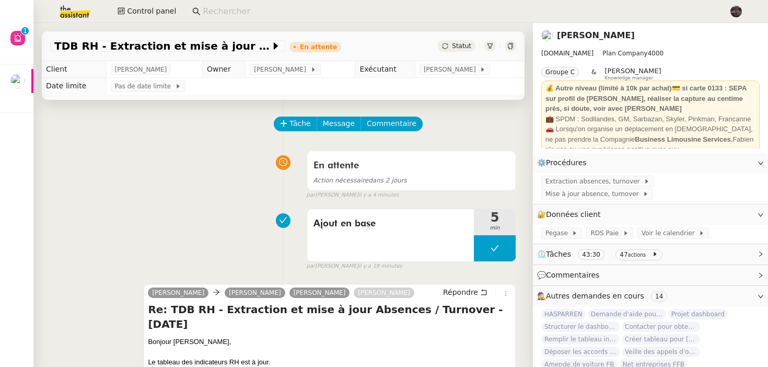
click at [109, 153] on div "En attente Action nécessaire dans 2 jours false par Bert C. il y a 4 minutes" at bounding box center [283, 173] width 466 height 54
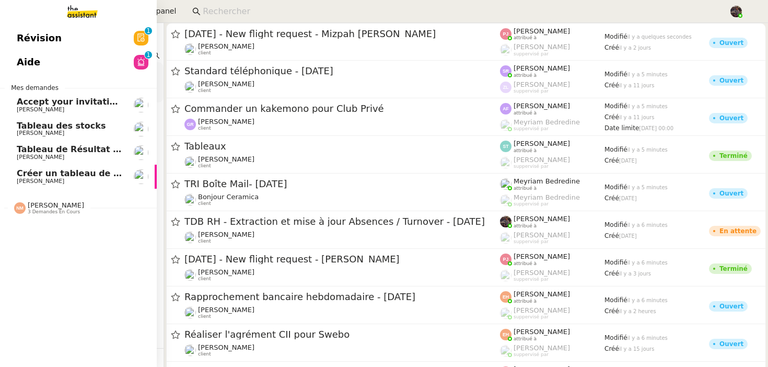
click at [56, 183] on span "[PERSON_NAME]" at bounding box center [41, 181] width 48 height 7
